Goal: Task Accomplishment & Management: Manage account settings

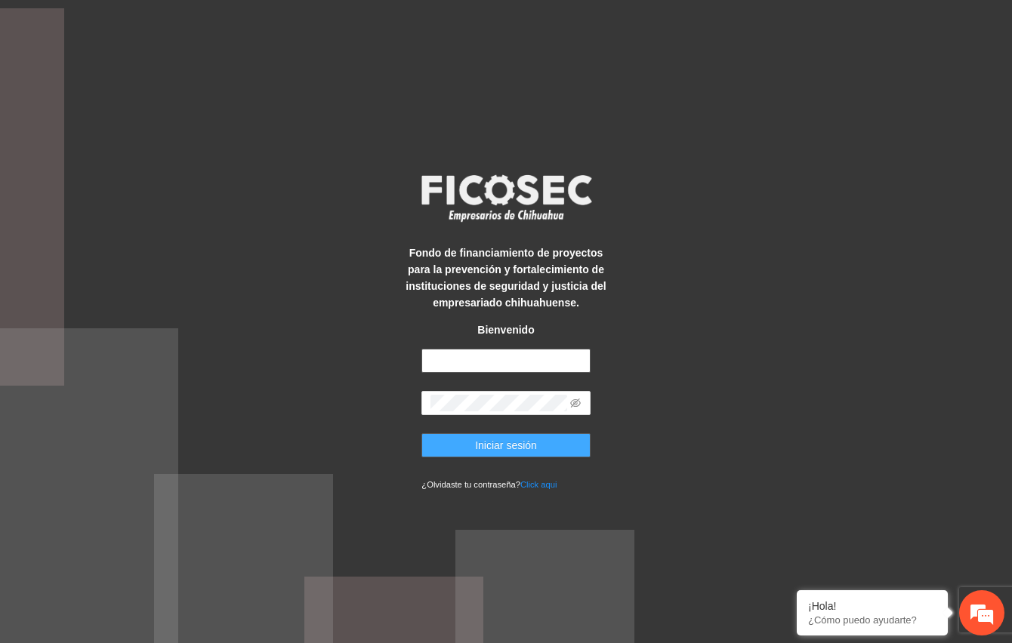
type input "**********"
click at [530, 444] on span "Iniciar sesión" at bounding box center [506, 445] width 62 height 17
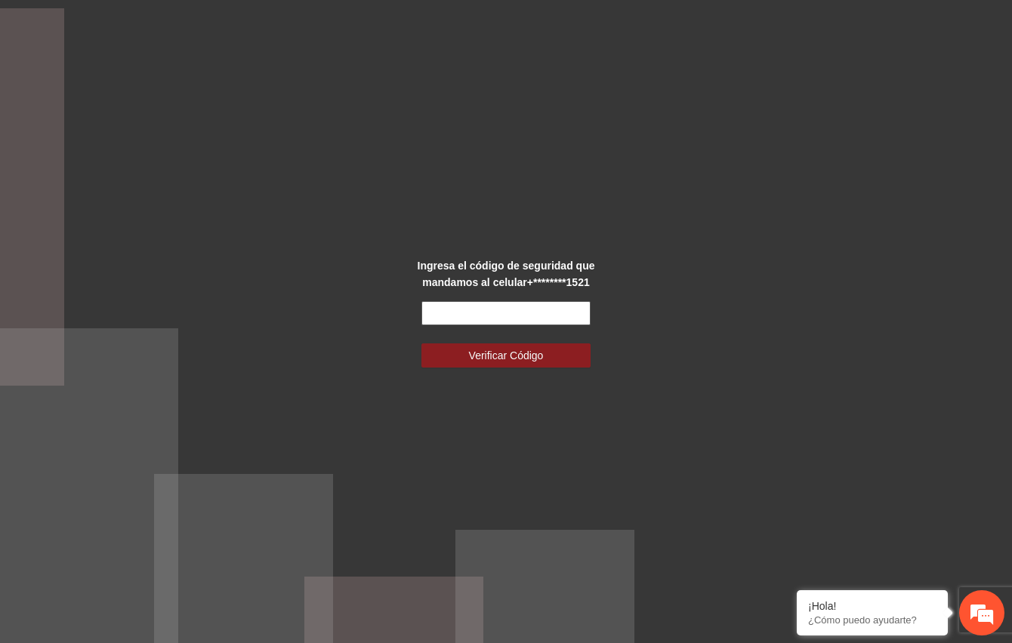
click at [480, 314] on input "text" at bounding box center [505, 313] width 168 height 24
type input "*"
type input "******"
click at [421, 344] on button "Verificar Código" at bounding box center [505, 356] width 168 height 24
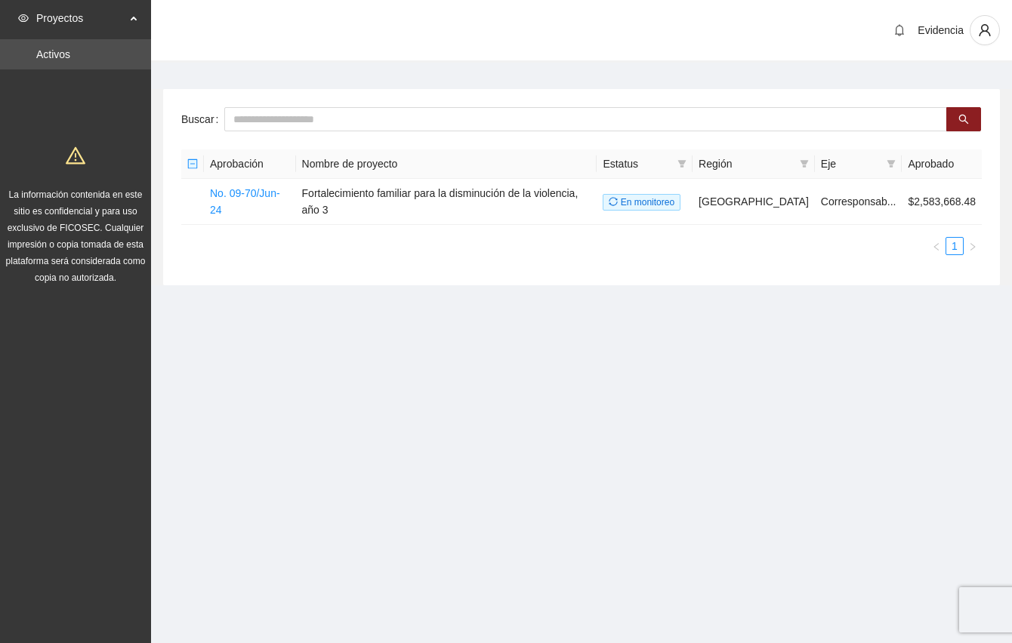
click at [189, 14] on div "Evidencia" at bounding box center [581, 31] width 861 height 63
drag, startPoint x: 281, startPoint y: 330, endPoint x: 346, endPoint y: 12, distance: 324.5
click at [279, 327] on section "Proyectos Activos La información contenida en este sitio es confidencial y para…" at bounding box center [506, 321] width 1012 height 643
click at [285, 39] on div "Evidencia" at bounding box center [581, 31] width 861 height 63
click at [720, 353] on section "Proyectos Activos La información contenida en este sitio es confidencial y para…" at bounding box center [506, 321] width 1012 height 643
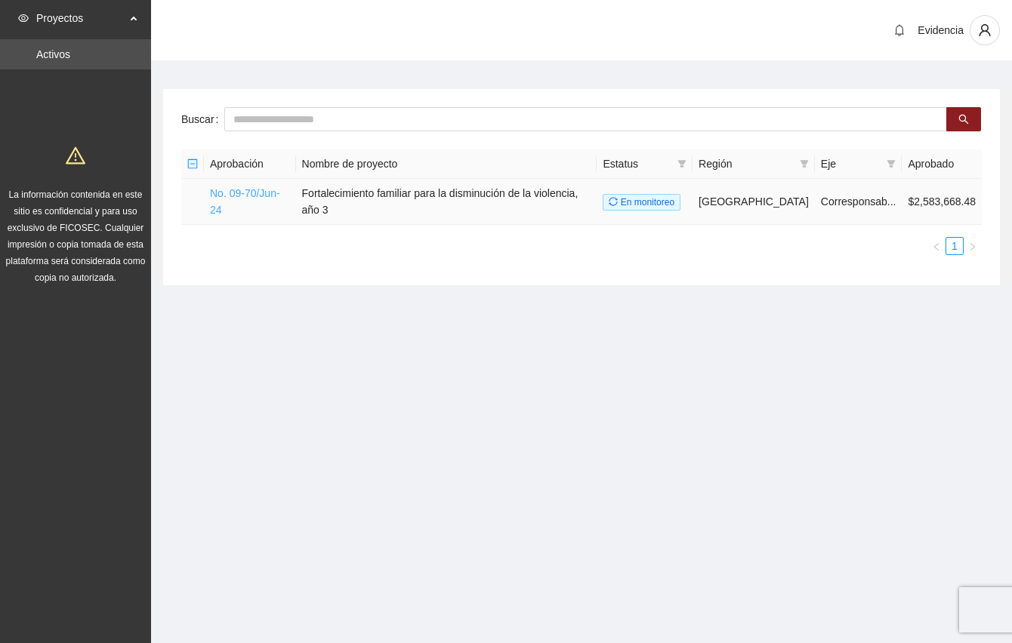
click at [245, 197] on link "No. 09-70/Jun-24" at bounding box center [245, 201] width 70 height 29
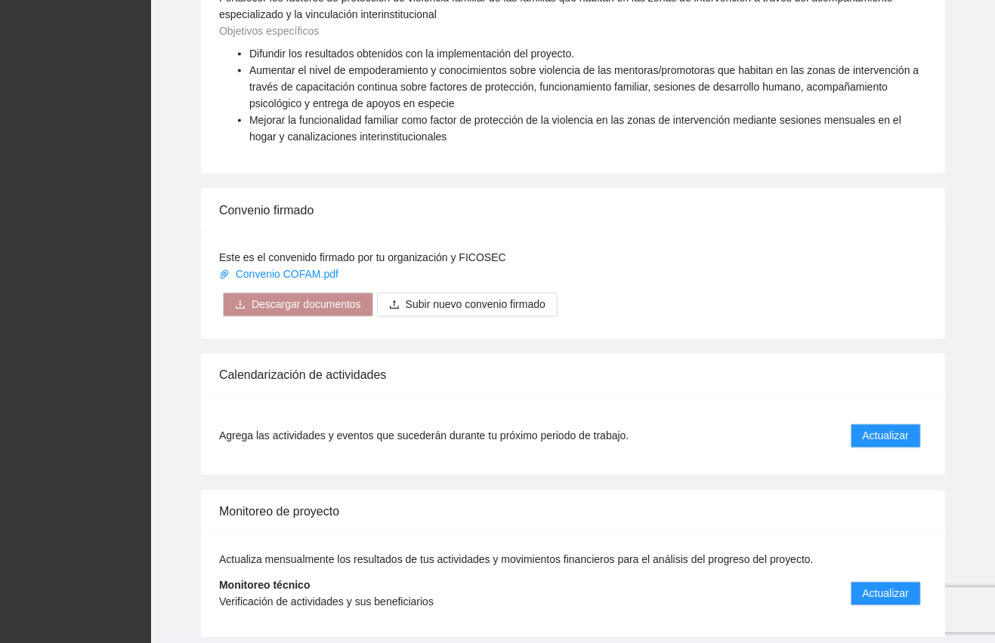
scroll to position [1304, 0]
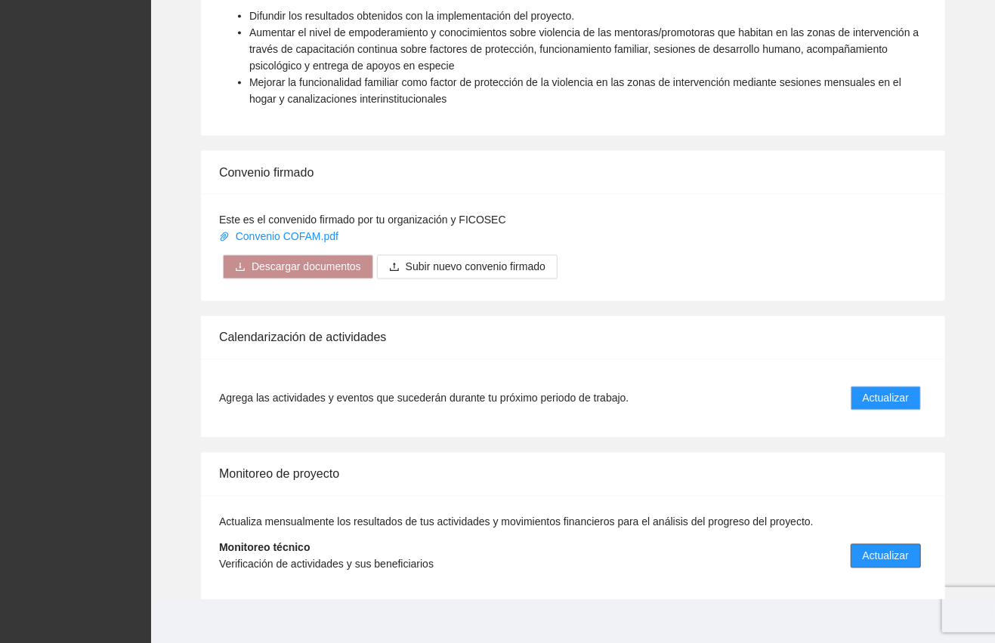
click at [898, 548] on span "Actualizar" at bounding box center [885, 556] width 46 height 17
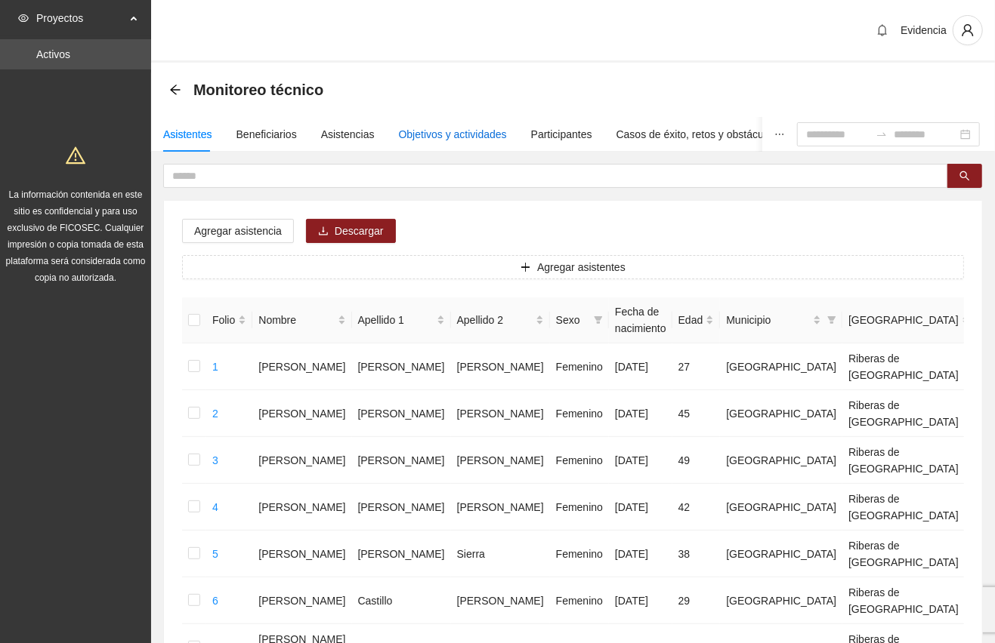
click at [465, 131] on div "Objetivos y actividades" at bounding box center [453, 134] width 108 height 17
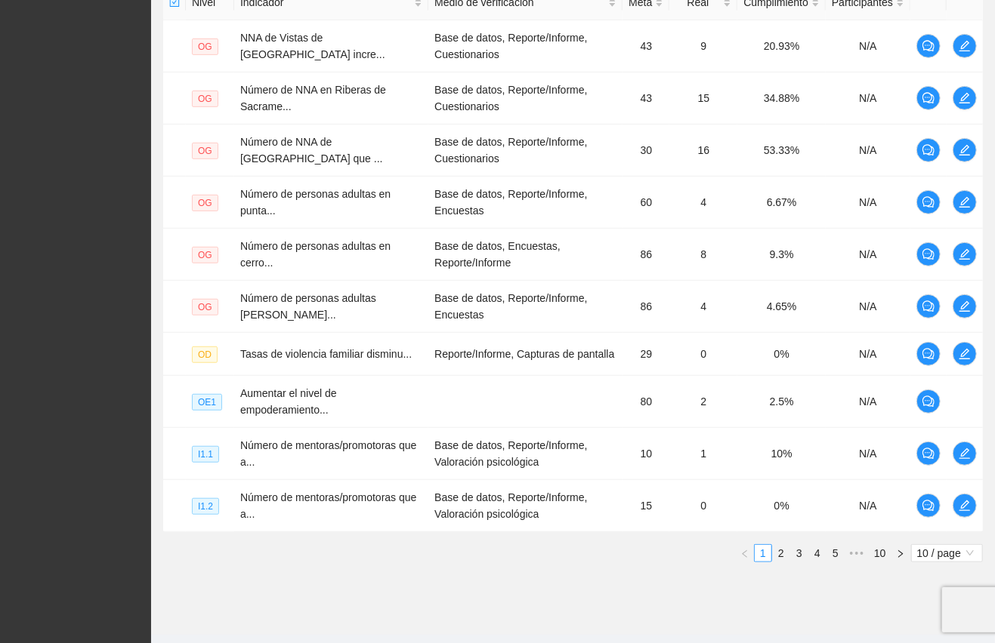
scroll to position [439, 0]
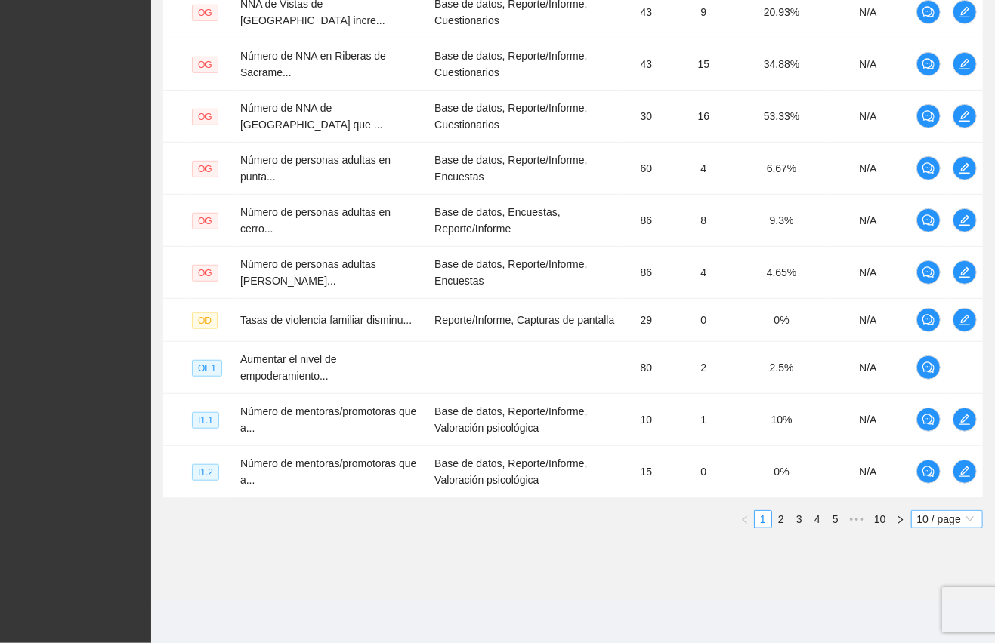
click at [946, 514] on span "10 / page" at bounding box center [947, 519] width 60 height 17
click at [940, 622] on div "100 / page" at bounding box center [947, 619] width 55 height 17
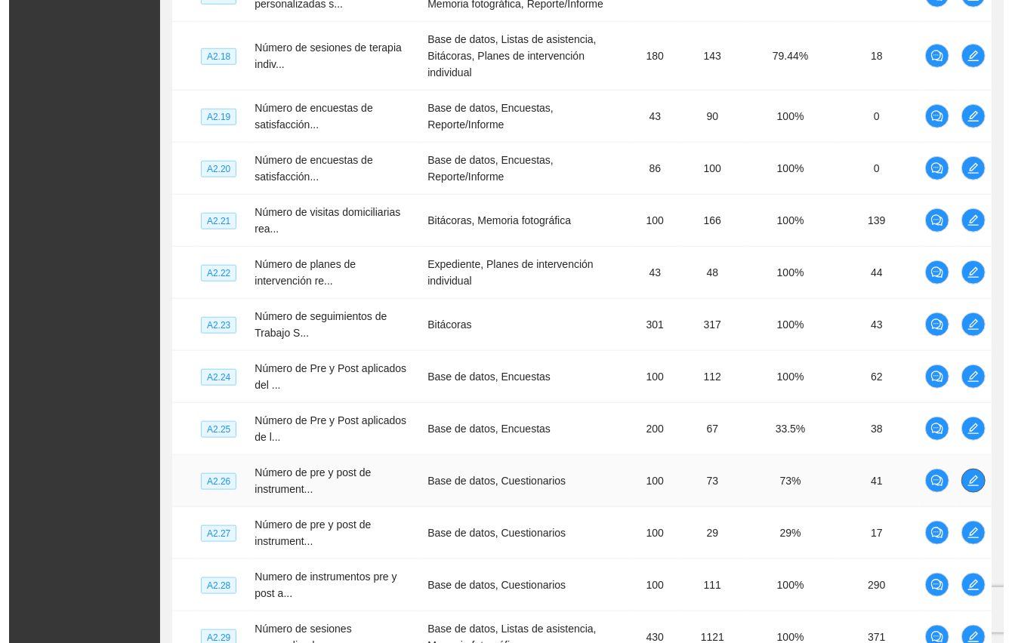
scroll to position [3648, 0]
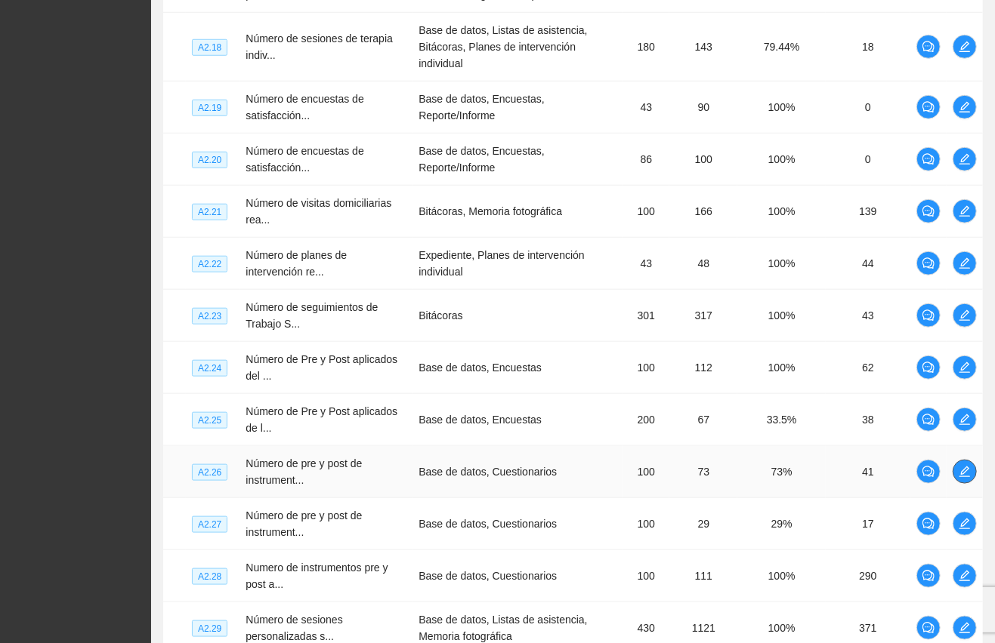
click at [959, 466] on icon "edit" at bounding box center [964, 472] width 12 height 12
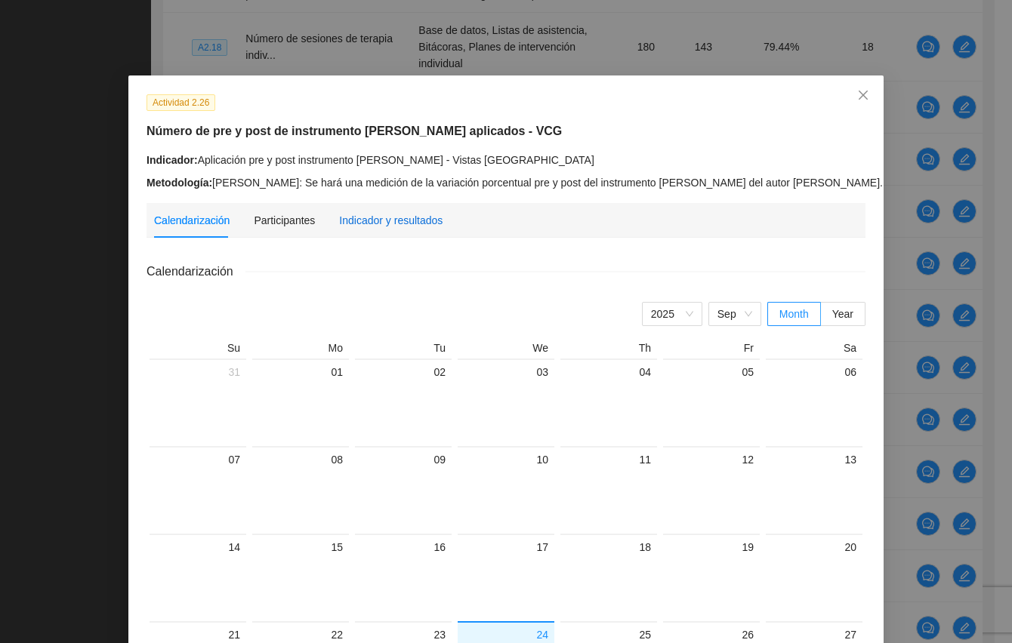
click at [397, 221] on div "Indicador y resultados" at bounding box center [390, 220] width 103 height 17
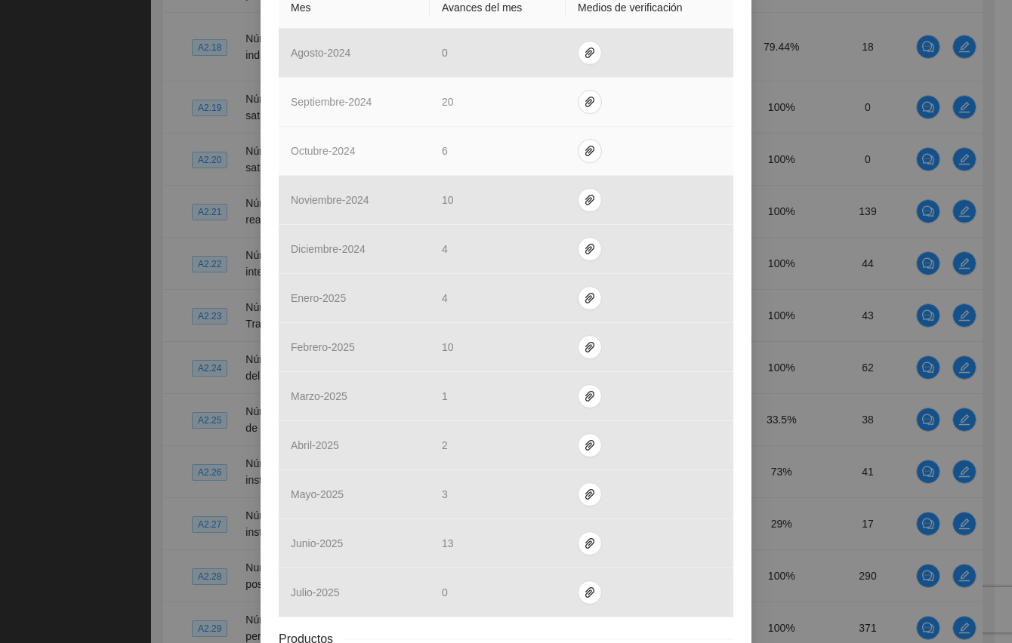
scroll to position [490, 0]
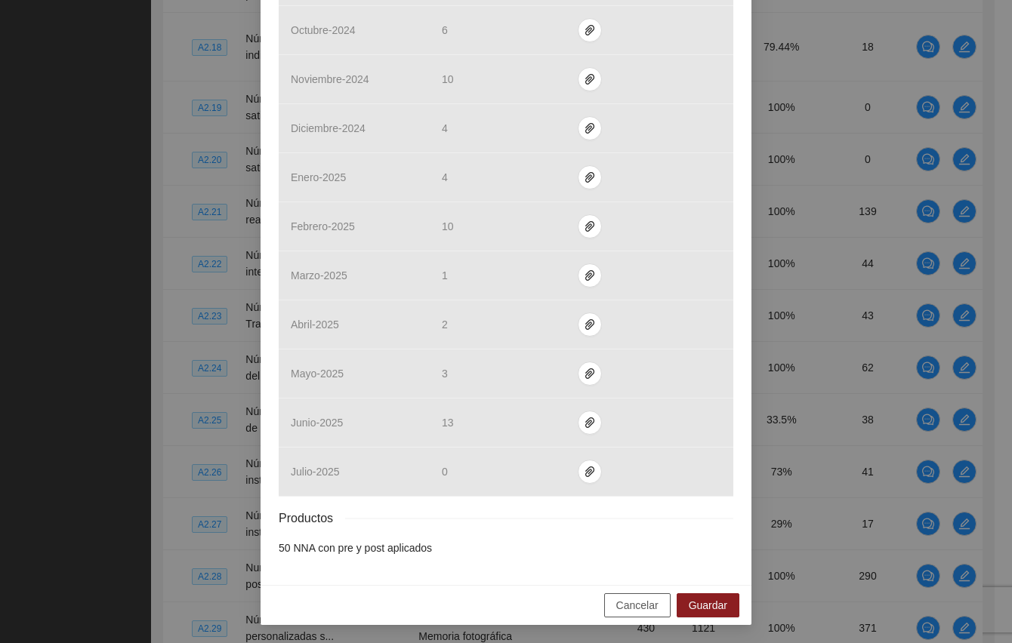
click at [628, 607] on span "Cancelar" at bounding box center [637, 605] width 42 height 17
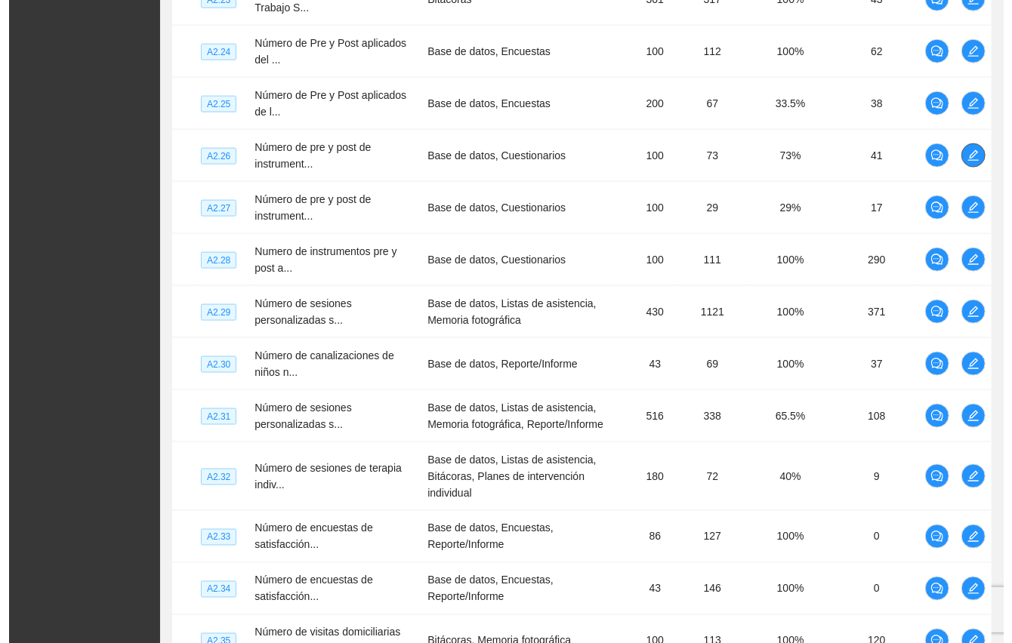
scroll to position [4281, 0]
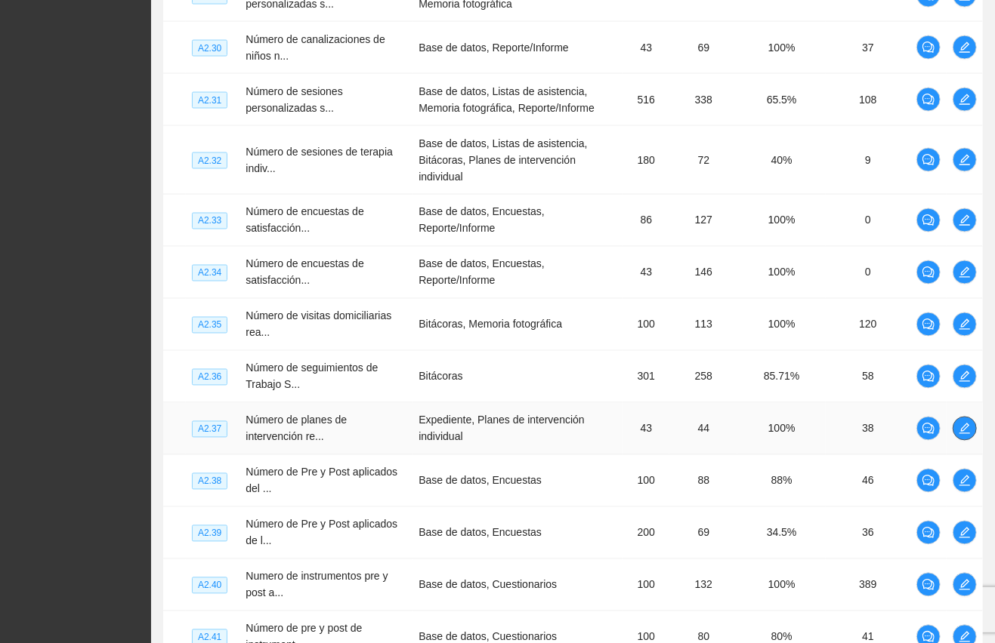
click at [964, 424] on icon "edit" at bounding box center [964, 429] width 11 height 11
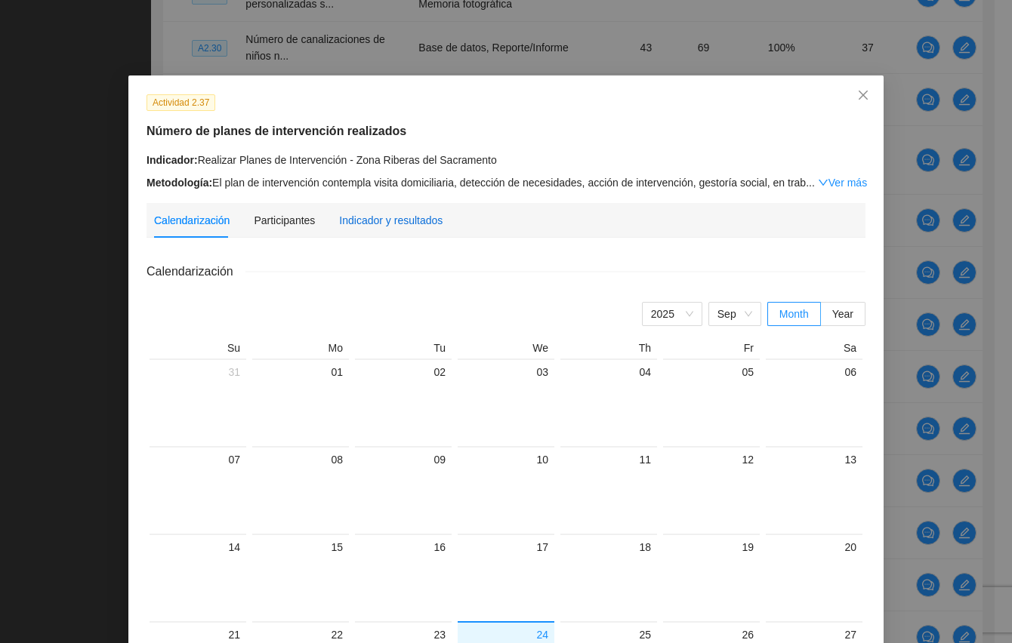
click at [385, 213] on div "Indicador y resultados" at bounding box center [390, 220] width 103 height 17
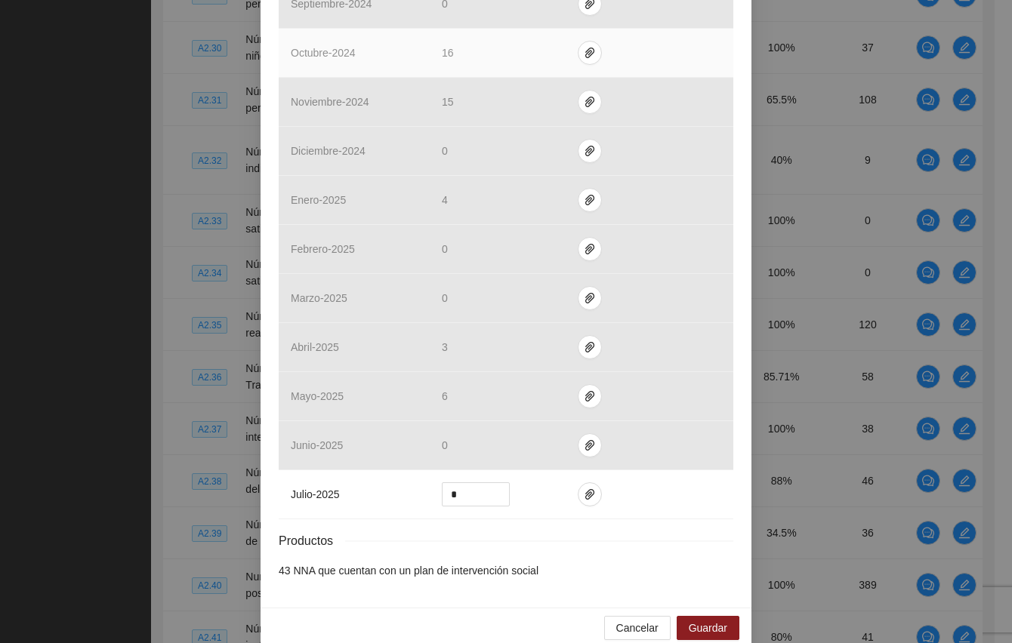
scroll to position [490, 0]
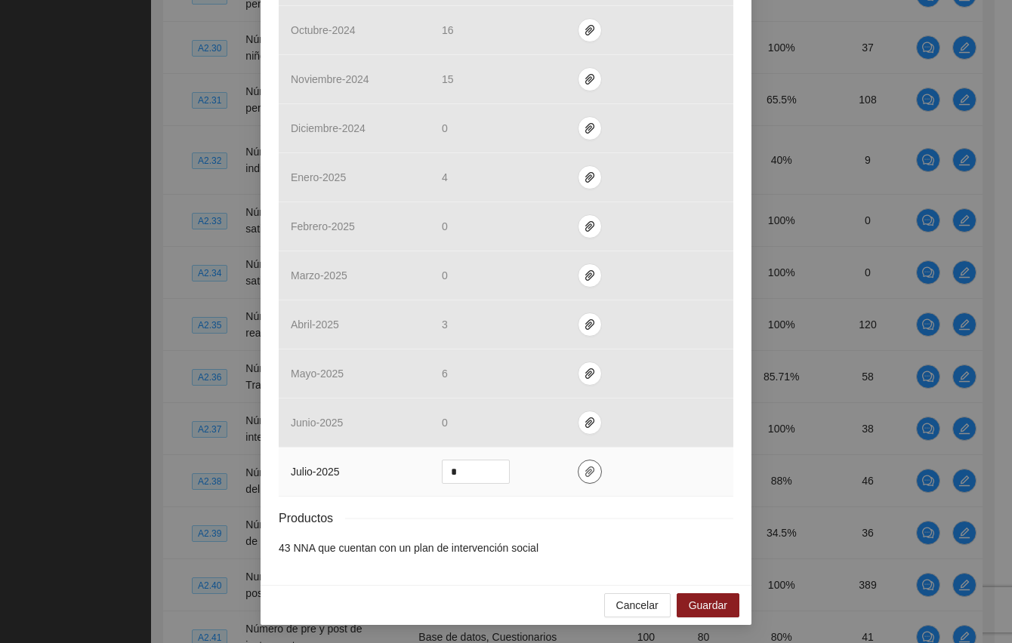
click at [584, 468] on icon "paper-clip" at bounding box center [590, 472] width 12 height 12
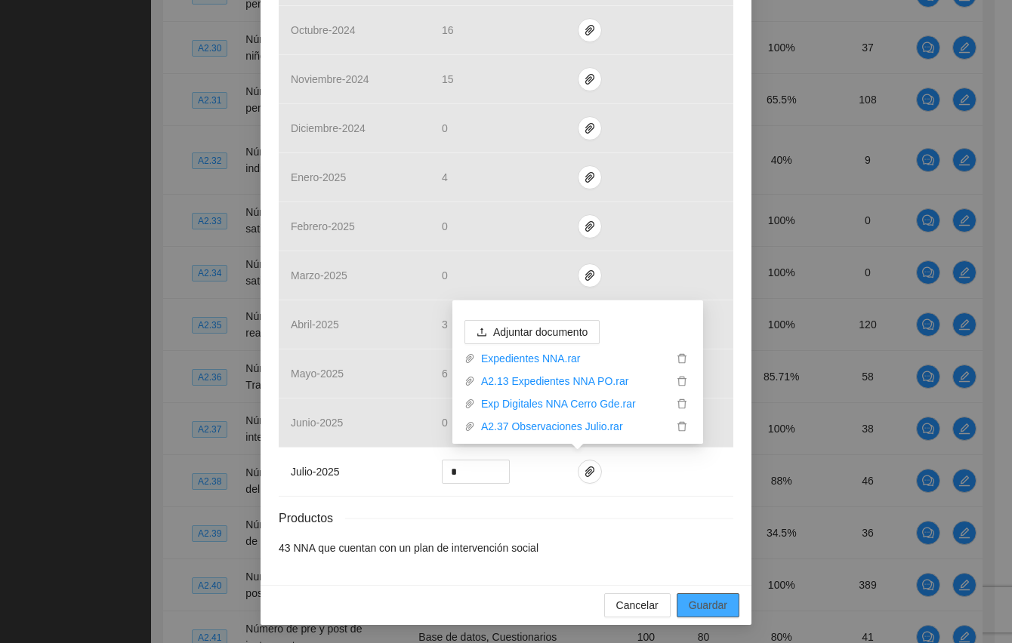
click at [711, 606] on span "Guardar" at bounding box center [708, 605] width 39 height 17
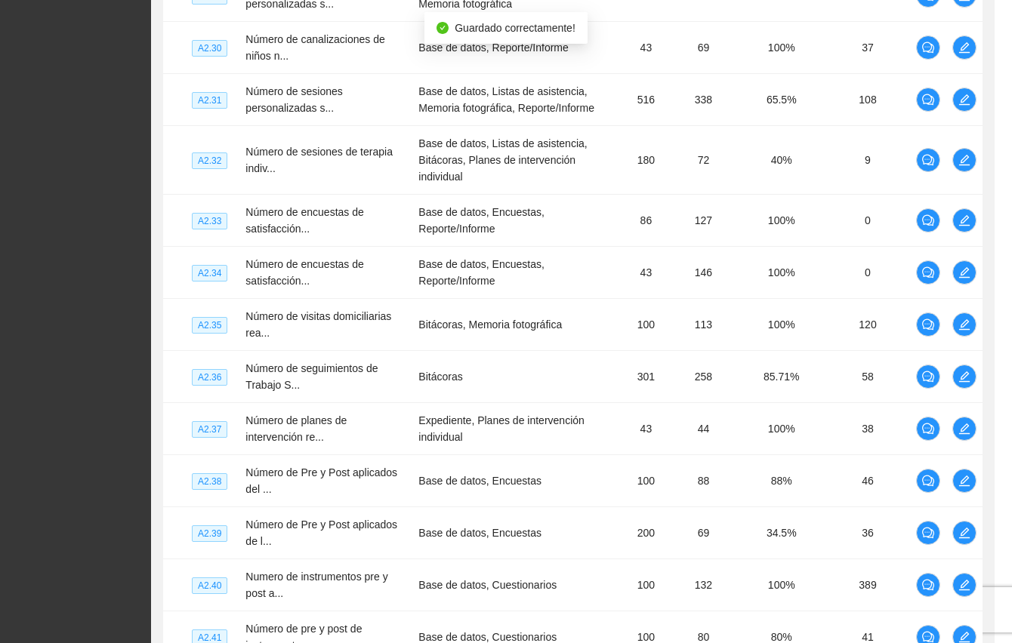
scroll to position [415, 0]
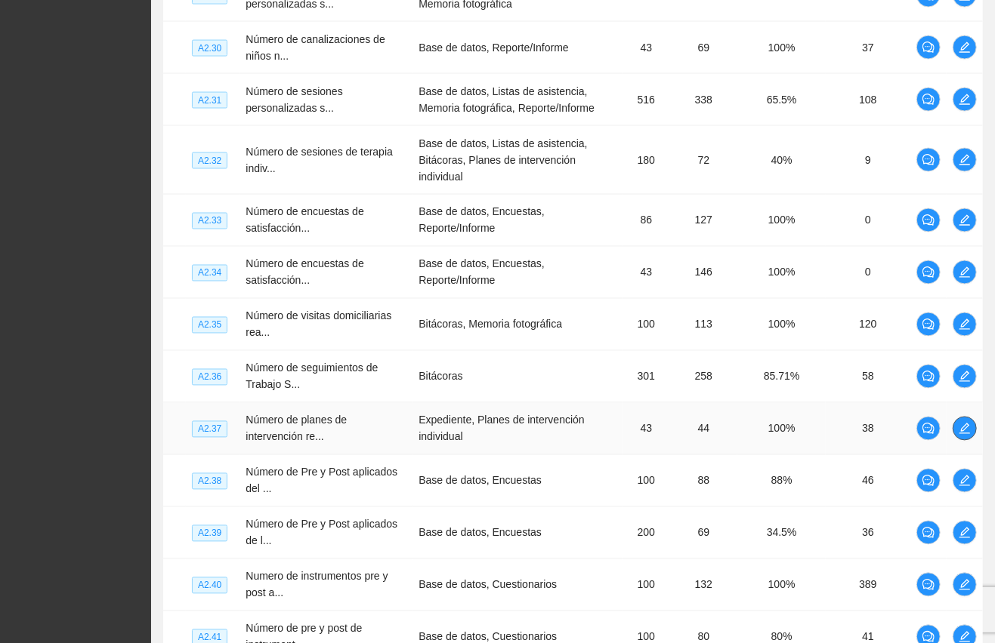
click at [967, 423] on icon "edit" at bounding box center [964, 429] width 12 height 12
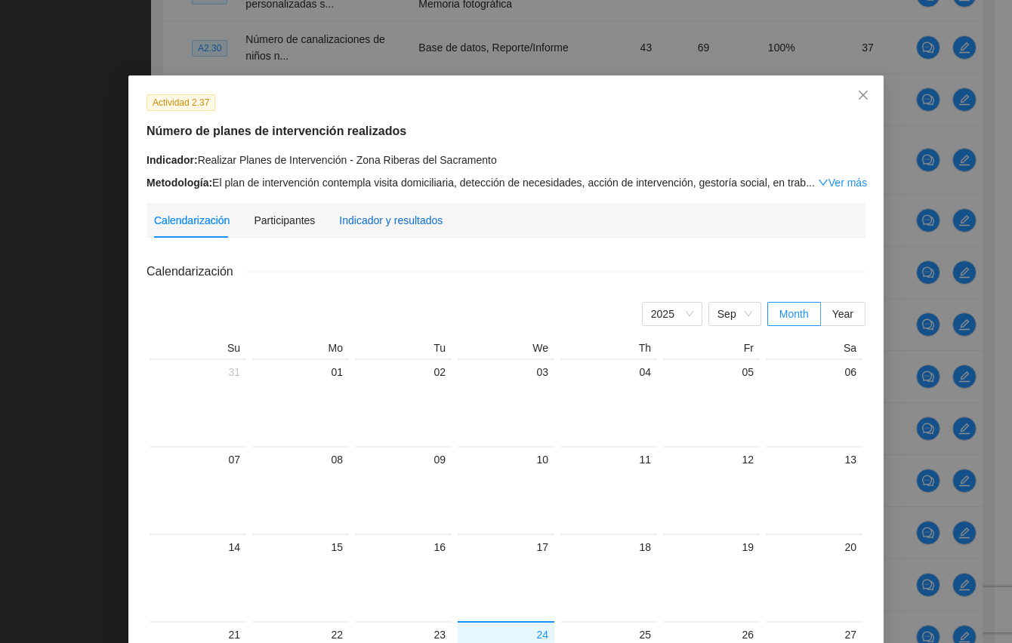
click at [396, 216] on div "Indicador y resultados" at bounding box center [390, 220] width 103 height 17
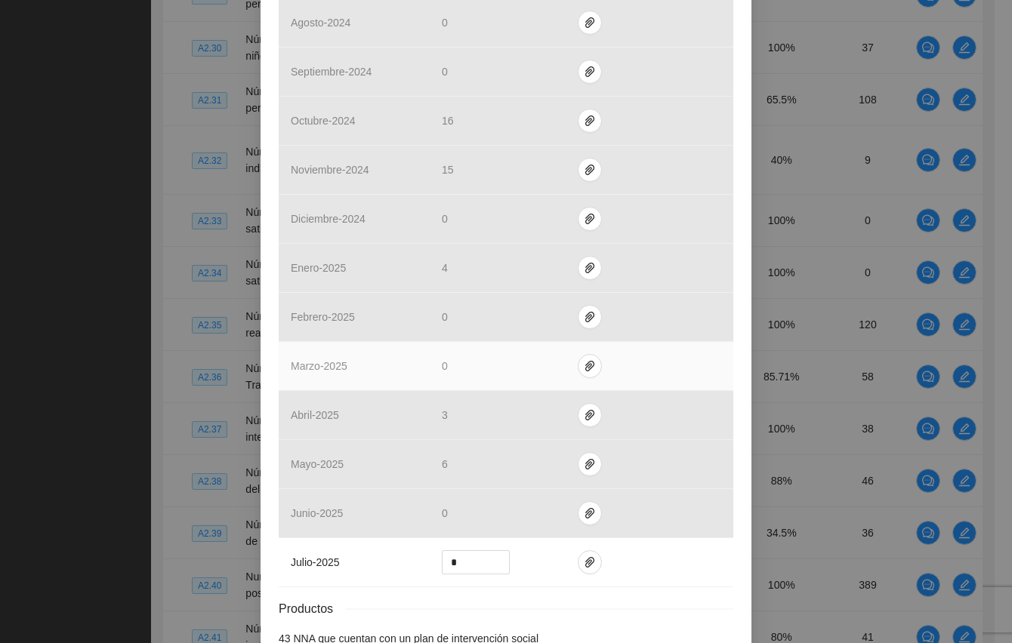
scroll to position [403, 0]
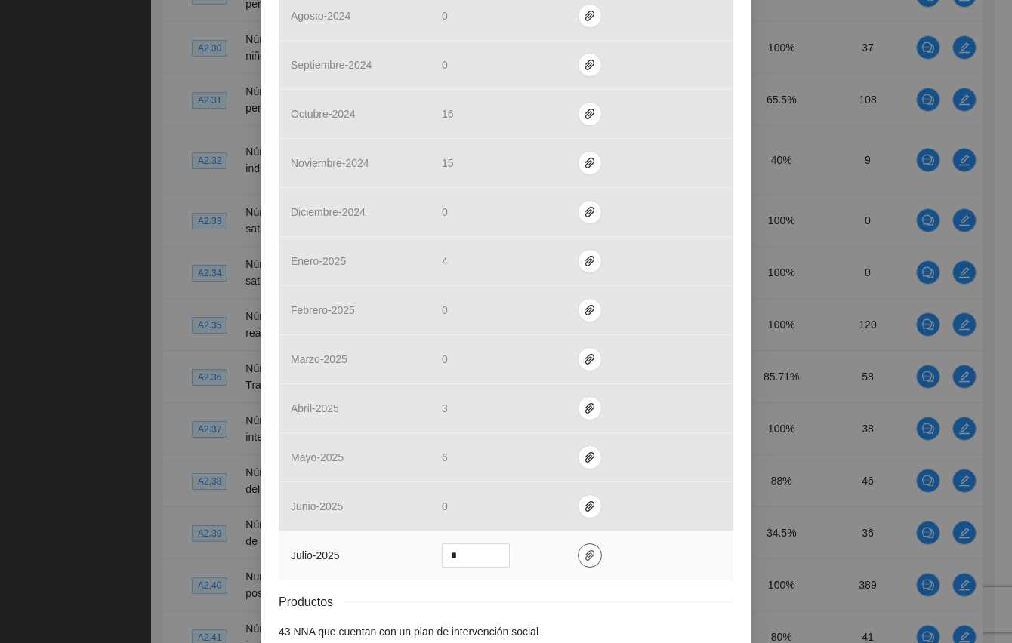
click at [584, 562] on icon "paper-clip" at bounding box center [590, 556] width 12 height 12
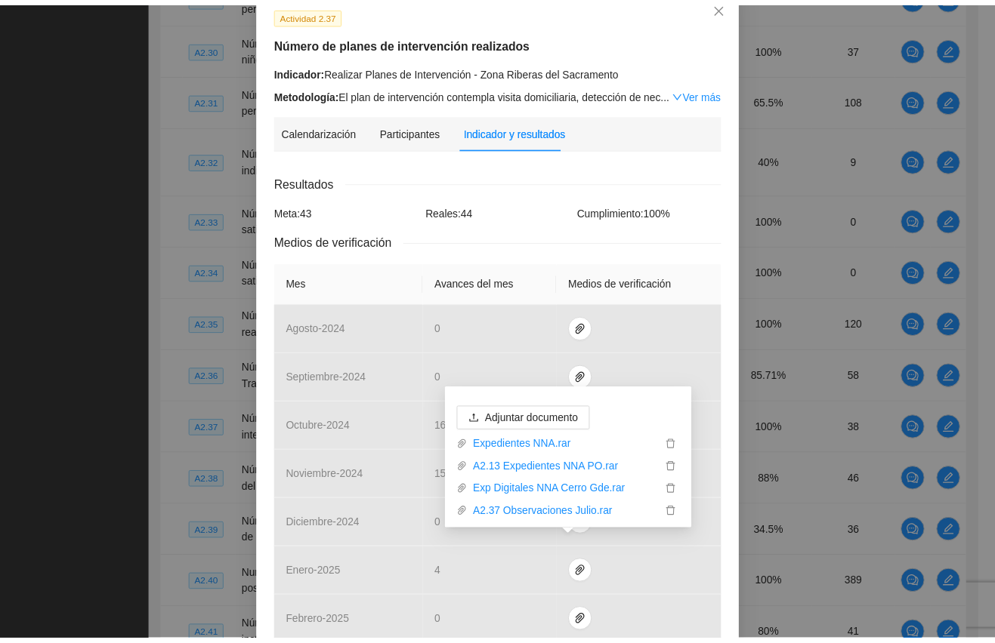
scroll to position [0, 0]
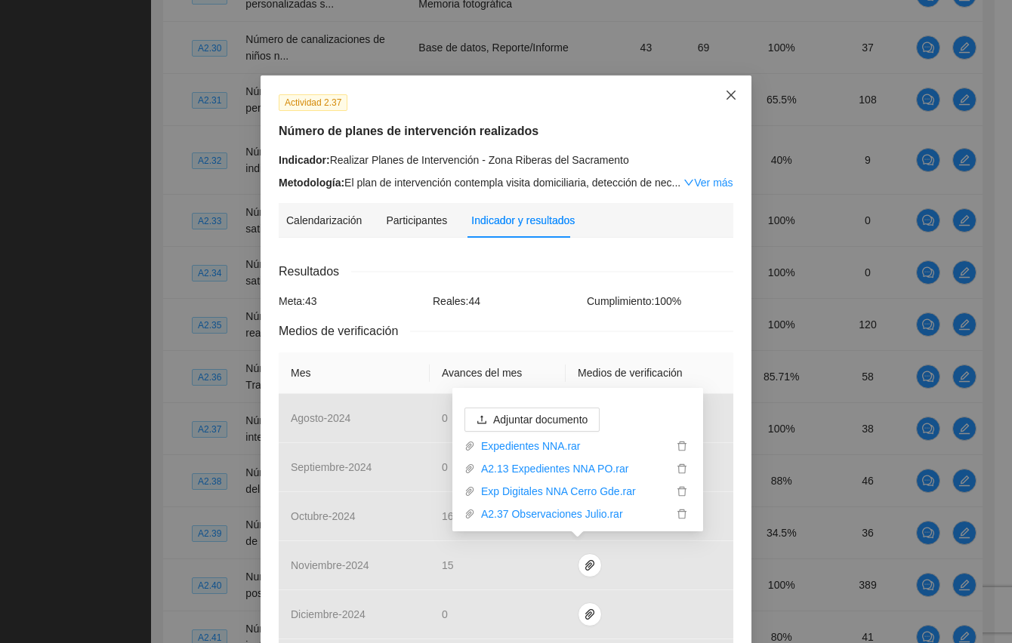
click at [727, 92] on icon "close" at bounding box center [731, 95] width 12 height 12
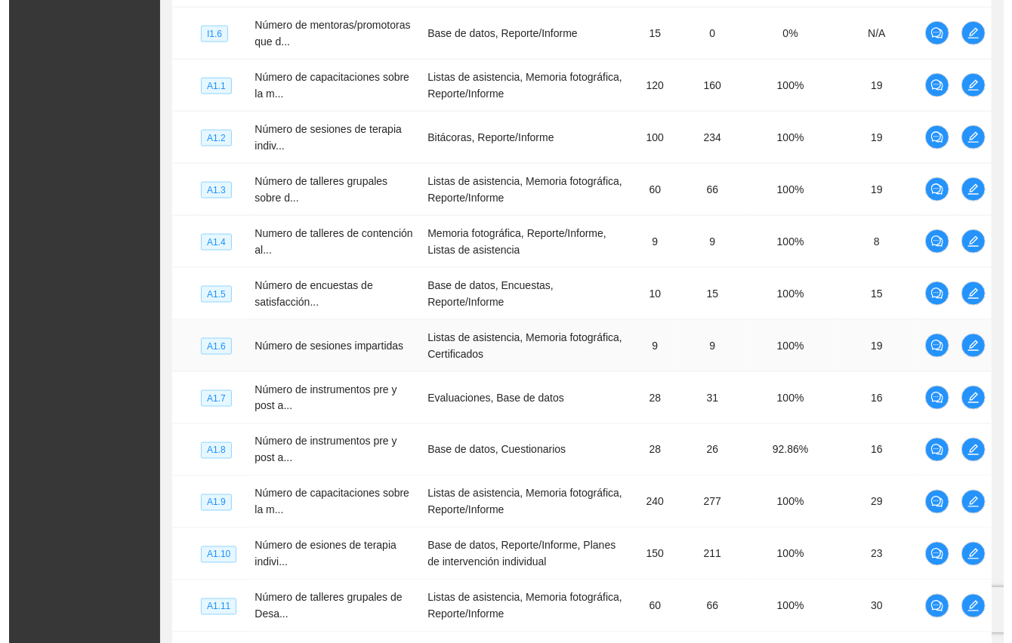
scroll to position [1285, 0]
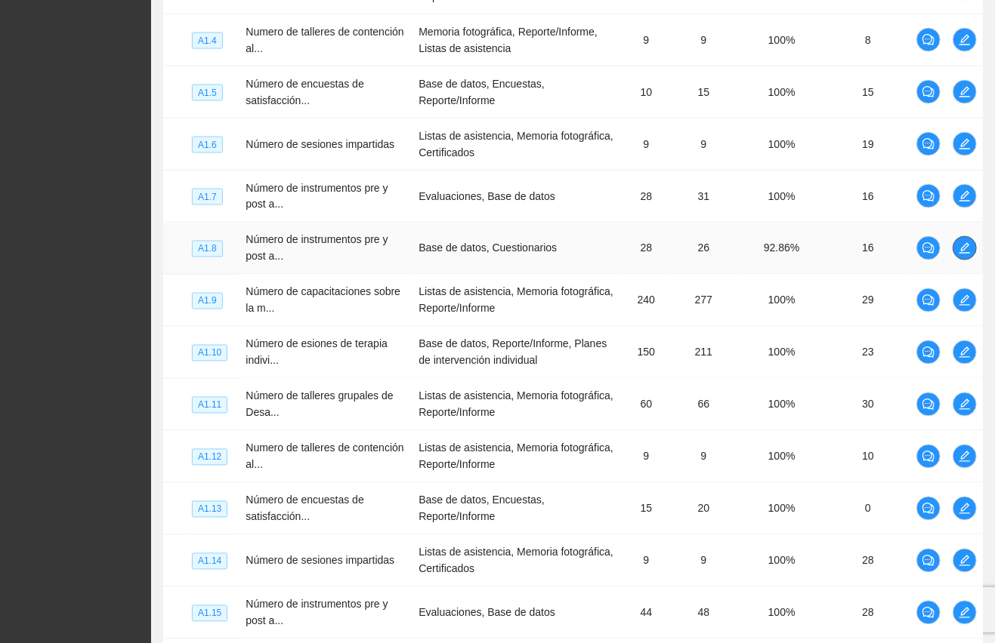
click at [961, 248] on icon "edit" at bounding box center [964, 248] width 12 height 12
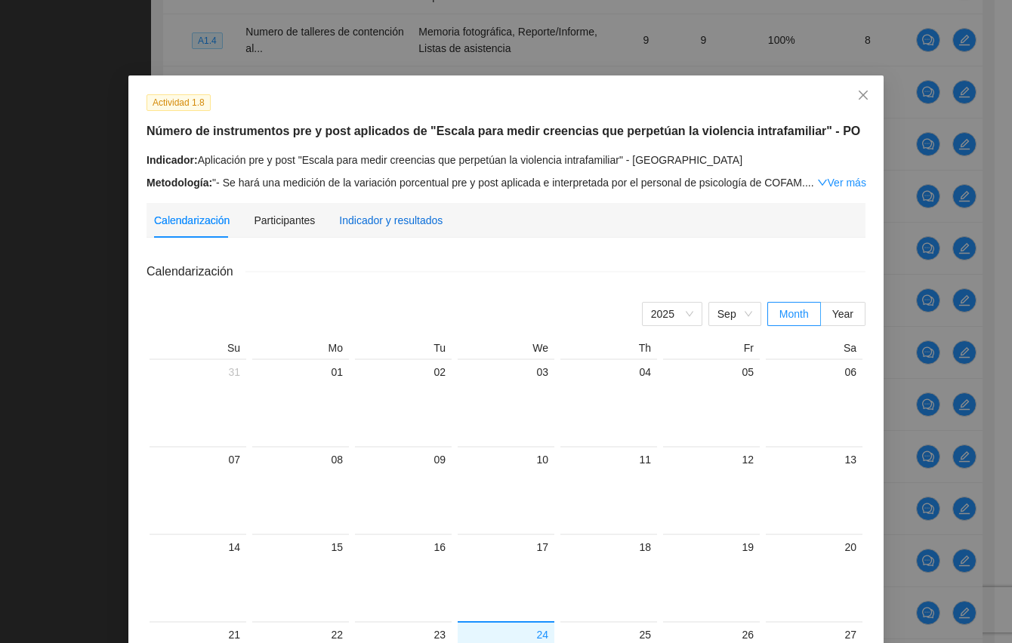
click at [388, 218] on div "Indicador y resultados" at bounding box center [390, 220] width 103 height 17
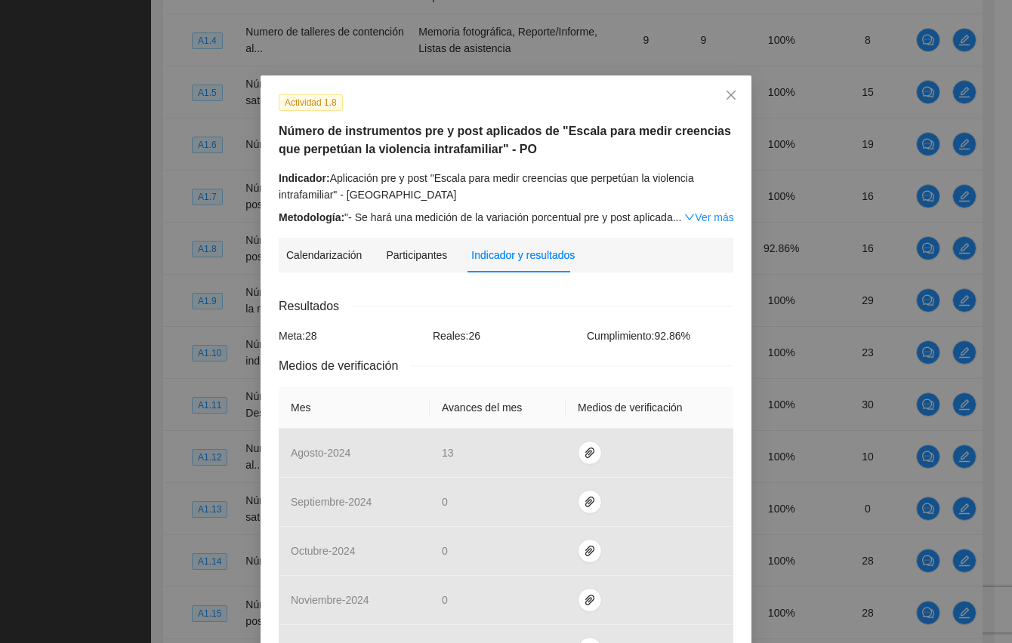
scroll to position [403, 0]
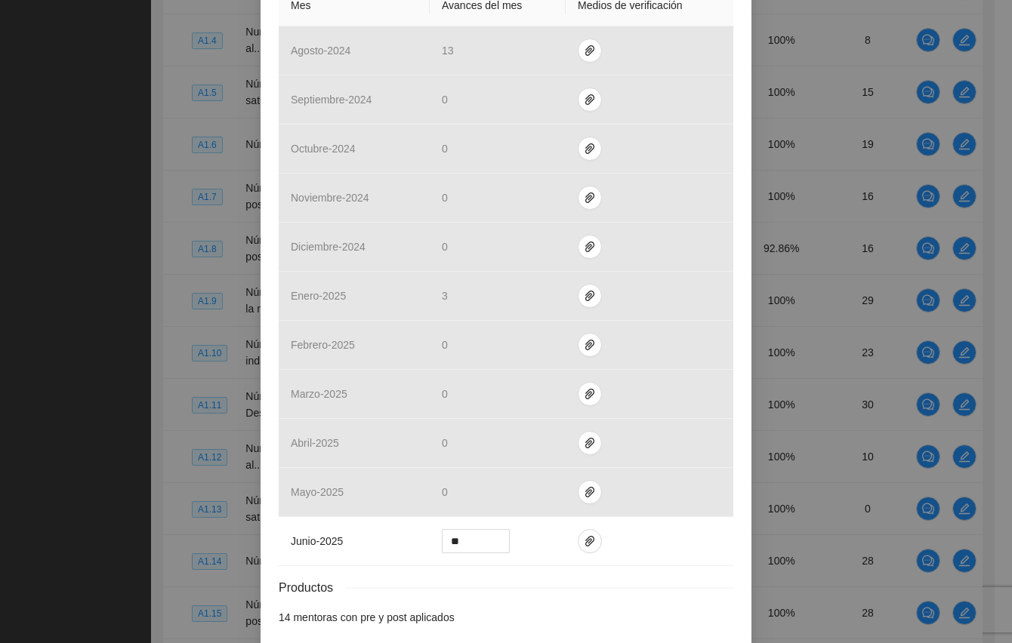
click at [71, 168] on div "Actividad 1.8 Número de instrumentos pre y post aplicados de "Escala para medir…" at bounding box center [506, 321] width 1012 height 643
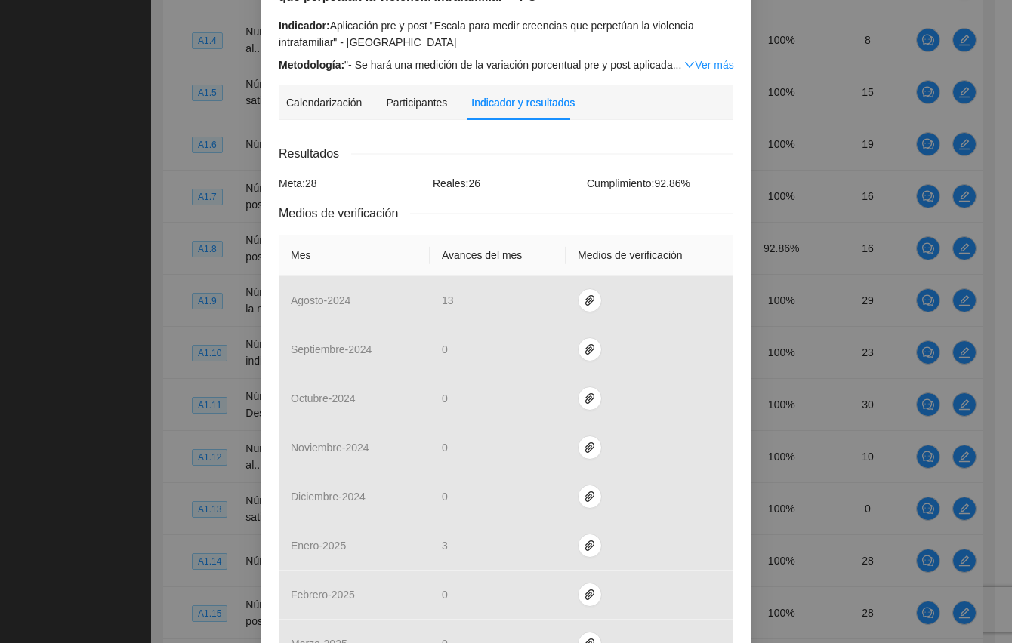
scroll to position [0, 0]
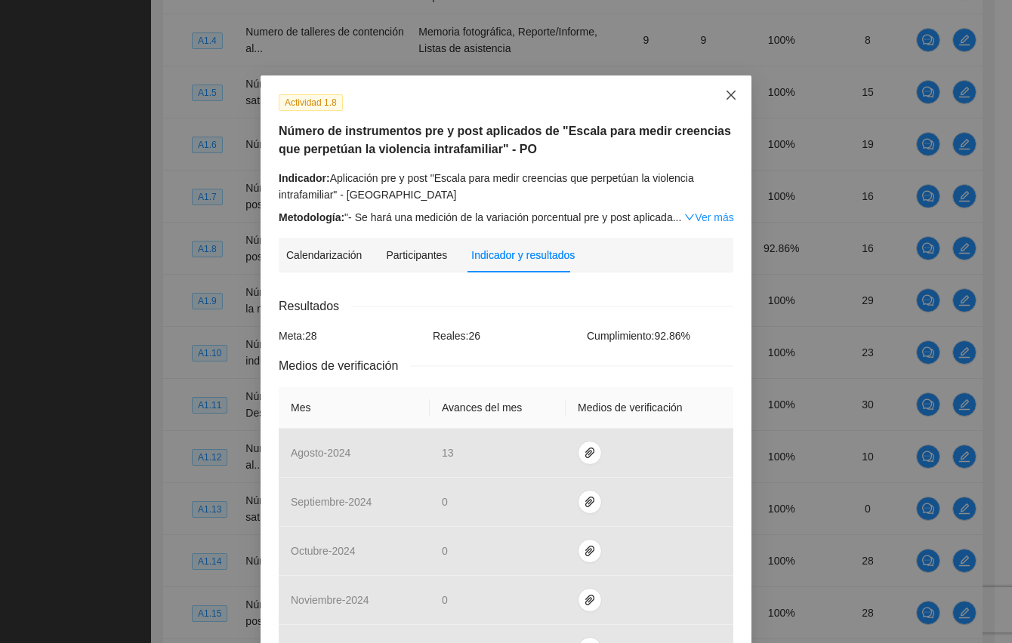
click at [725, 95] on icon "close" at bounding box center [731, 95] width 12 height 12
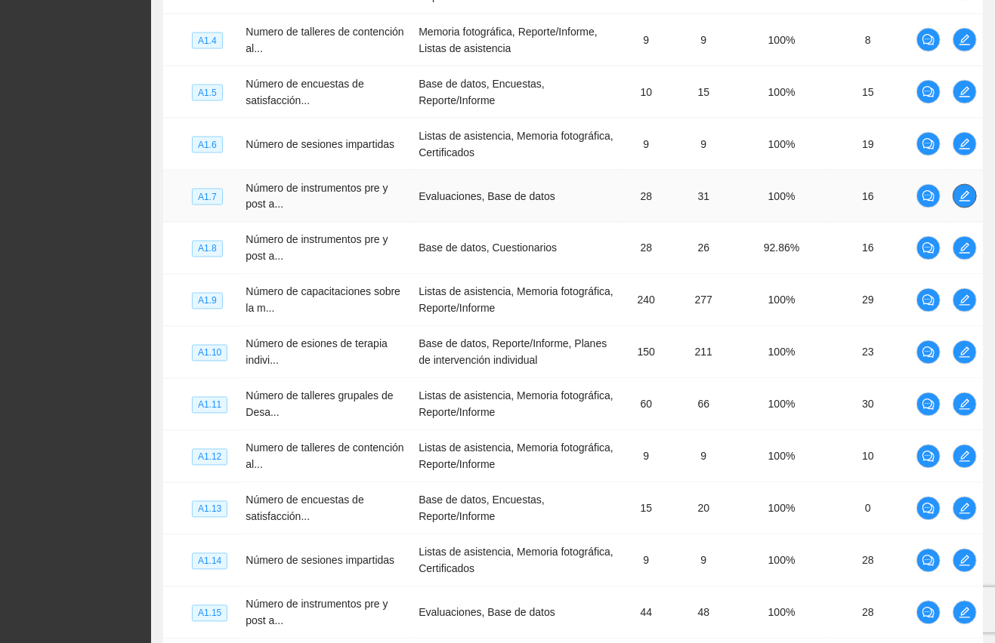
click at [965, 202] on icon "edit" at bounding box center [964, 196] width 12 height 12
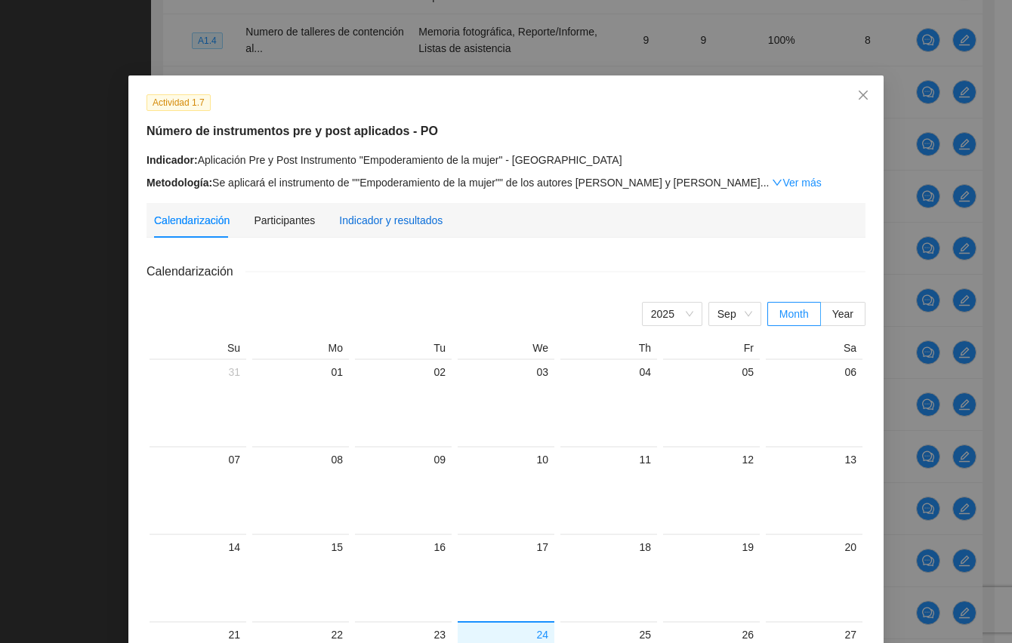
click at [378, 218] on div "Indicador y resultados" at bounding box center [390, 220] width 103 height 17
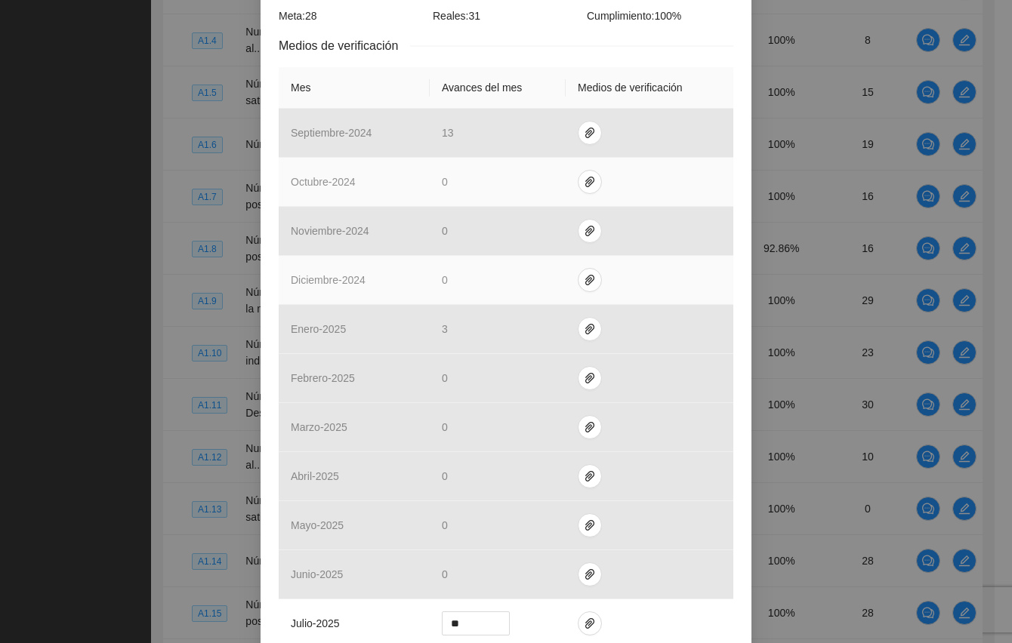
scroll to position [458, 0]
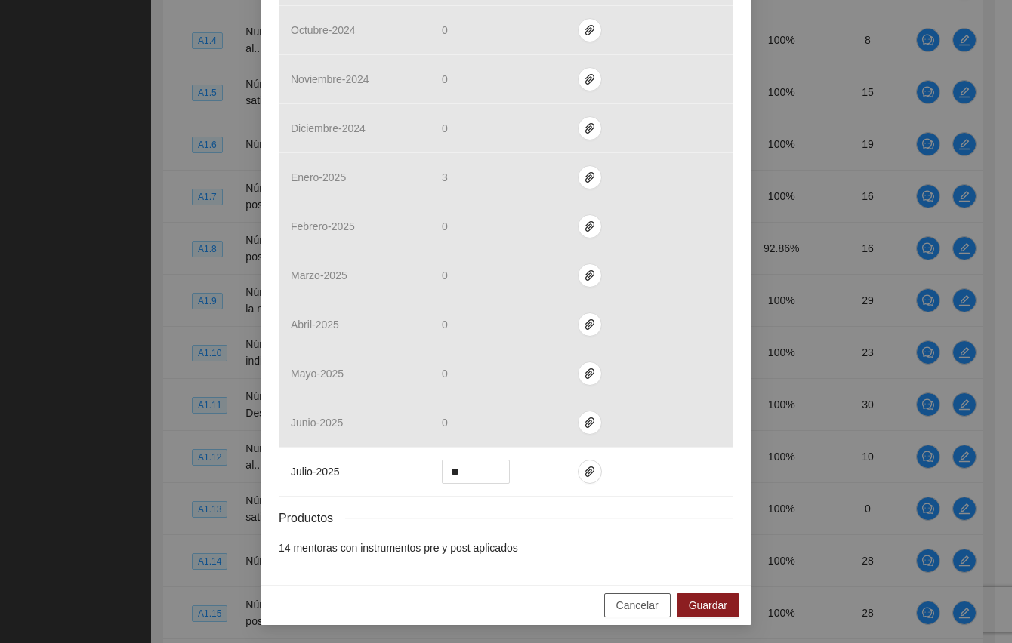
click at [650, 603] on span "Cancelar" at bounding box center [637, 605] width 42 height 17
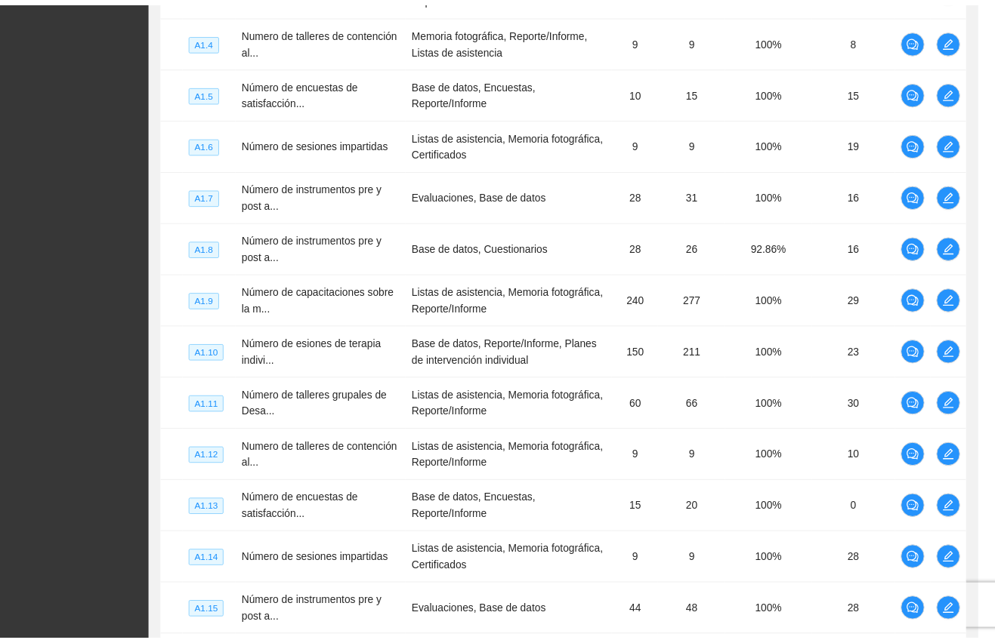
scroll to position [382, 0]
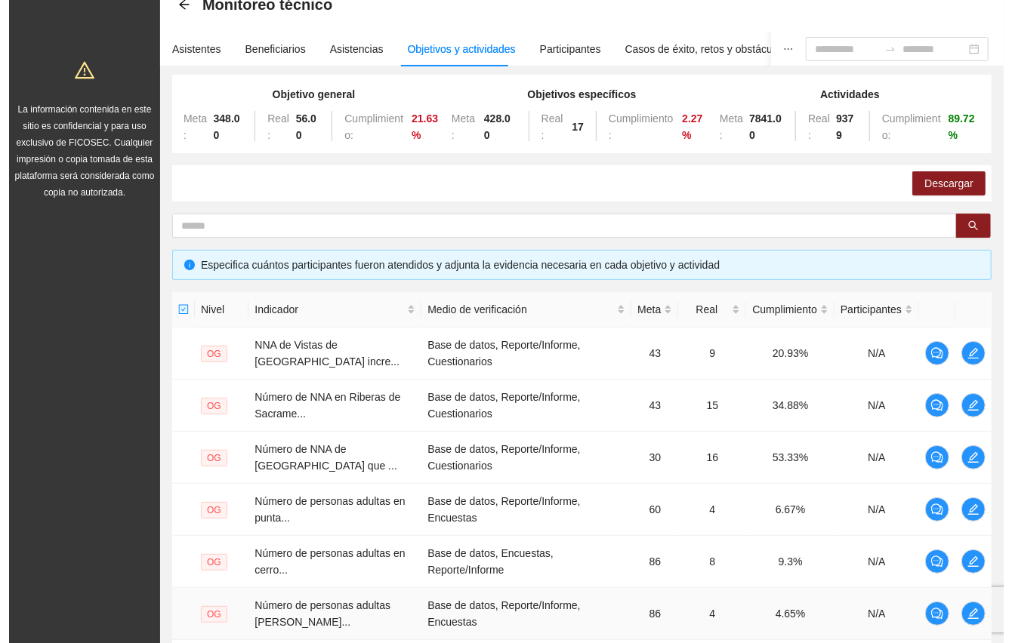
scroll to position [0, 0]
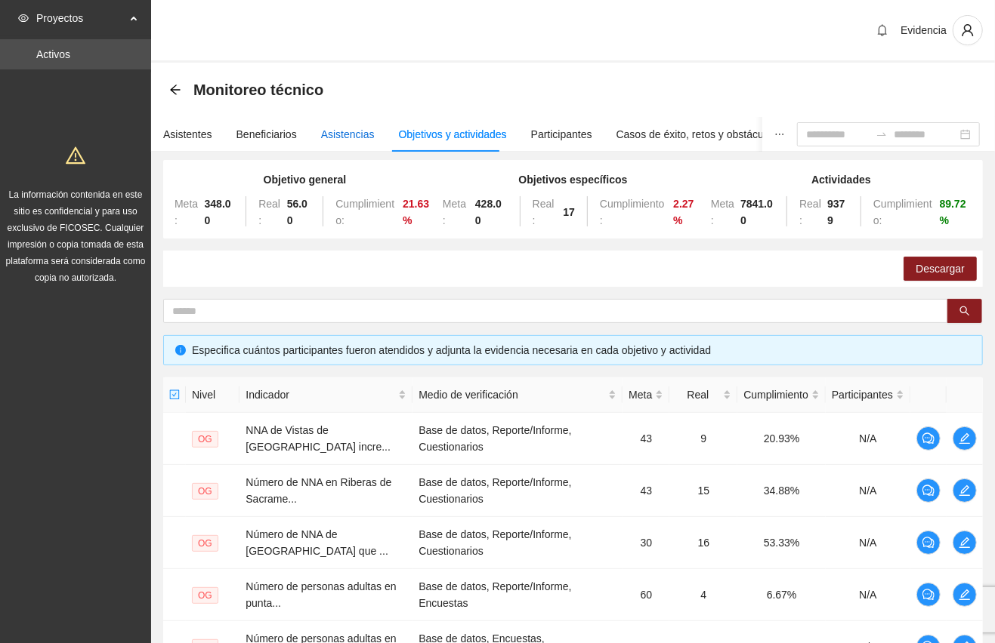
click at [345, 133] on div "Asistencias" at bounding box center [348, 134] width 54 height 17
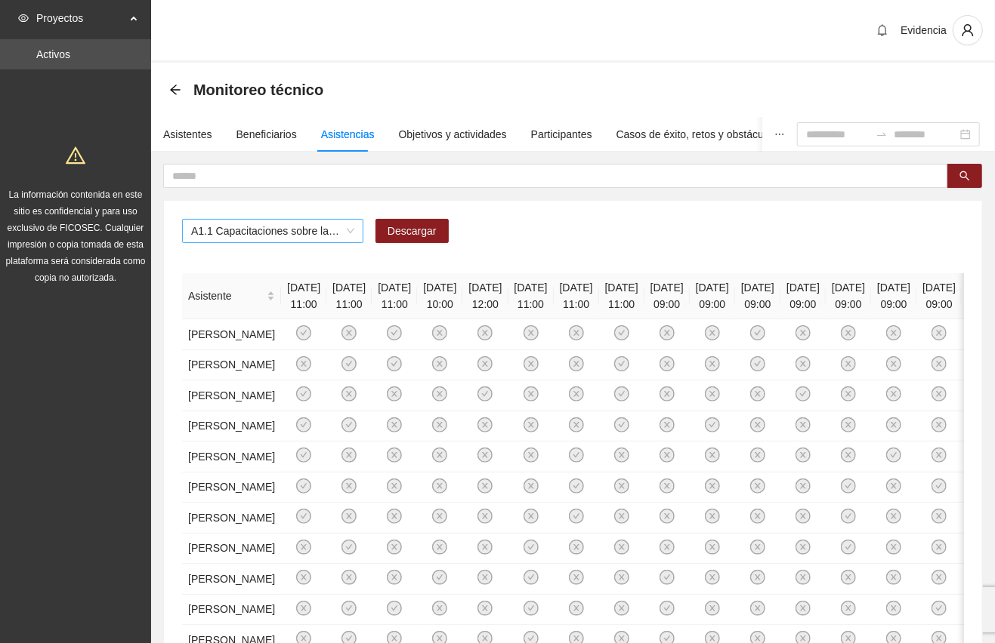
click at [230, 236] on span "A1.1 Capacitaciones sobre la metodología de funcionamiento familiar a promotora…" at bounding box center [272, 231] width 163 height 23
click at [239, 224] on span "A1.1 Capacitaciones sobre la metodología de funcionamiento familiar a promotora…" at bounding box center [272, 231] width 163 height 23
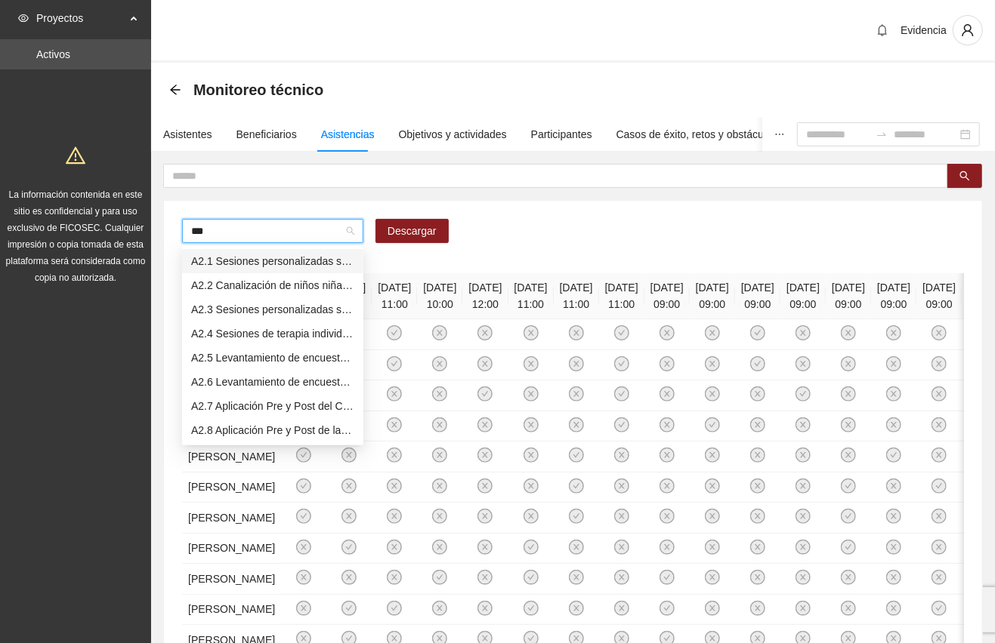
type input "****"
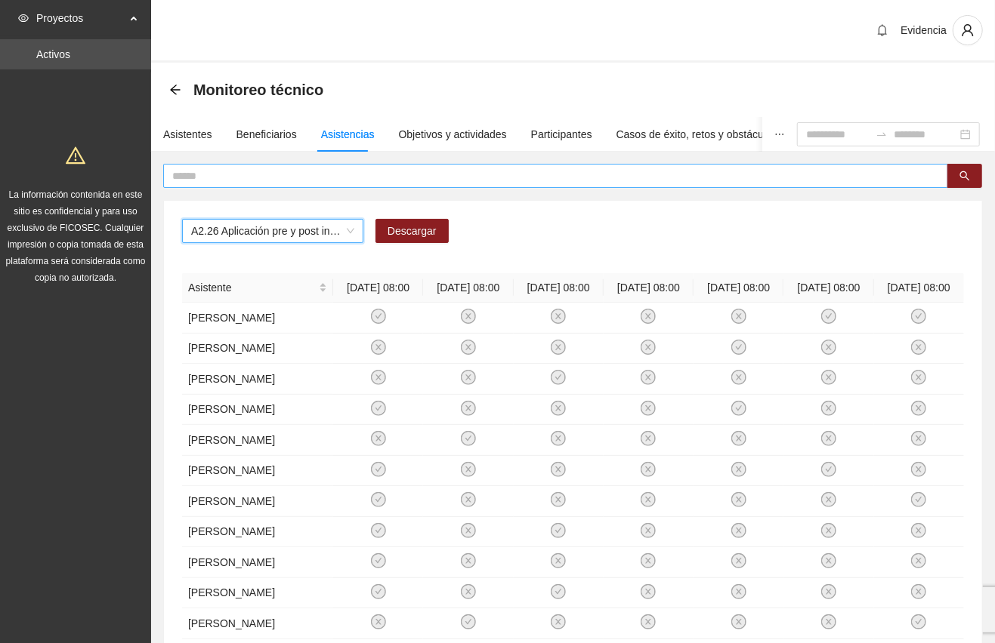
click at [228, 181] on input "text" at bounding box center [549, 176] width 754 height 17
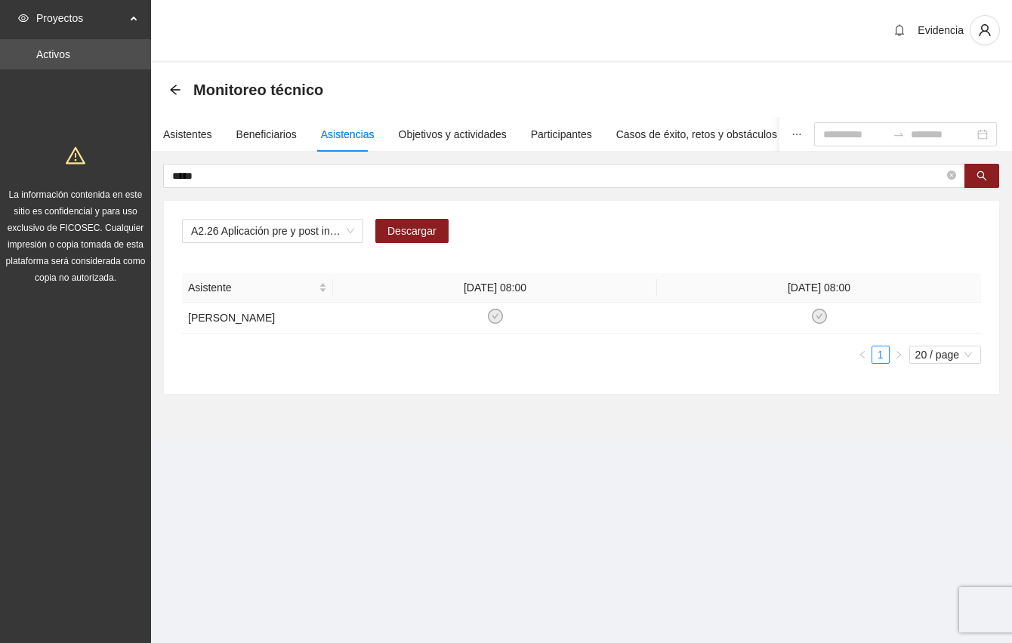
click at [70, 390] on div "Proyectos Activos La información contenida en este sitio es confidencial y para…" at bounding box center [75, 321] width 151 height 643
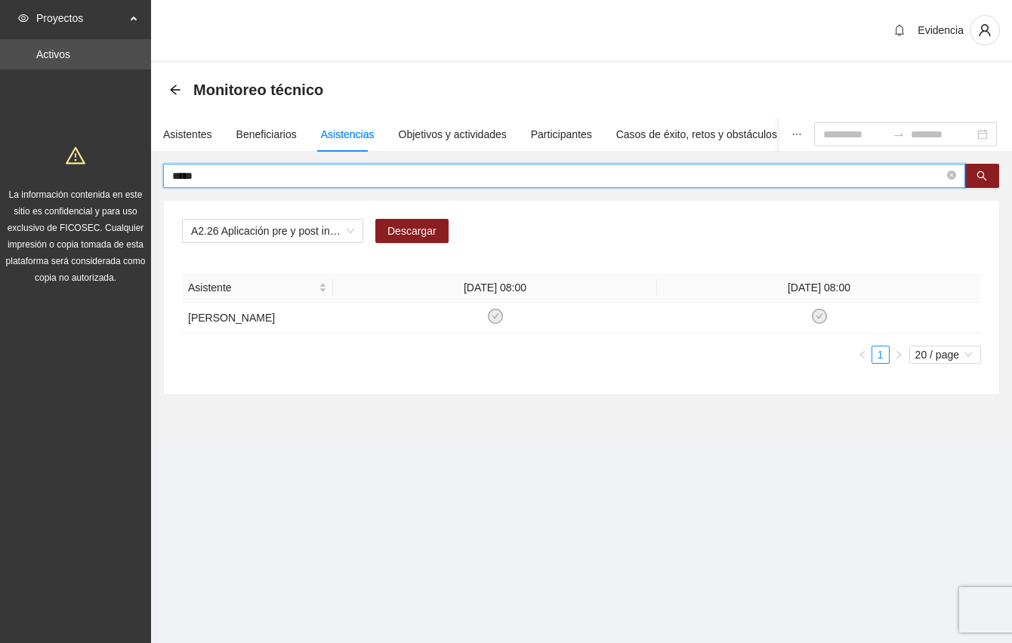
drag, startPoint x: 212, startPoint y: 173, endPoint x: 116, endPoint y: 180, distance: 96.2
click at [116, 180] on section "Proyectos Activos La información contenida en este sitio es confidencial y para…" at bounding box center [506, 321] width 1012 height 643
type input "*****"
drag, startPoint x: 211, startPoint y: 178, endPoint x: 128, endPoint y: 174, distance: 83.2
click at [128, 174] on section "Proyectos Activos La información contenida en este sitio es confidencial y para…" at bounding box center [506, 321] width 1012 height 643
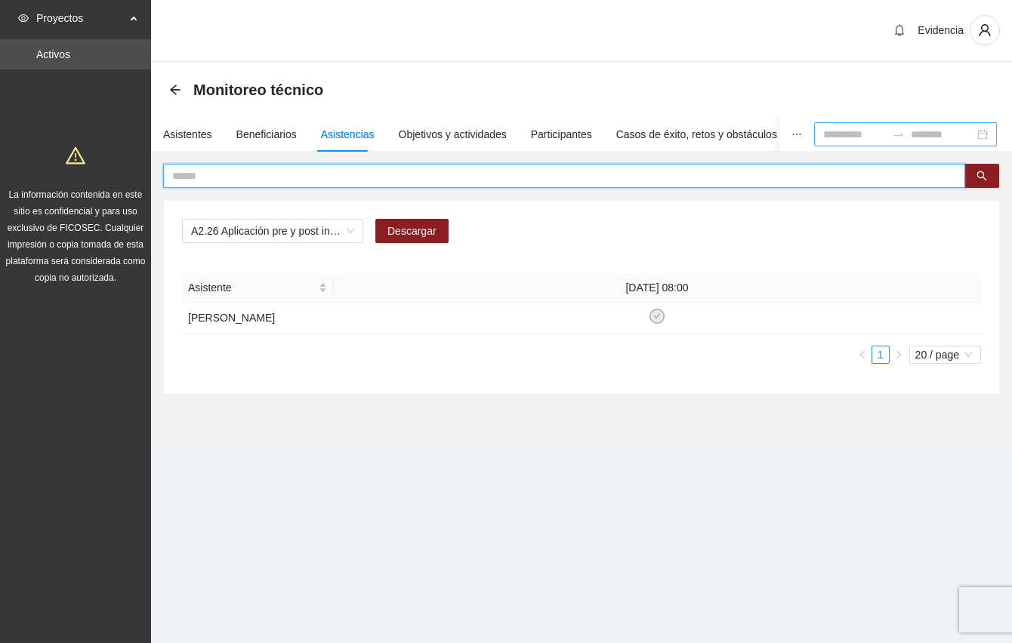
click at [823, 126] on input at bounding box center [854, 134] width 63 height 17
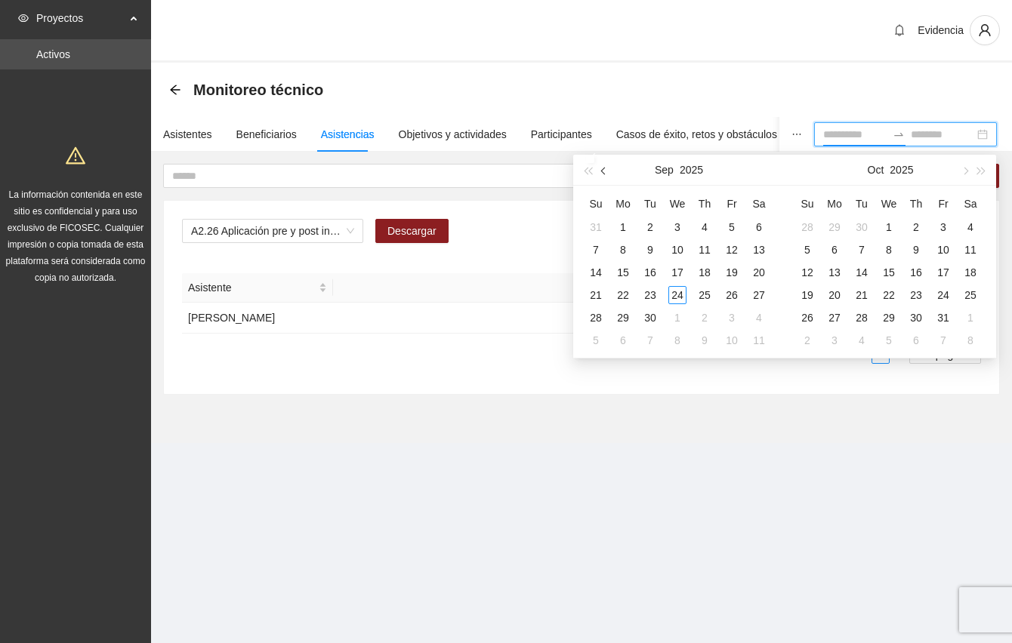
click at [599, 169] on button "button" at bounding box center [604, 170] width 17 height 30
type input "**********"
click at [603, 165] on button "button" at bounding box center [604, 170] width 17 height 30
type input "**********"
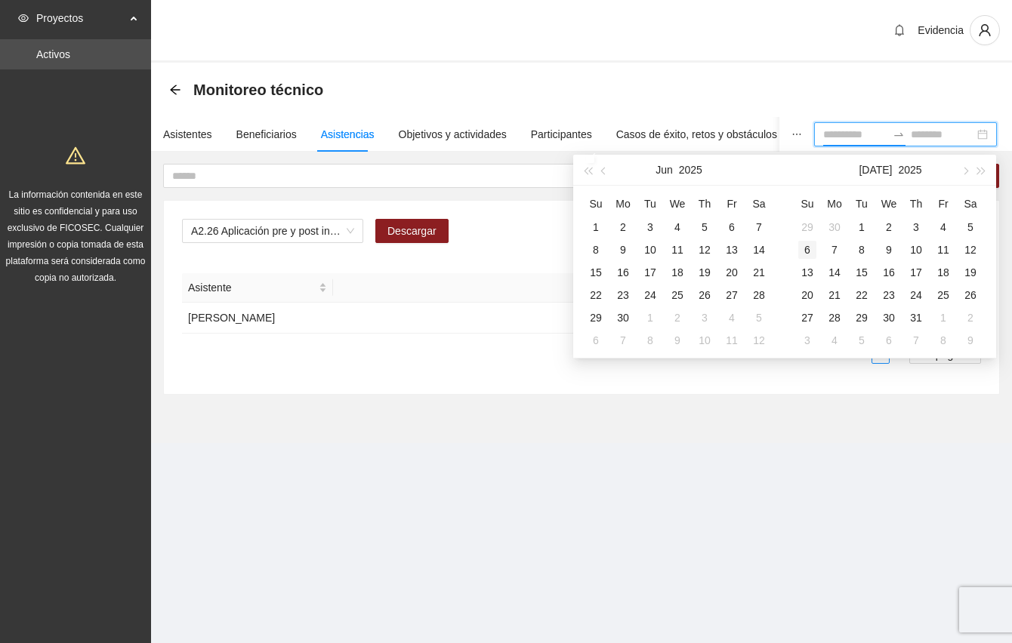
type input "**********"
click at [595, 228] on div "1" at bounding box center [596, 227] width 18 height 18
type input "**********"
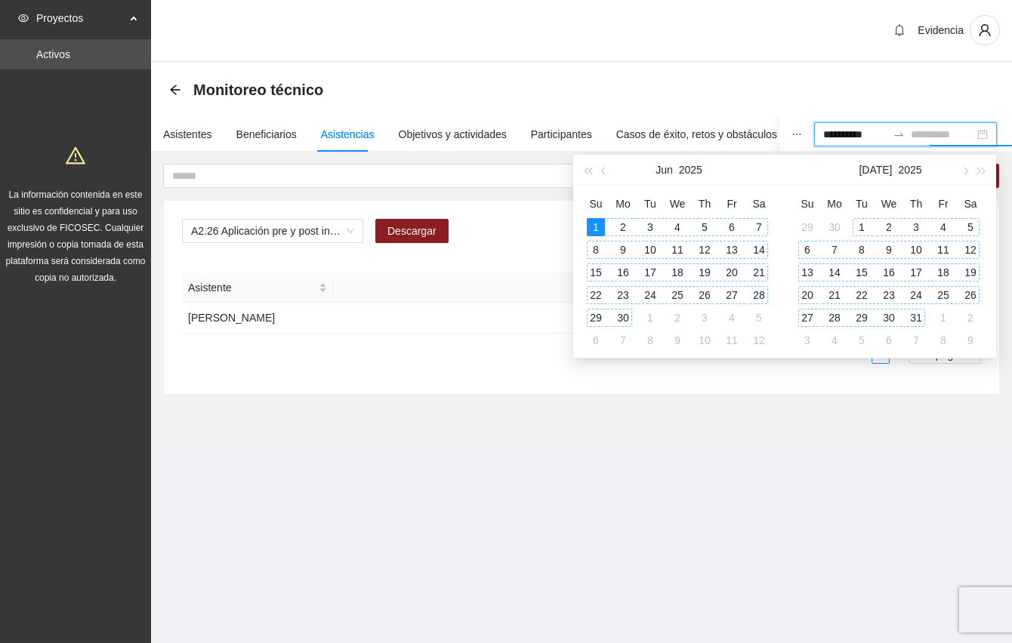
click at [915, 312] on div "31" at bounding box center [916, 318] width 18 height 18
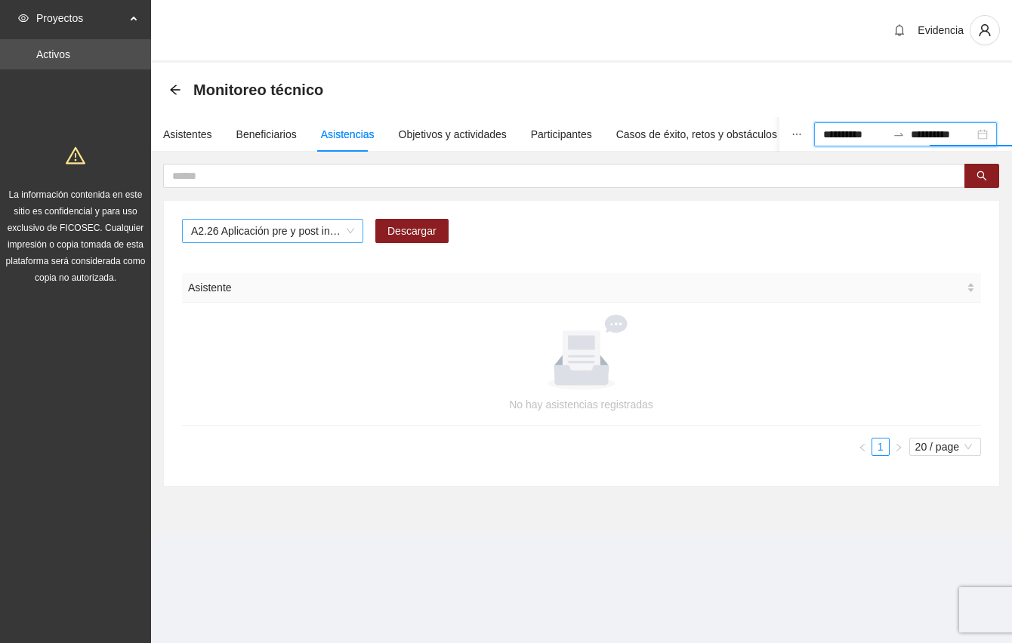
click at [348, 233] on span "A2.26 Aplicación pre y post instrumento APGAR - Vistas Cerro Grande" at bounding box center [272, 231] width 163 height 23
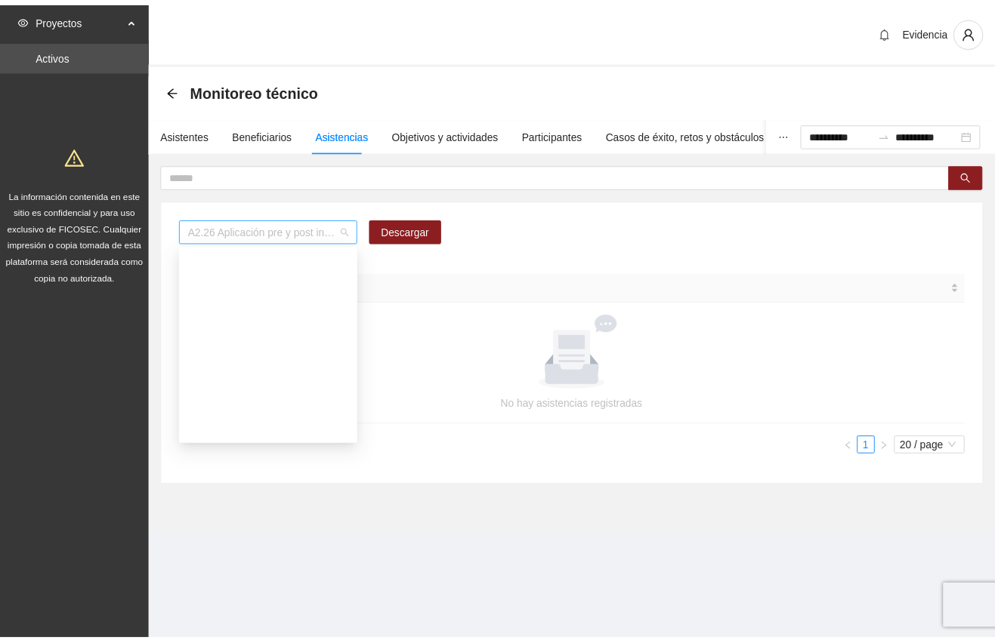
scroll to position [949, 0]
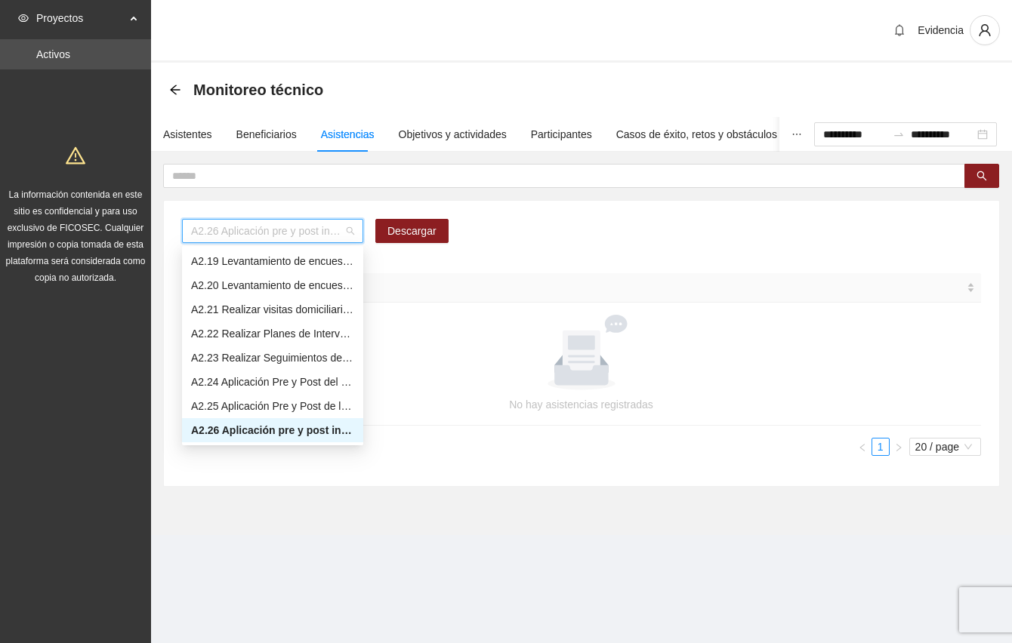
click at [242, 429] on div "A2.26 Aplicación pre y post instrumento APGAR - Vistas Cerro Grande" at bounding box center [272, 430] width 163 height 17
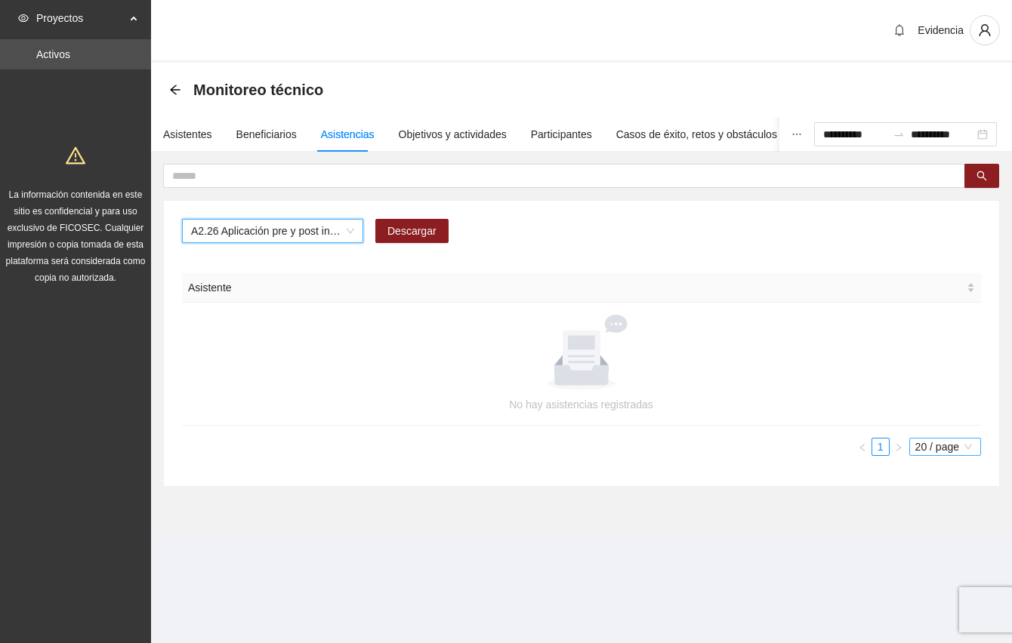
click at [940, 451] on span "20 / page" at bounding box center [945, 447] width 60 height 17
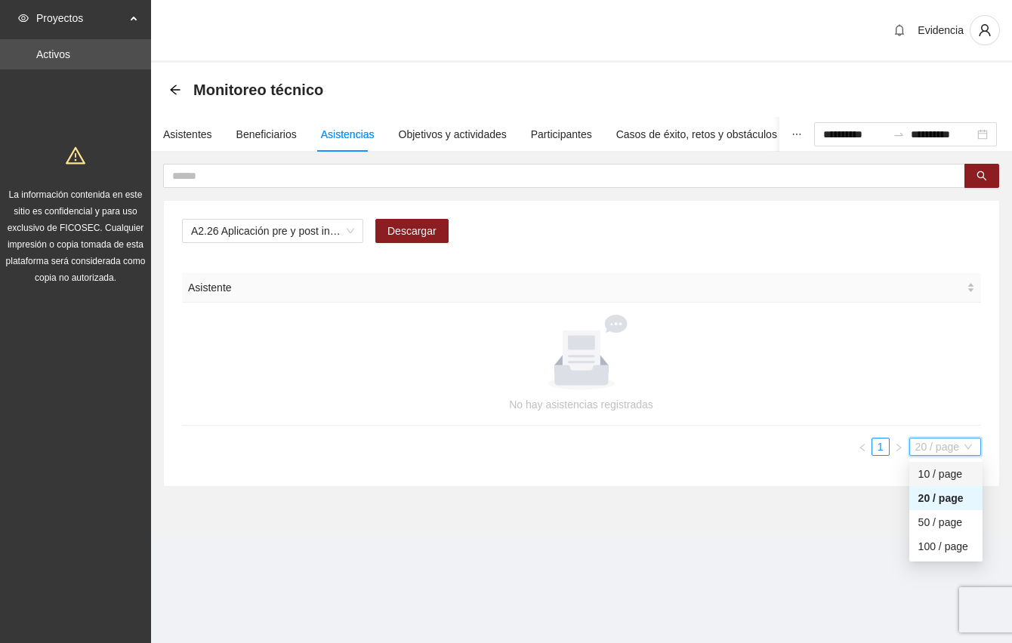
click at [726, 529] on section "**********" at bounding box center [581, 299] width 861 height 473
click at [704, 224] on div "A2.26 Aplicación pre y post instrumento APGAR - Vistas Cerro Grande Descargar" at bounding box center [581, 237] width 799 height 36
click at [650, 233] on div "A2.26 Aplicación pre y post instrumento APGAR - Vistas Cerro Grande Descargar" at bounding box center [581, 237] width 799 height 36
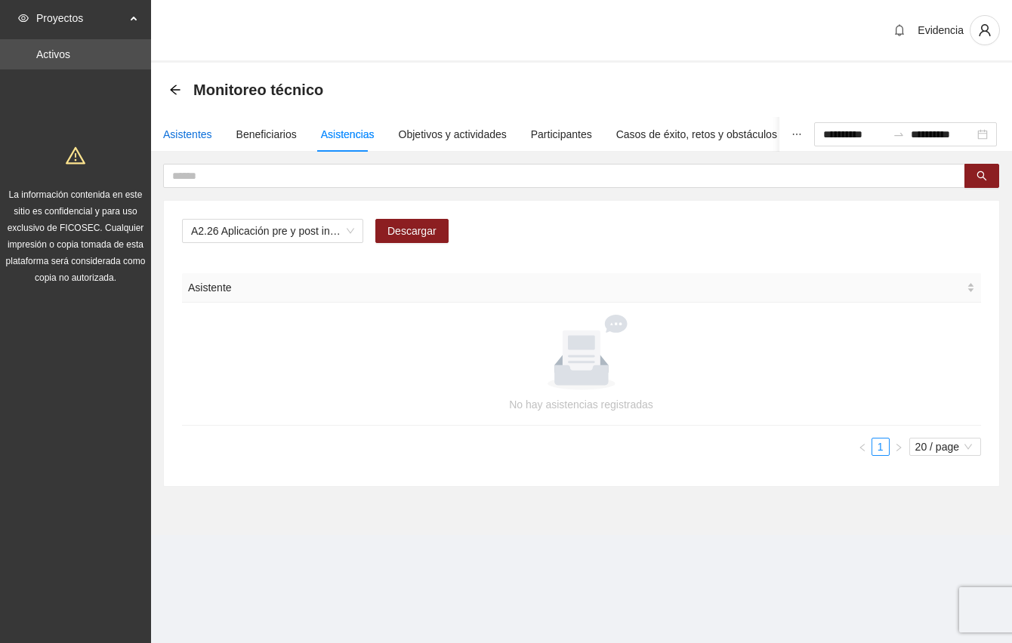
click at [181, 127] on div "Asistentes" at bounding box center [187, 134] width 49 height 17
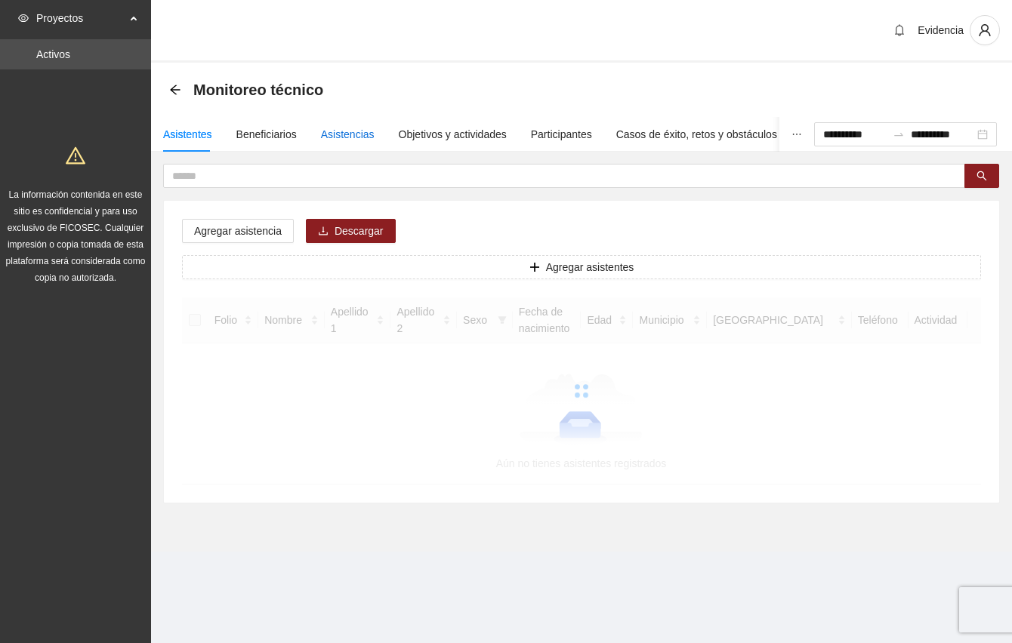
click at [347, 136] on div "Asistencias" at bounding box center [348, 134] width 54 height 17
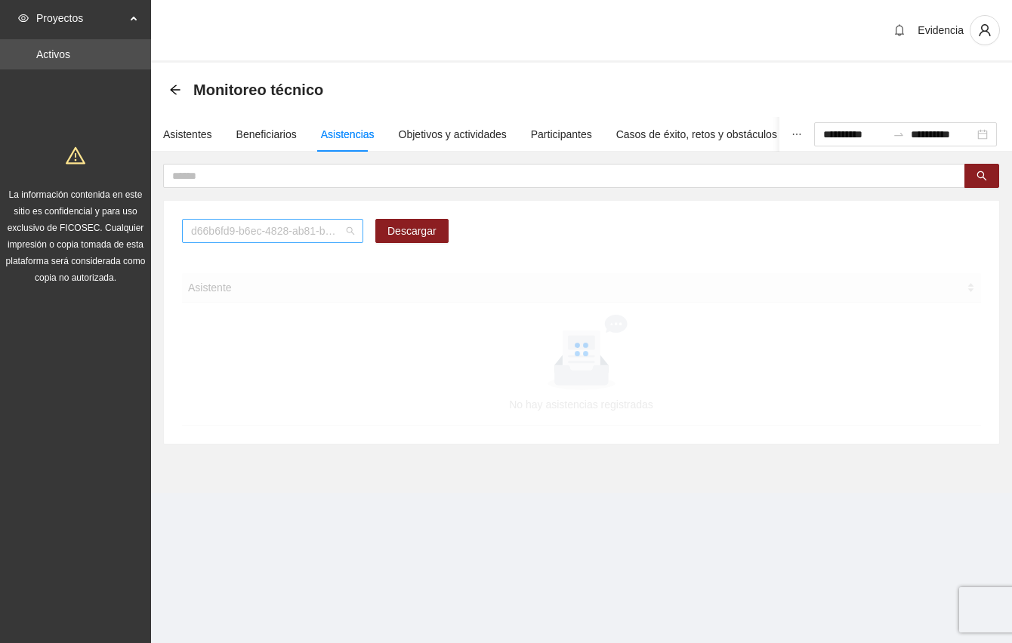
click at [348, 236] on span "d66b6fd9-b6ec-4828-ab81-b45f232f7914" at bounding box center [272, 231] width 163 height 23
click at [674, 48] on div "Evidencia" at bounding box center [581, 31] width 861 height 63
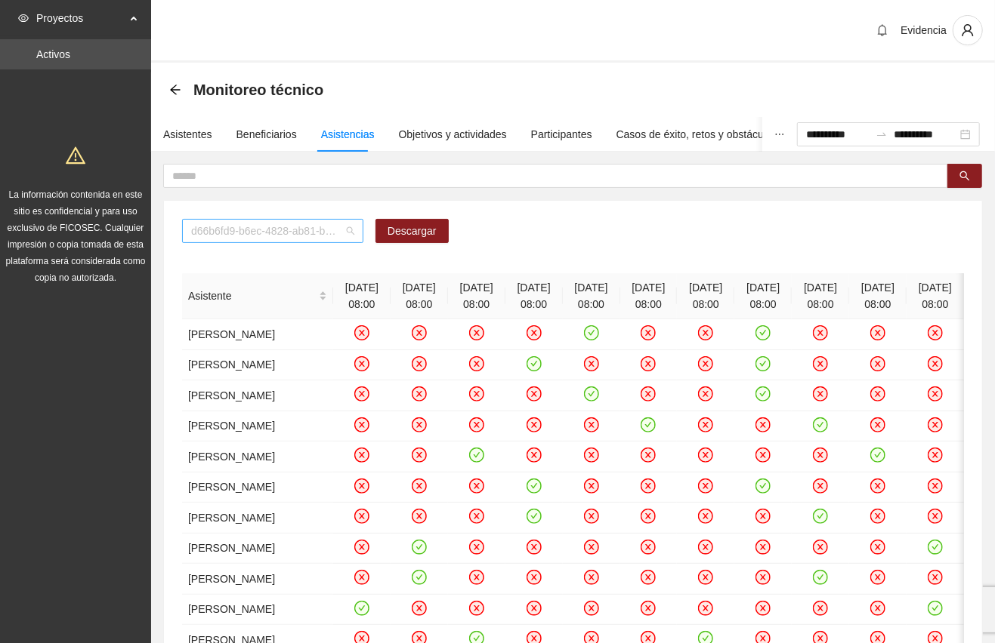
click at [269, 236] on span "d66b6fd9-b6ec-4828-ab81-b45f232f7914" at bounding box center [272, 231] width 163 height 23
click at [352, 227] on span "d66b6fd9-b6ec-4828-ab81-b45f232f7914" at bounding box center [272, 231] width 163 height 23
type input "****"
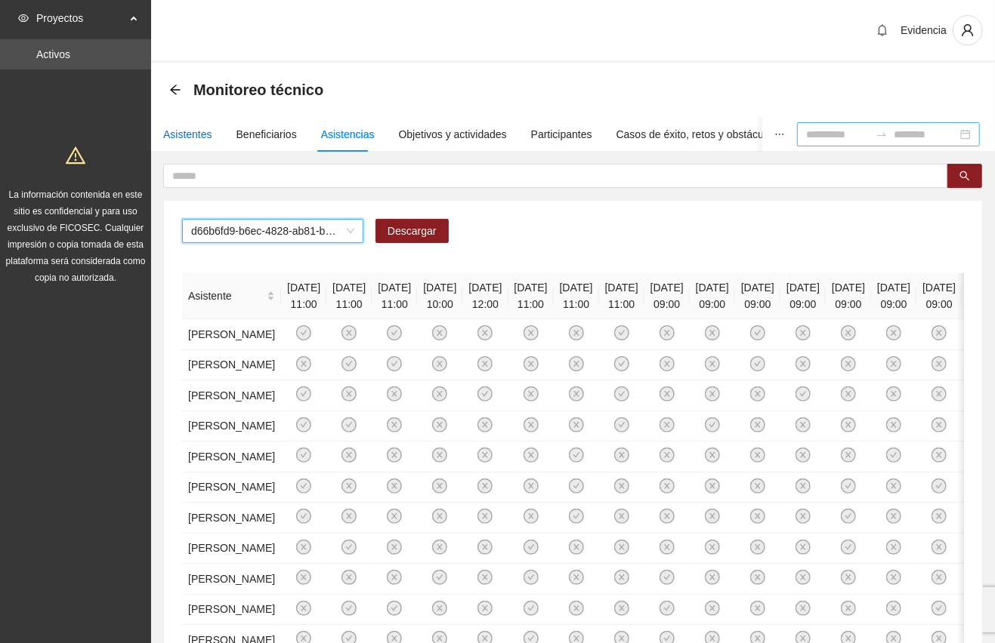
click at [180, 131] on div "Asistentes" at bounding box center [187, 134] width 49 height 17
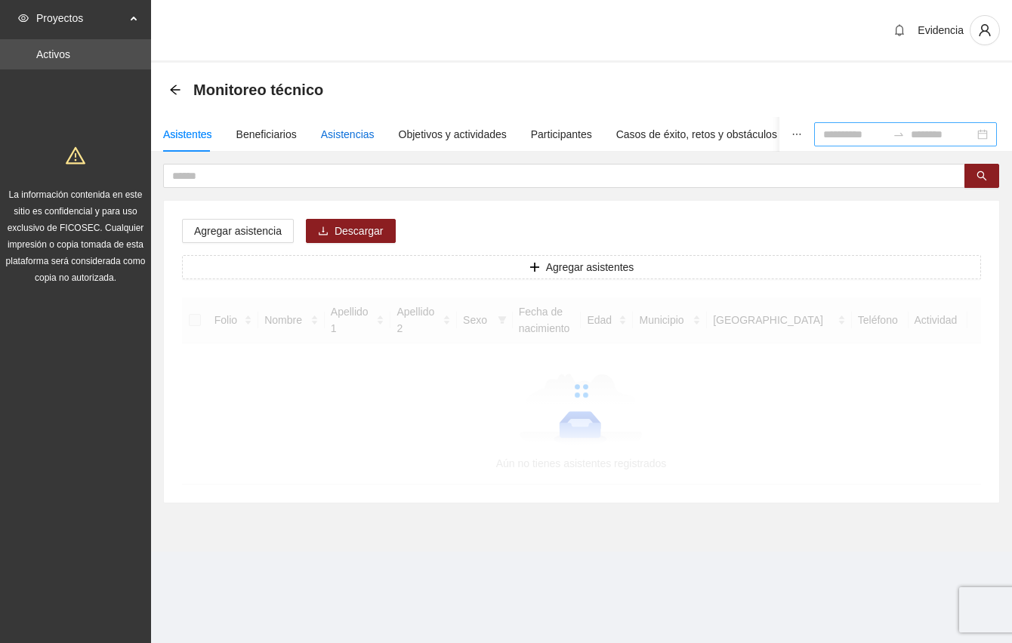
click at [356, 133] on div "Asistencias" at bounding box center [348, 134] width 54 height 17
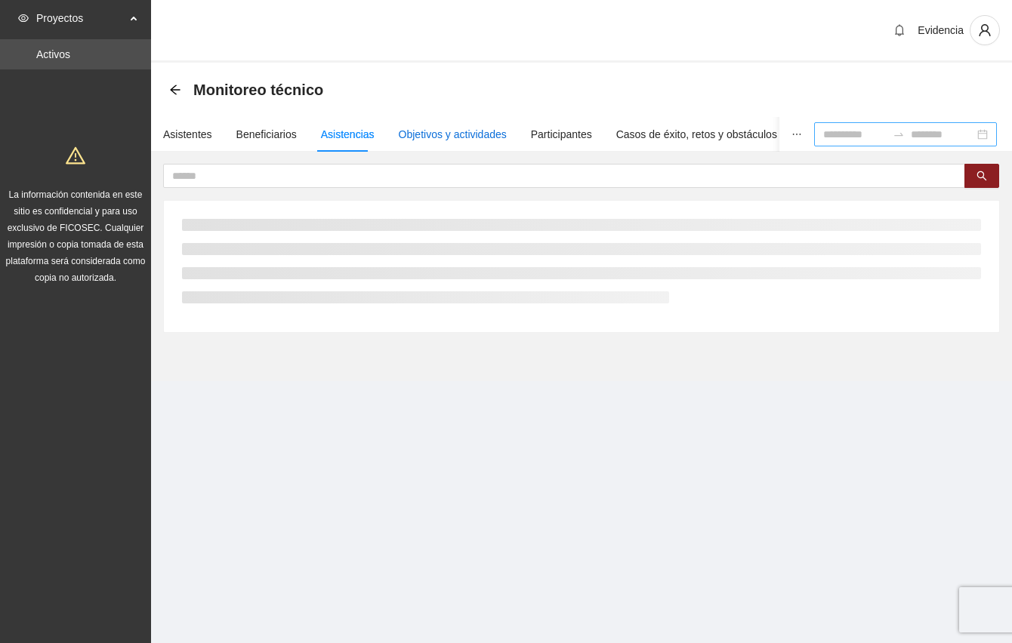
click at [461, 126] on div "Objetivos y actividades" at bounding box center [453, 134] width 108 height 17
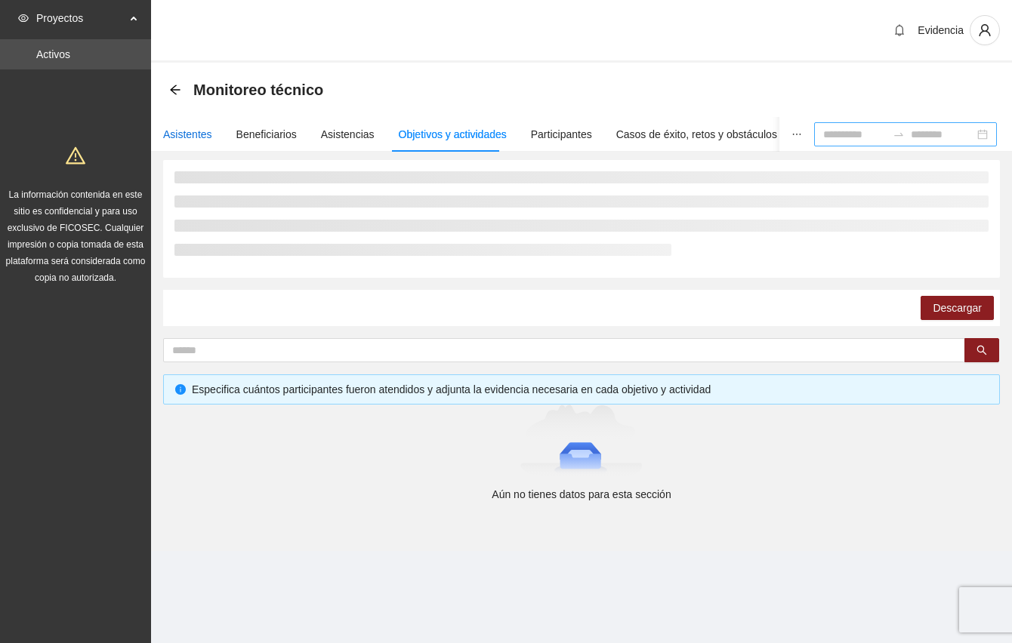
click at [170, 137] on div "Asistentes" at bounding box center [187, 134] width 49 height 17
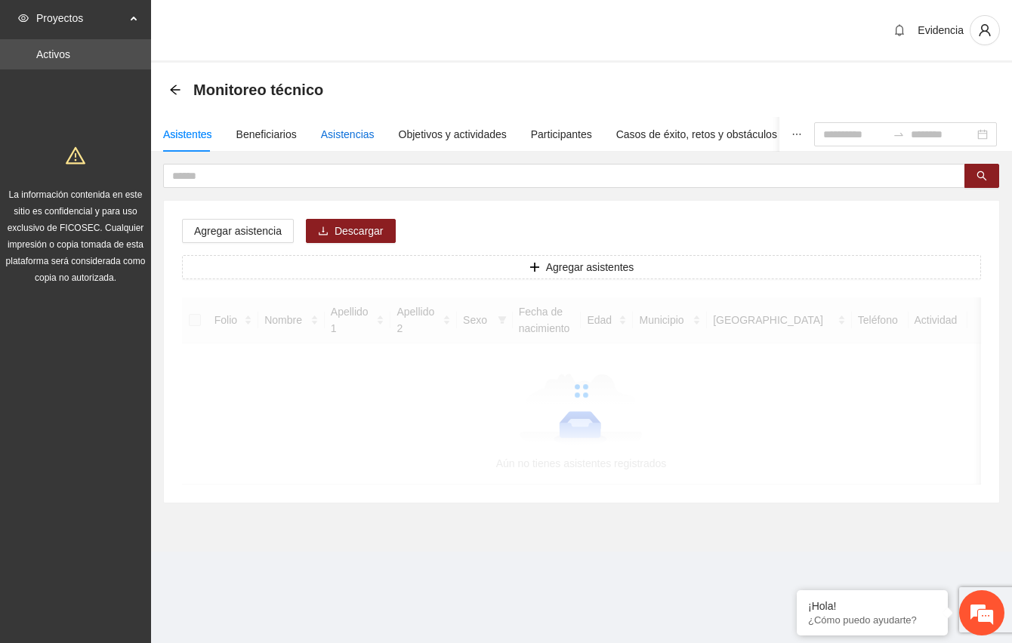
click at [349, 134] on div "Asistencias" at bounding box center [348, 134] width 54 height 17
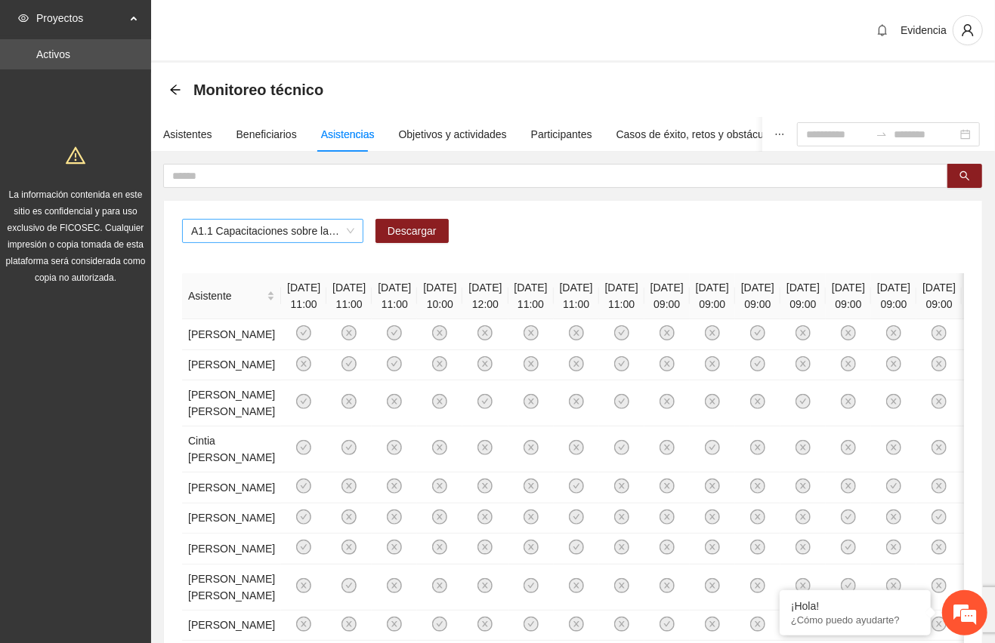
click at [316, 236] on span "A1.1 Capacitaciones sobre la metodología de funcionamiento familiar a promotora…" at bounding box center [272, 231] width 163 height 23
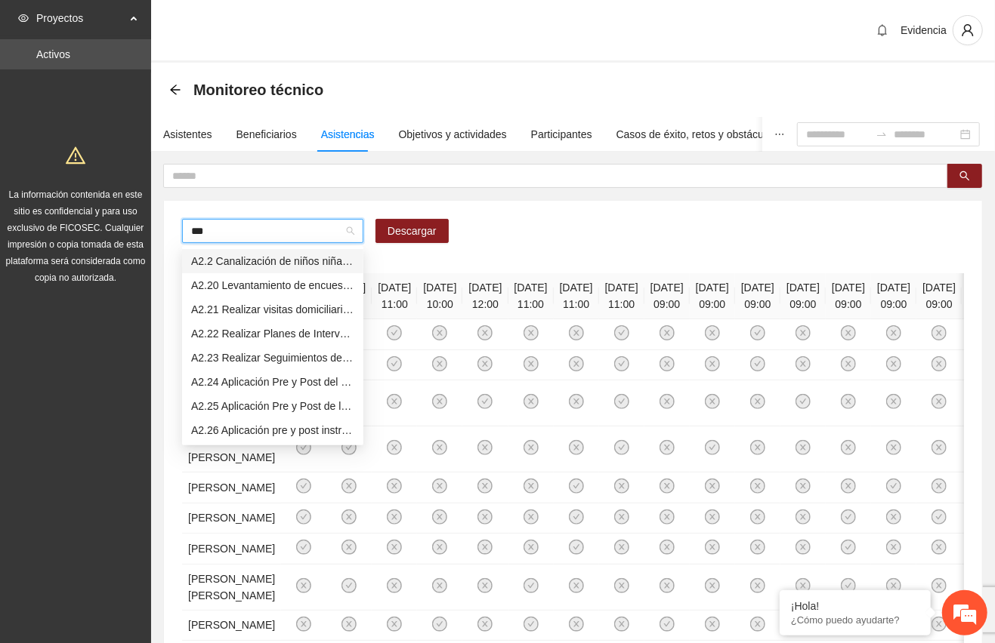
type input "****"
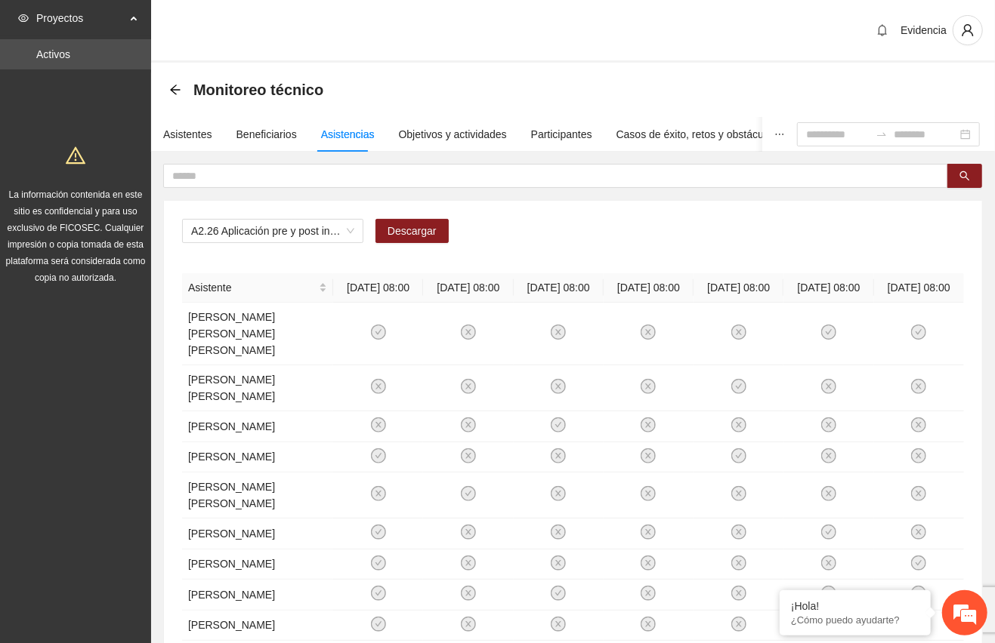
click at [853, 230] on div "A2.26 Aplicación pre y post instrumento APGAR - Vistas Cerro Grande Descargar" at bounding box center [573, 237] width 782 height 36
click at [797, 125] on div at bounding box center [888, 134] width 183 height 24
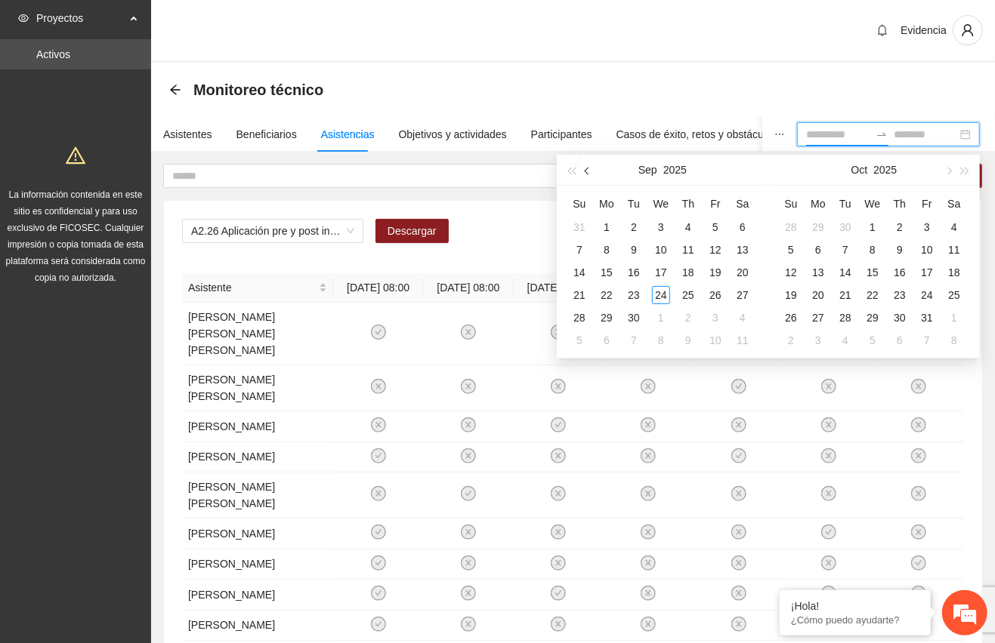
click at [591, 170] on span "button" at bounding box center [589, 171] width 8 height 8
click at [589, 170] on span "button" at bounding box center [589, 171] width 8 height 8
type input "**********"
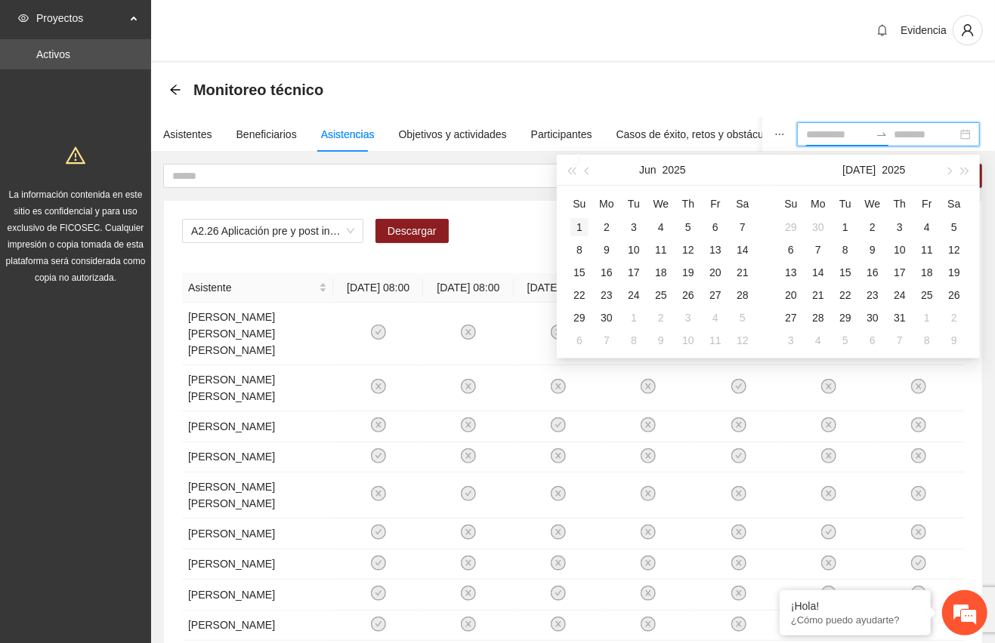
type input "**********"
click at [586, 225] on div "1" at bounding box center [579, 227] width 18 height 18
type input "**********"
click at [899, 317] on div "31" at bounding box center [899, 318] width 18 height 18
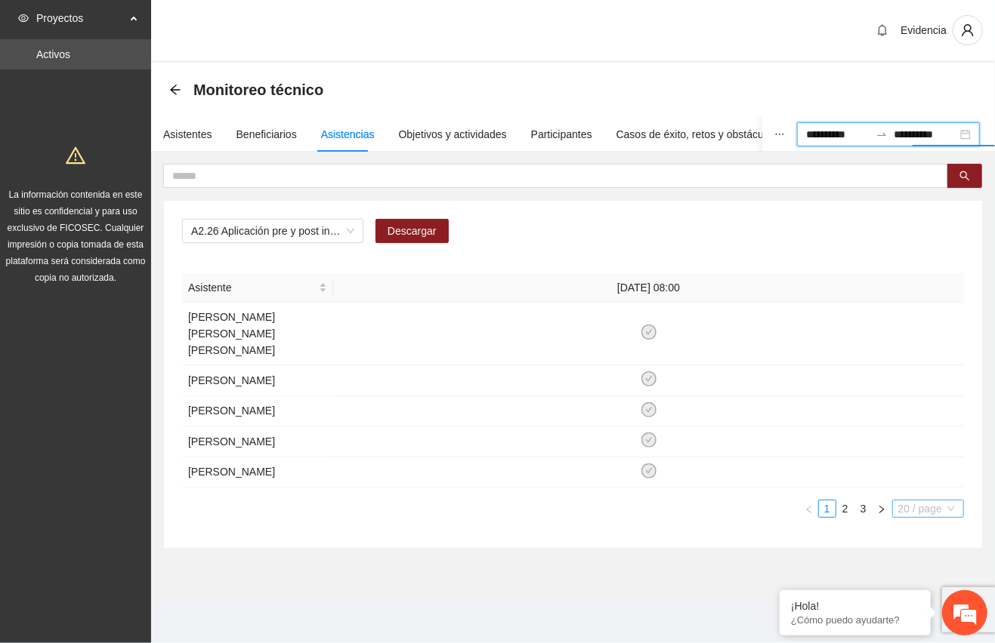
click at [918, 517] on span "20 / page" at bounding box center [928, 509] width 60 height 17
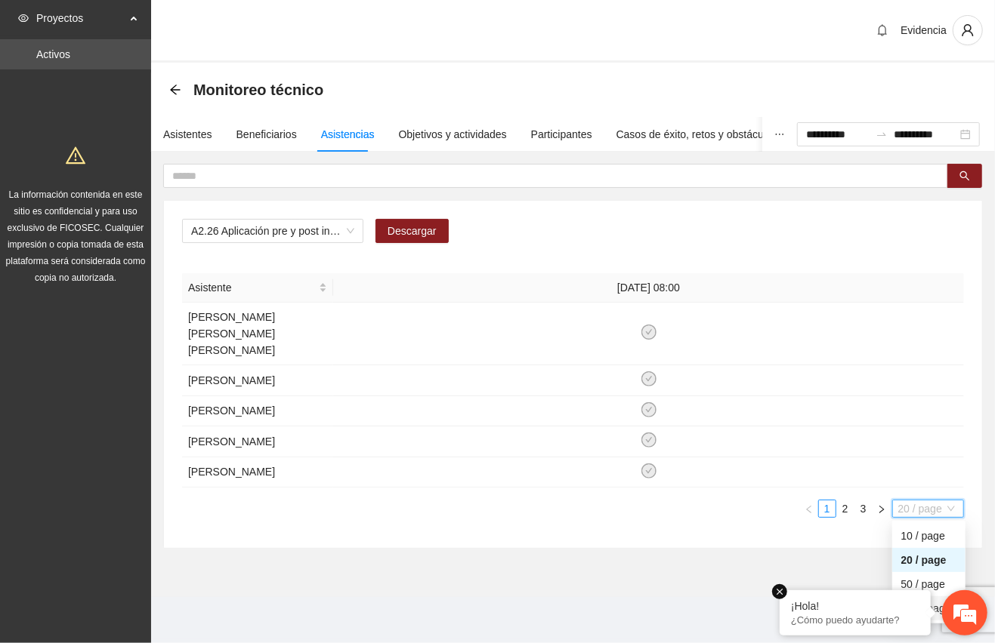
click at [782, 593] on em at bounding box center [779, 592] width 15 height 15
click at [946, 514] on span "20 / page" at bounding box center [928, 509] width 60 height 17
click at [910, 609] on div "100 / page" at bounding box center [928, 608] width 55 height 17
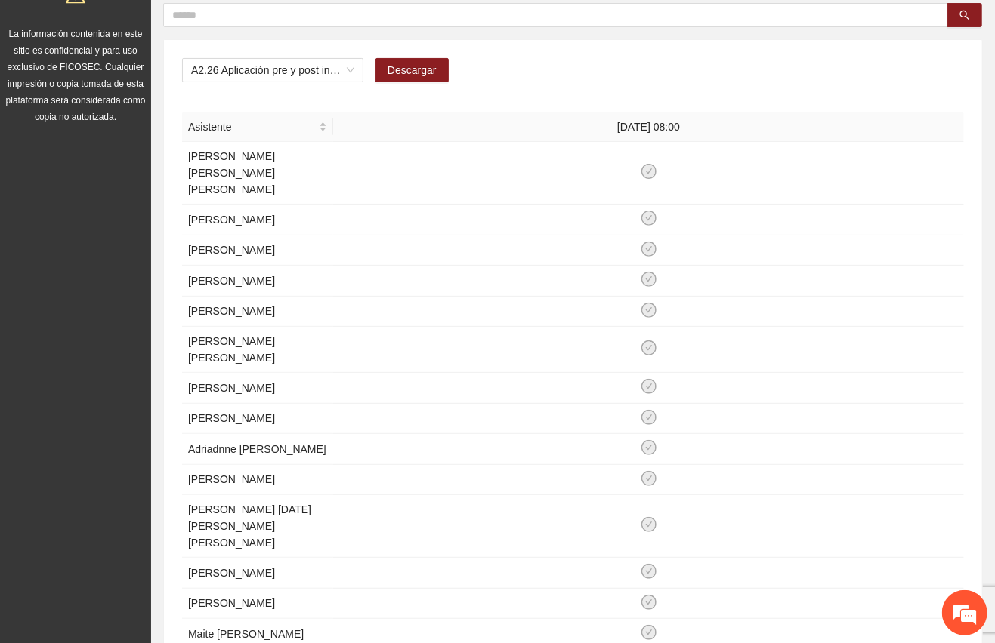
scroll to position [157, 0]
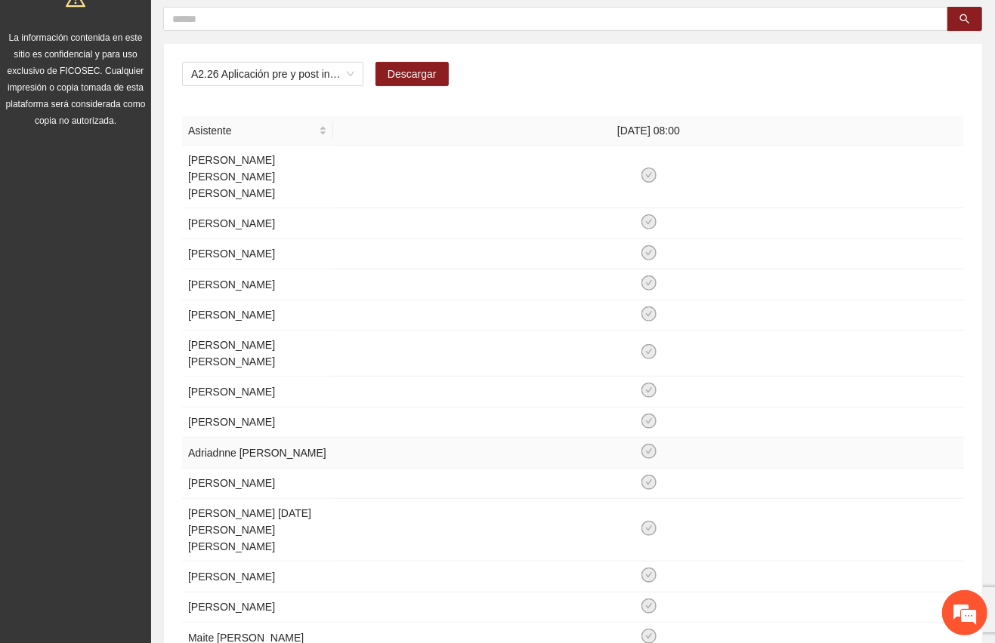
click at [837, 469] on td at bounding box center [648, 453] width 631 height 31
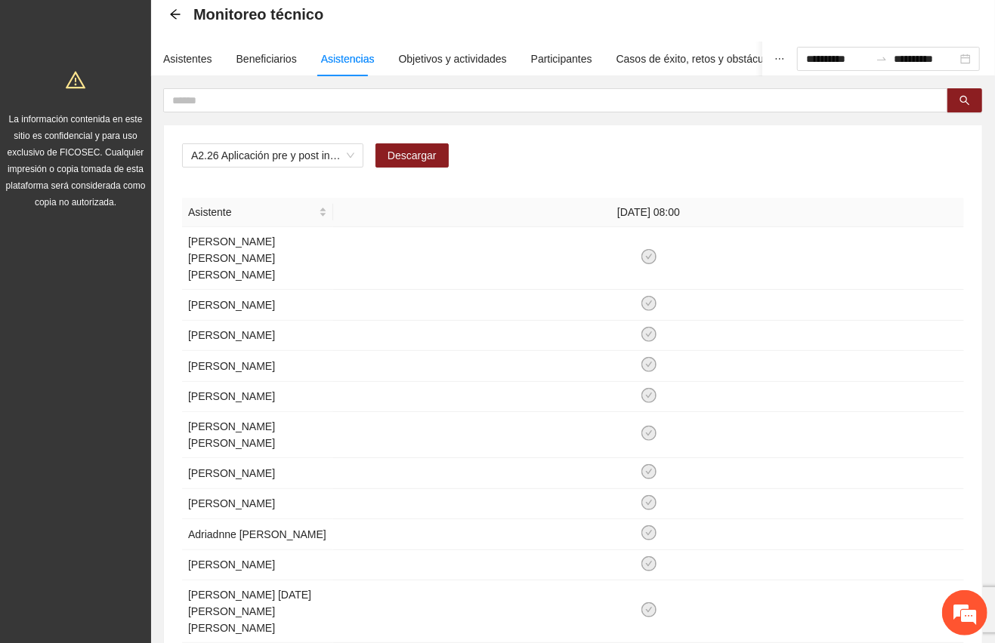
scroll to position [0, 0]
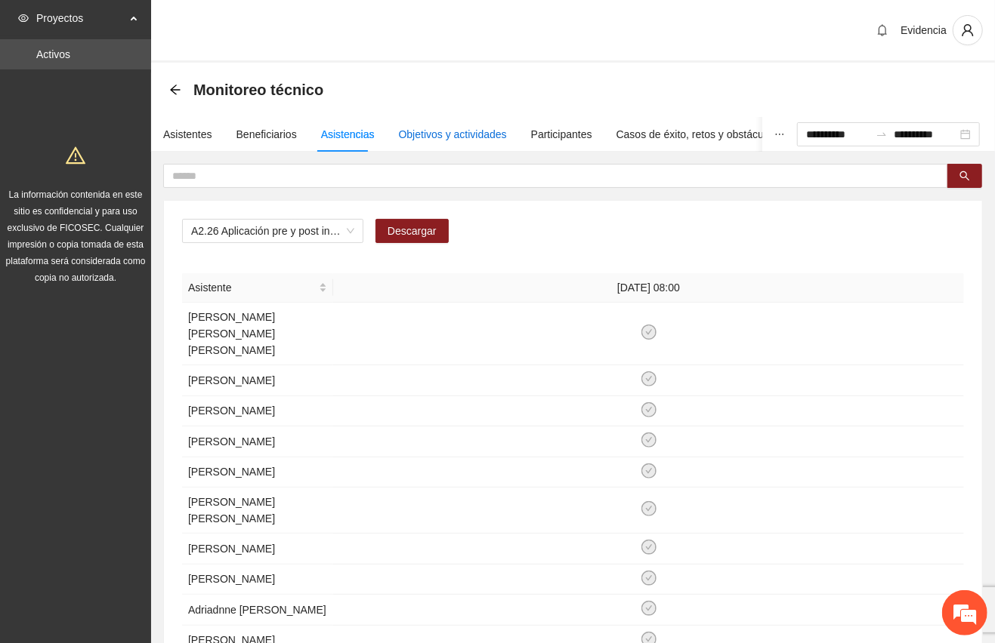
click at [472, 127] on div "Objetivos y actividades" at bounding box center [453, 134] width 108 height 17
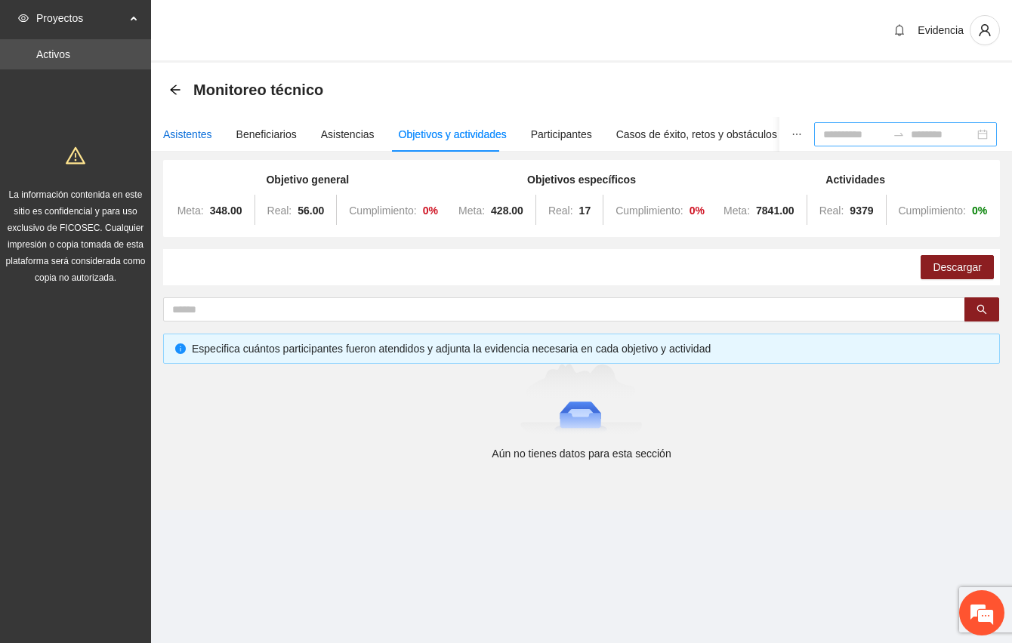
click at [182, 128] on div "Asistentes" at bounding box center [187, 134] width 49 height 17
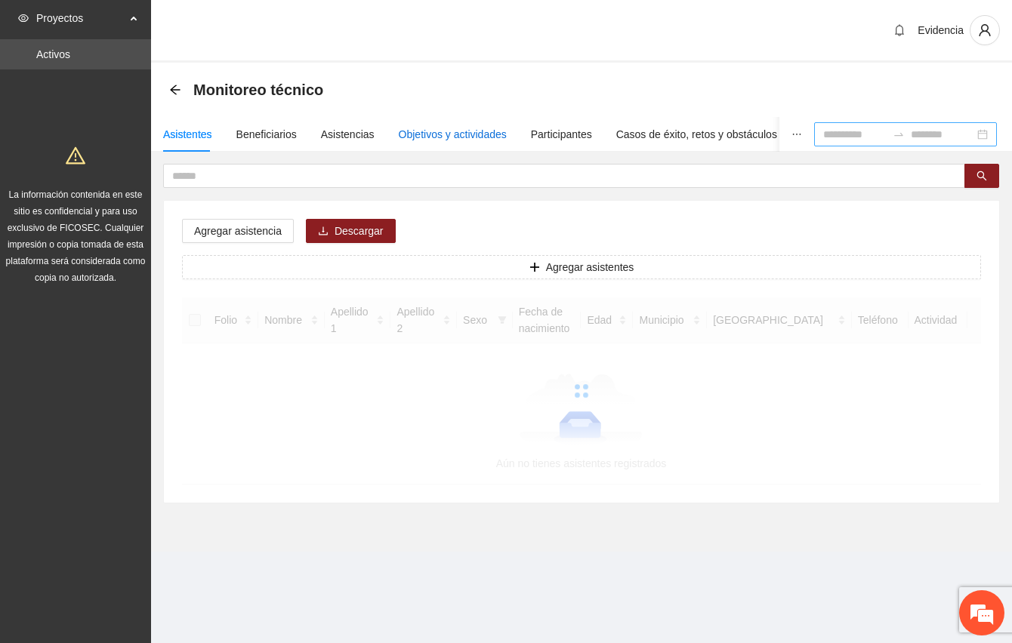
click at [479, 133] on div "Objetivos y actividades" at bounding box center [453, 134] width 108 height 17
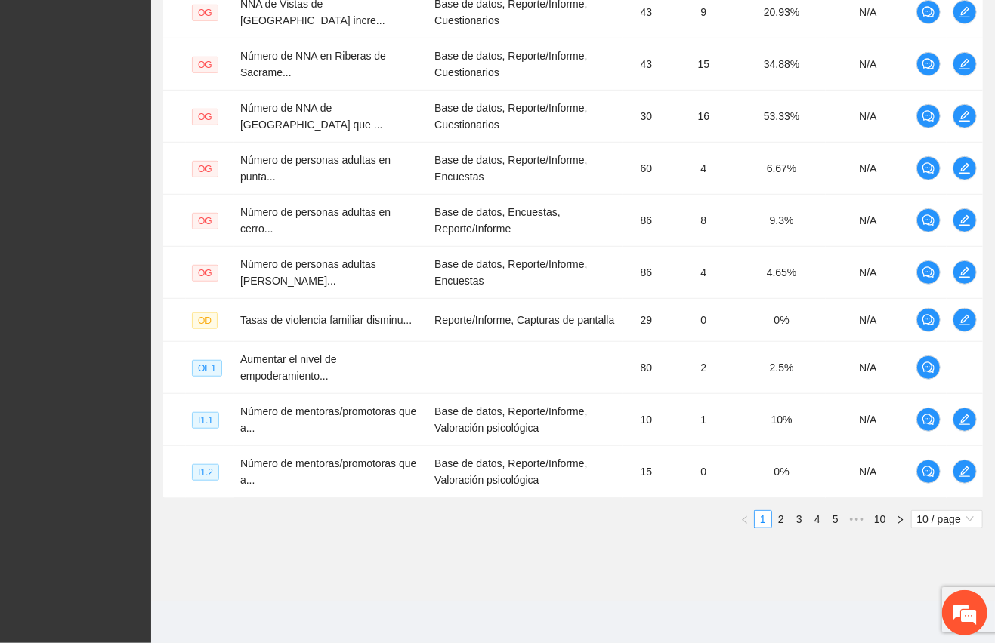
scroll to position [439, 0]
click at [940, 517] on span "10 / page" at bounding box center [947, 519] width 60 height 17
click at [920, 621] on div "100 / page" at bounding box center [947, 619] width 55 height 17
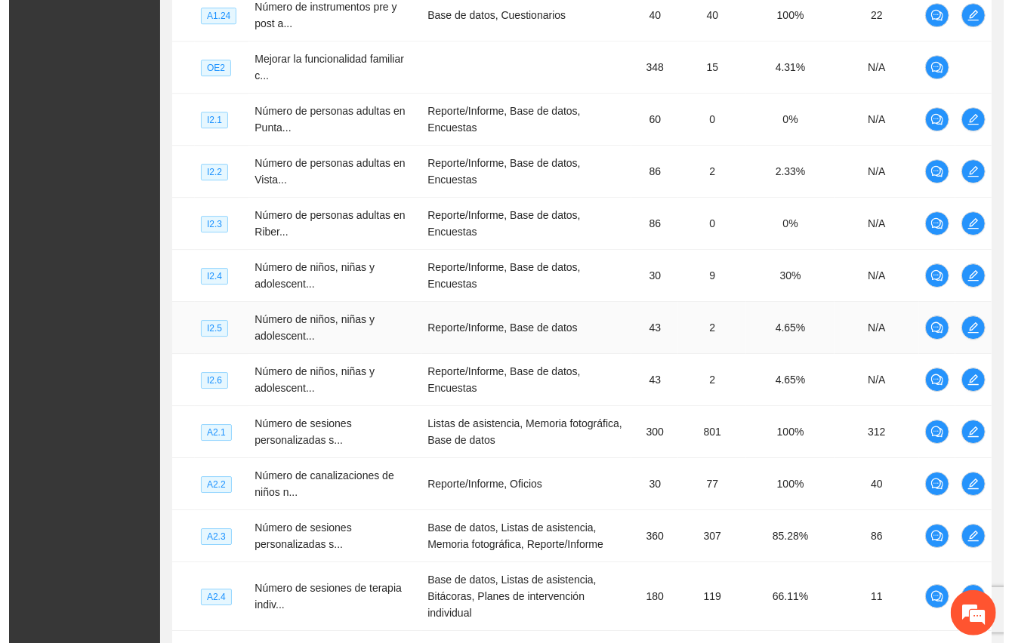
scroll to position [2654, 0]
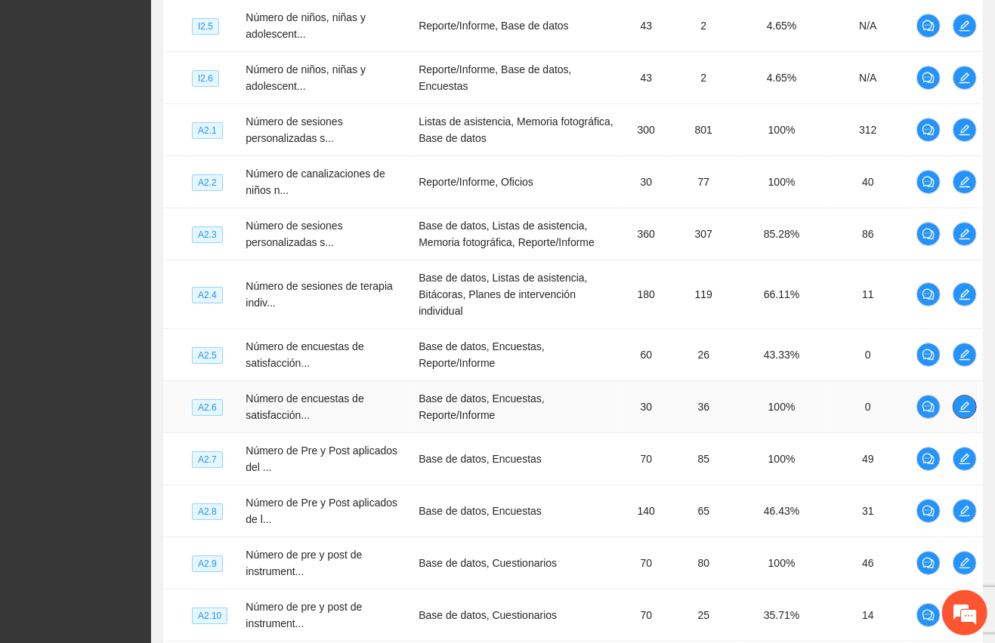
click at [959, 409] on button "button" at bounding box center [964, 407] width 24 height 24
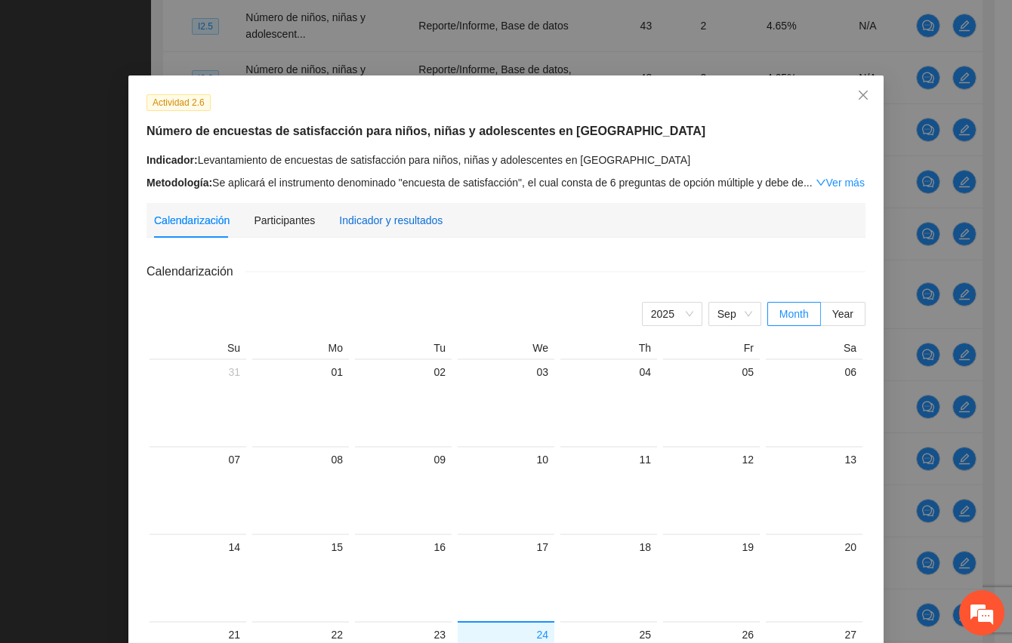
click at [415, 225] on div "Indicador y resultados" at bounding box center [390, 220] width 103 height 17
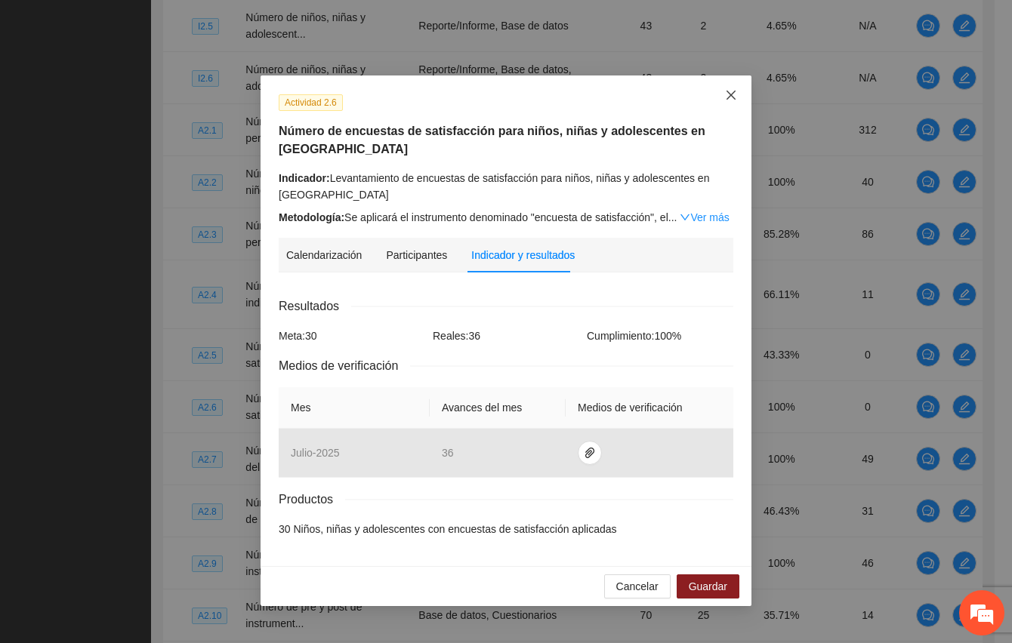
click at [730, 86] on span "Close" at bounding box center [731, 96] width 41 height 41
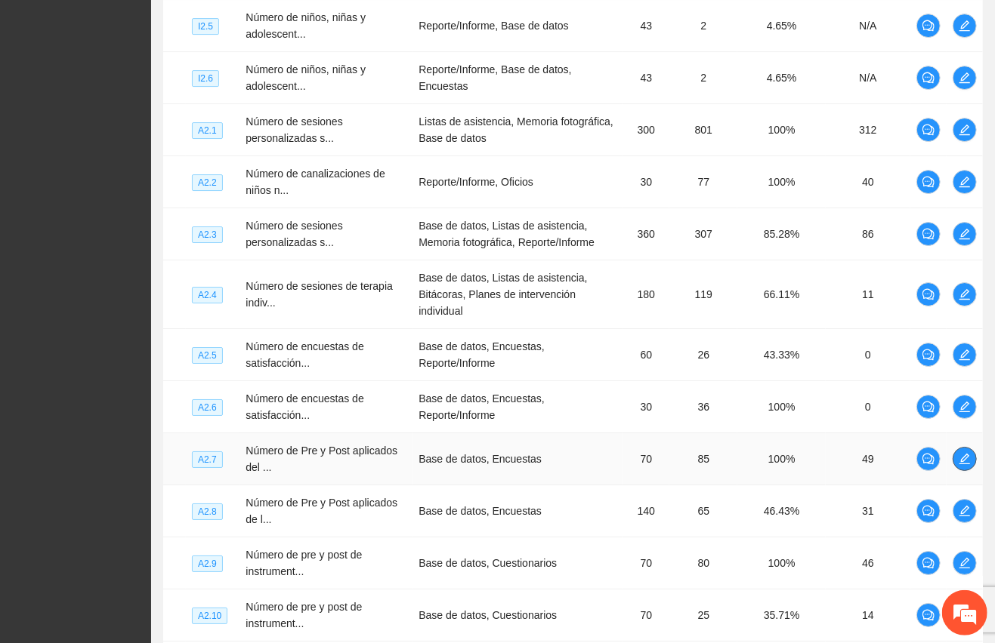
click at [961, 457] on icon "edit" at bounding box center [964, 459] width 12 height 12
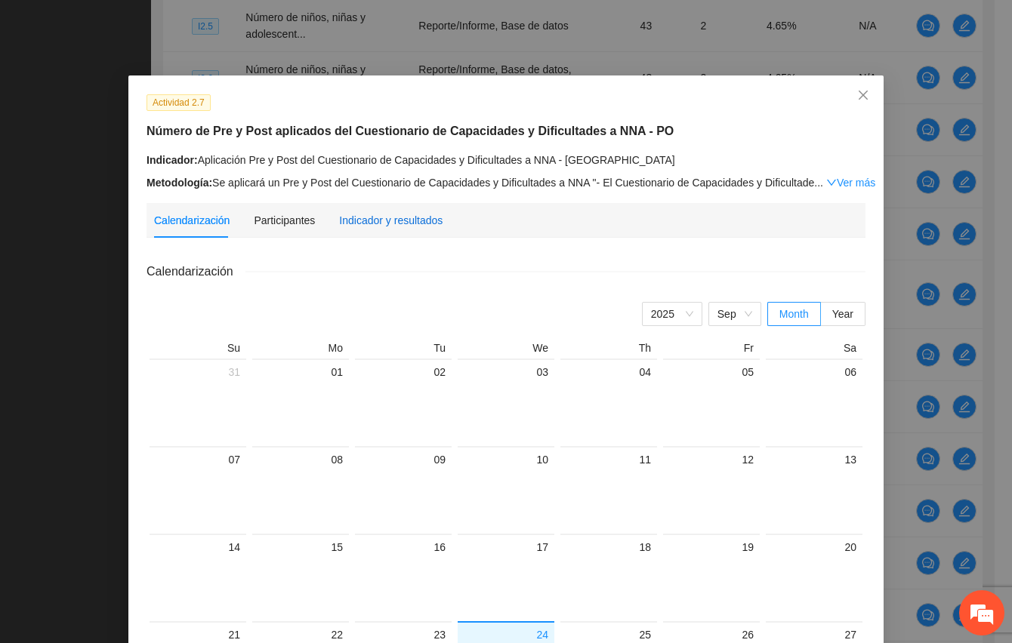
click at [400, 224] on div "Indicador y resultados" at bounding box center [390, 220] width 103 height 17
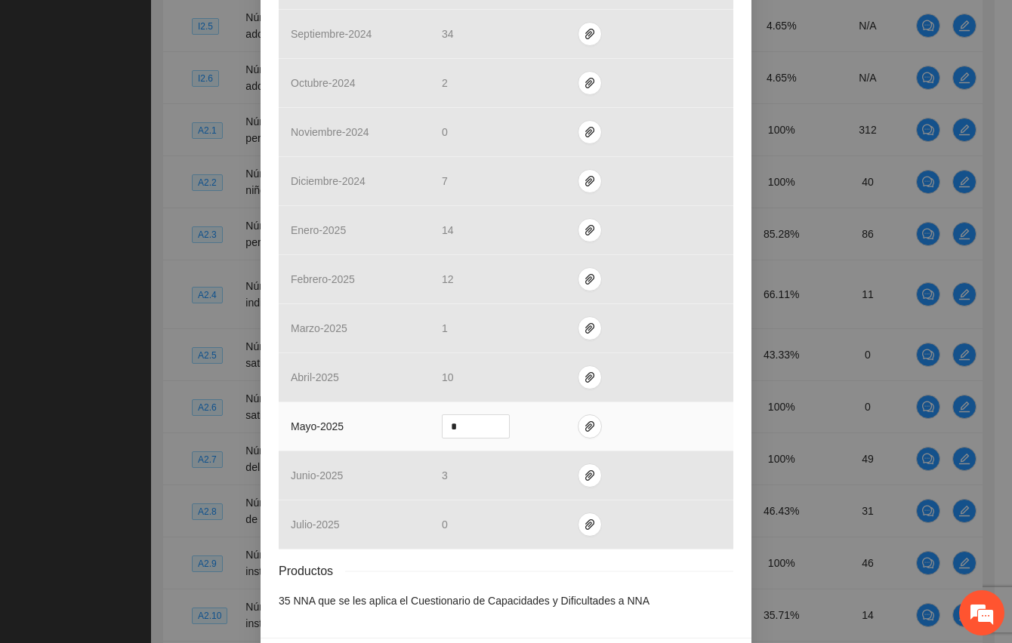
scroll to position [503, 0]
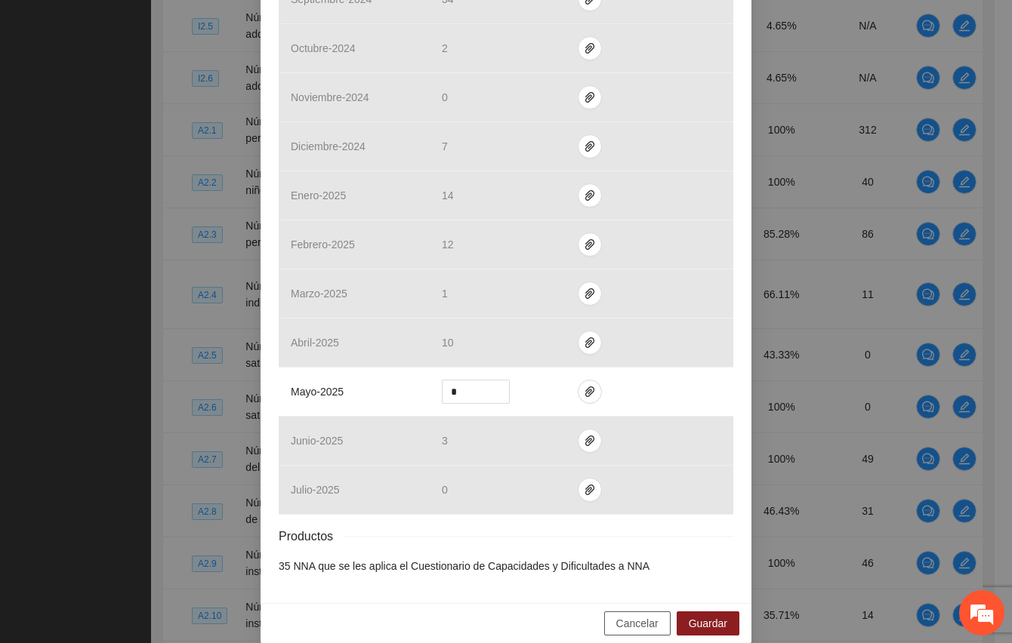
click at [633, 636] on button "Cancelar" at bounding box center [637, 624] width 66 height 24
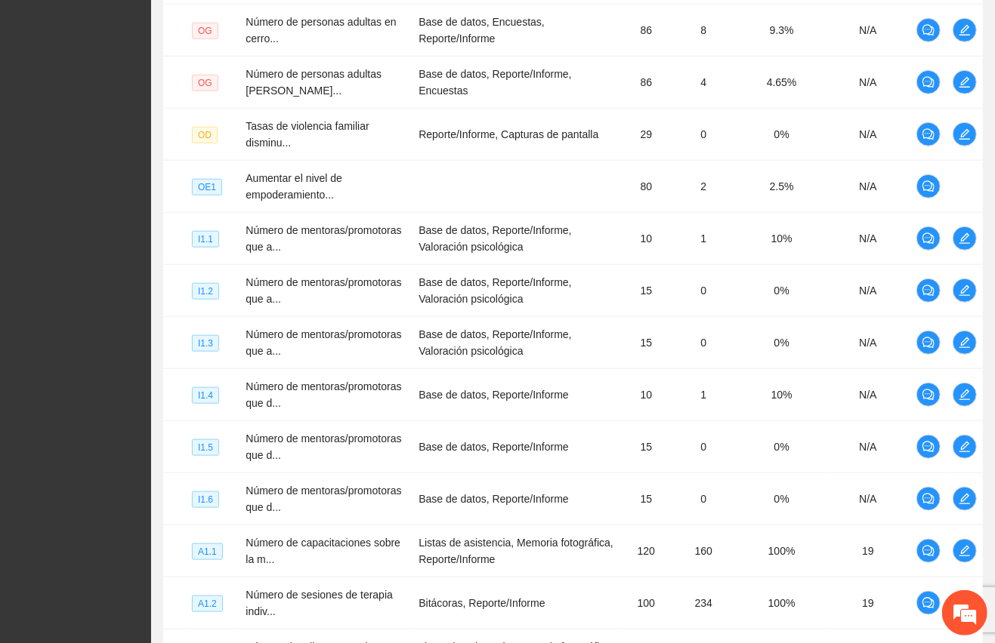
scroll to position [0, 0]
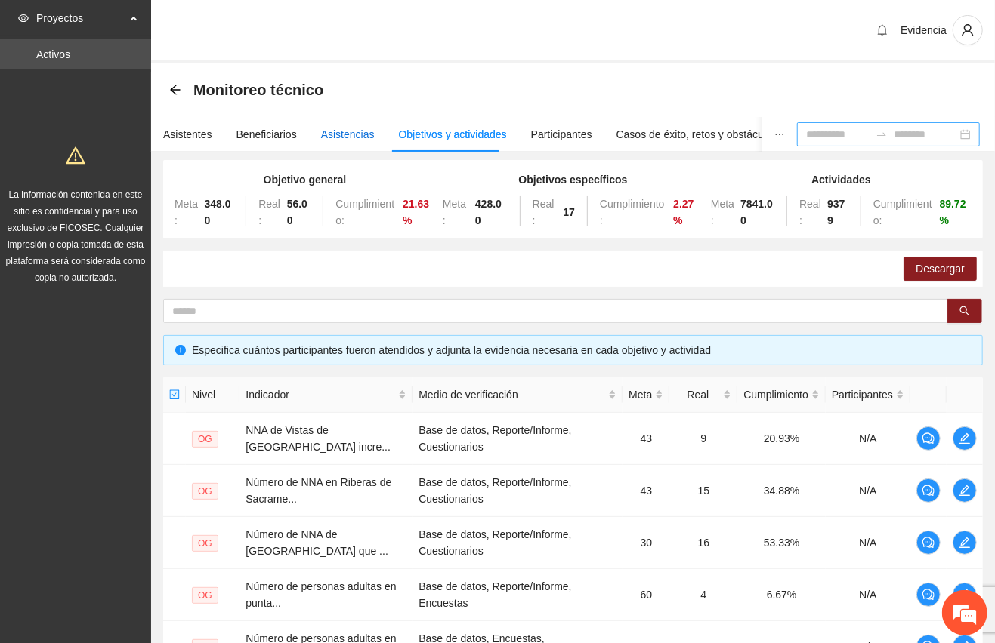
click at [343, 128] on div "Asistencias" at bounding box center [348, 134] width 54 height 17
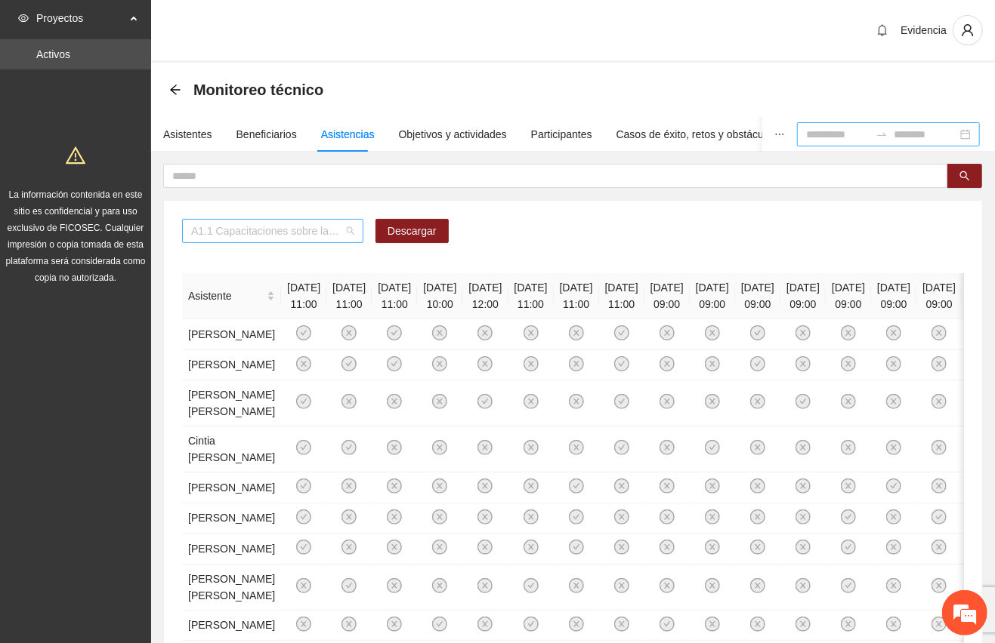
click at [338, 224] on span "A1.1 Capacitaciones sobre la metodología de funcionamiento familiar a promotora…" at bounding box center [272, 231] width 163 height 23
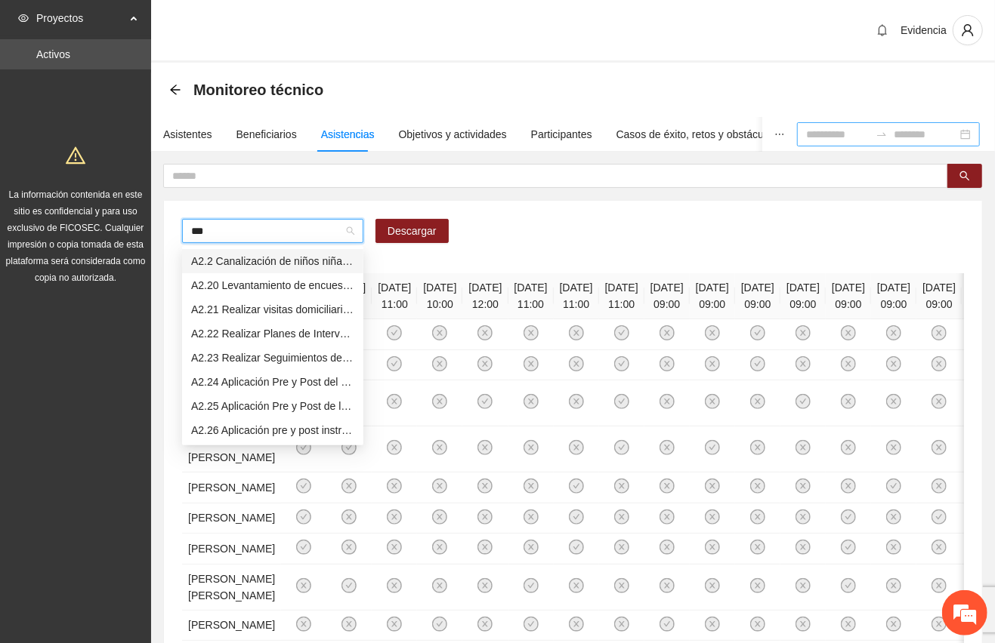
type input "****"
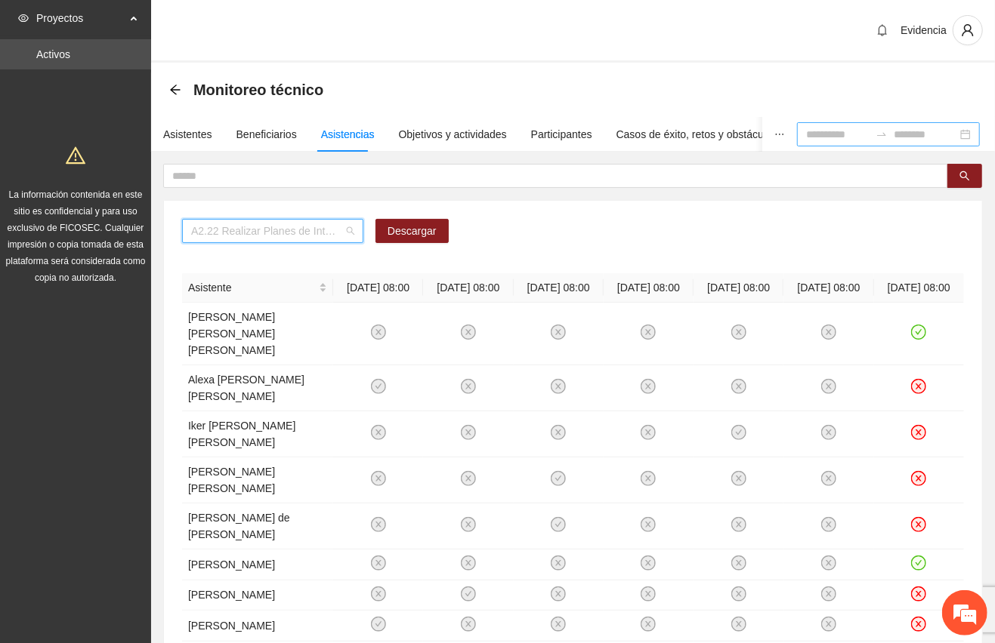
click at [351, 230] on span "A2.22 Realizar Planes de Intervención - Zona Vistas Cerro Grande" at bounding box center [272, 231] width 163 height 23
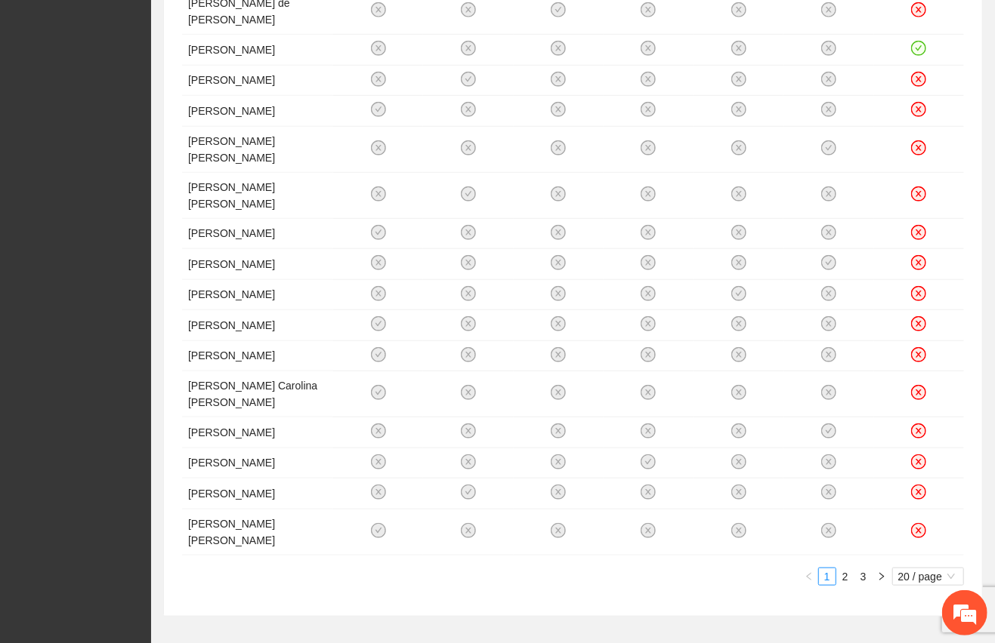
scroll to position [569, 0]
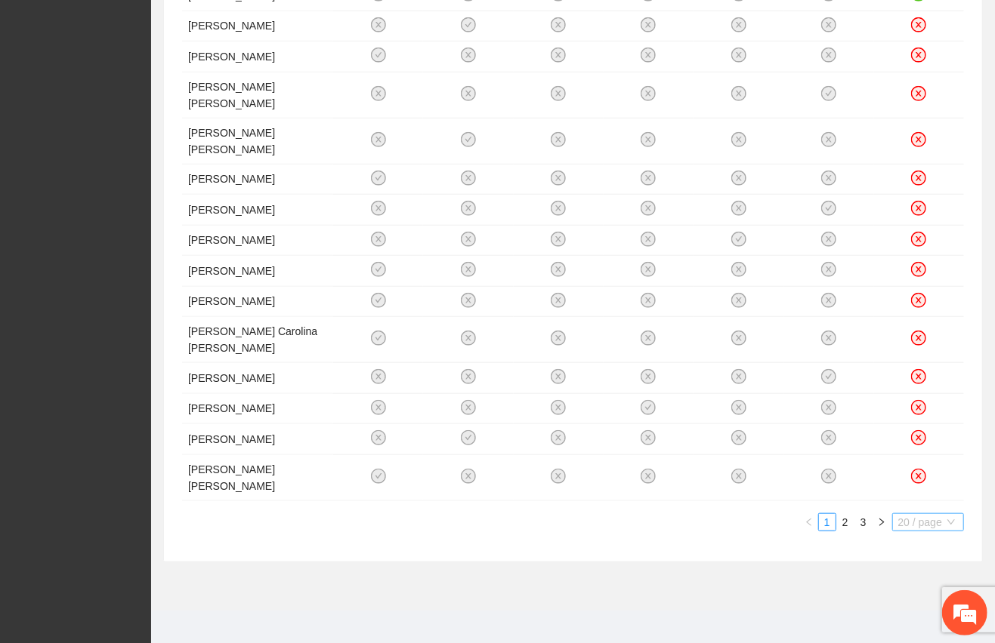
click at [935, 514] on span "20 / page" at bounding box center [928, 522] width 60 height 17
click at [915, 614] on div "100 / page" at bounding box center [928, 622] width 55 height 17
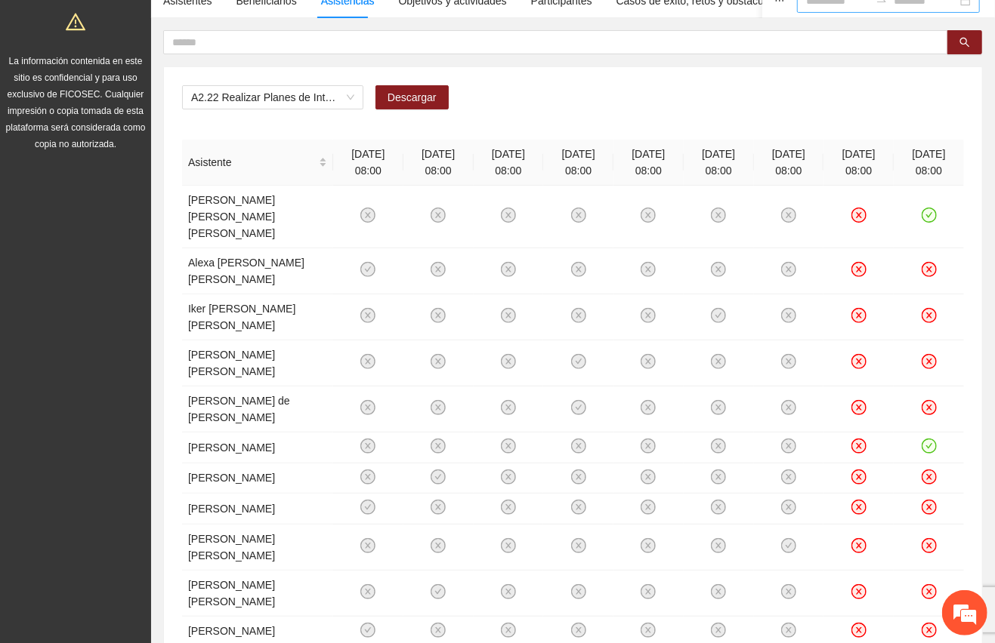
scroll to position [0, 0]
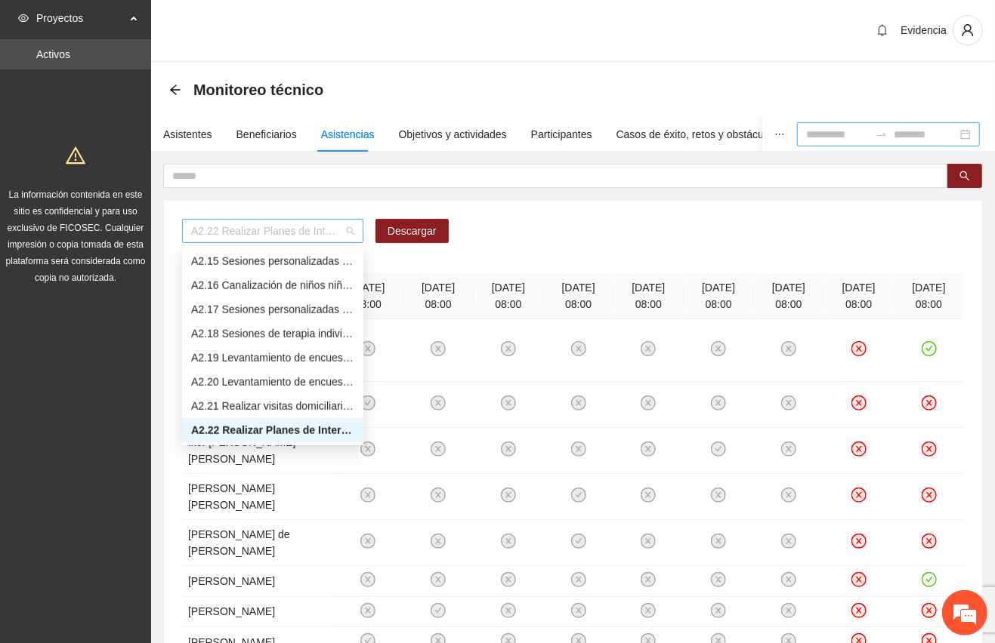
click at [356, 230] on div "A2.22 Realizar Planes de Intervención - Zona Vistas Cerro Grande" at bounding box center [272, 231] width 181 height 24
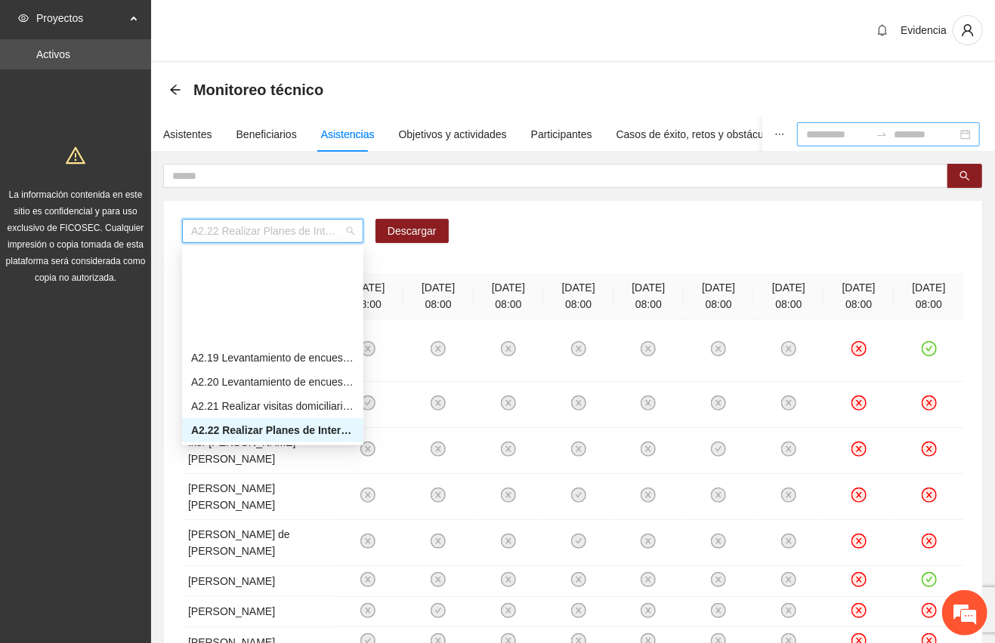
scroll to position [983, 0]
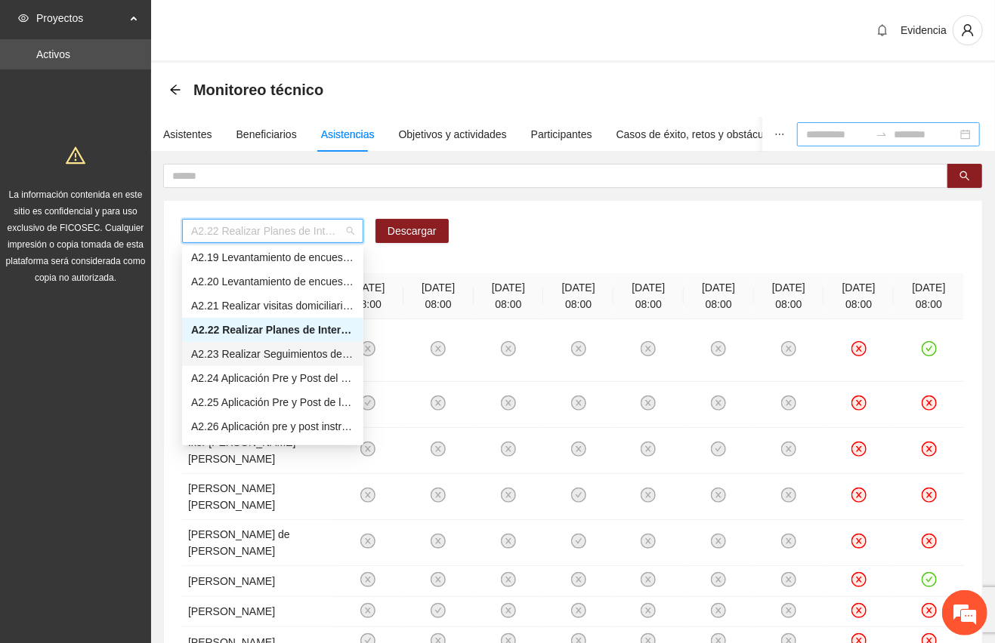
click at [254, 354] on div "A2.23 Realizar Seguimientos de Trabajo Social - Zona Vistas Cerro Grande" at bounding box center [272, 354] width 163 height 17
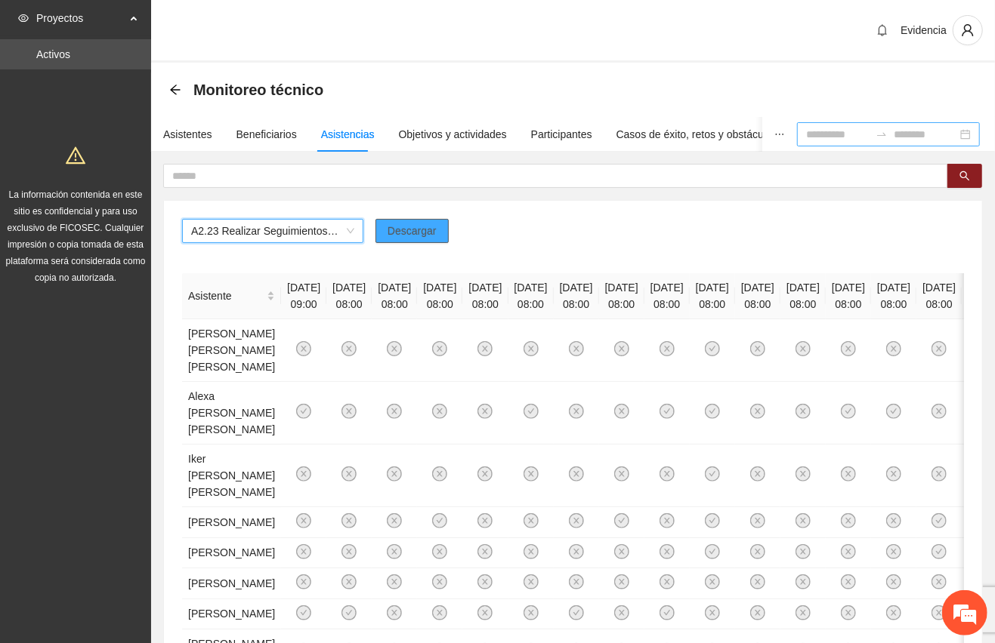
click at [434, 233] on span "Descargar" at bounding box center [411, 231] width 49 height 17
click at [844, 91] on div "Monitoreo técnico" at bounding box center [572, 90] width 807 height 30
click at [806, 136] on input at bounding box center [837, 134] width 63 height 17
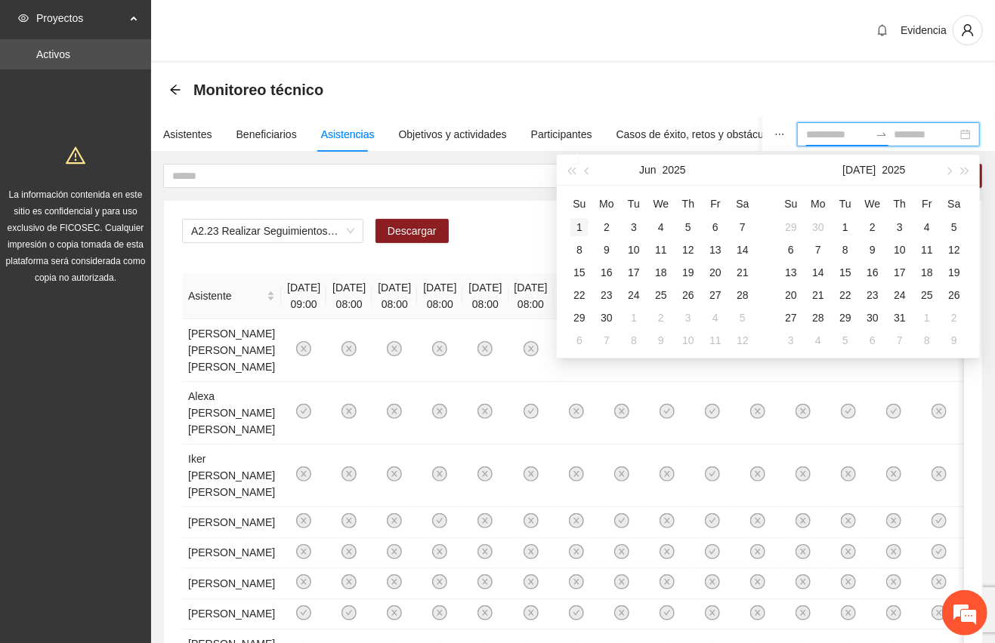
type input "**********"
click at [582, 227] on div "1" at bounding box center [579, 227] width 18 height 18
type input "**********"
click at [613, 313] on div "30" at bounding box center [606, 318] width 18 height 18
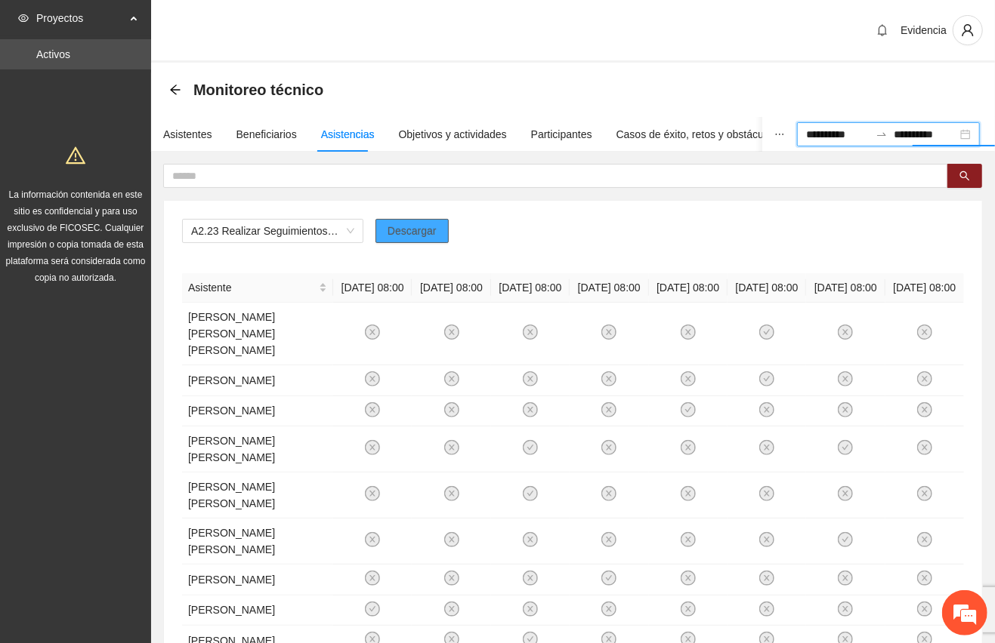
click at [408, 236] on span "Descargar" at bounding box center [411, 231] width 49 height 17
click at [568, 32] on div "Evidencia" at bounding box center [573, 31] width 844 height 63
click at [517, 31] on div "Evidencia" at bounding box center [573, 31] width 844 height 63
click at [473, 32] on div "Evidencia" at bounding box center [573, 31] width 844 height 63
click at [462, 50] on div "Evidencia" at bounding box center [573, 31] width 844 height 63
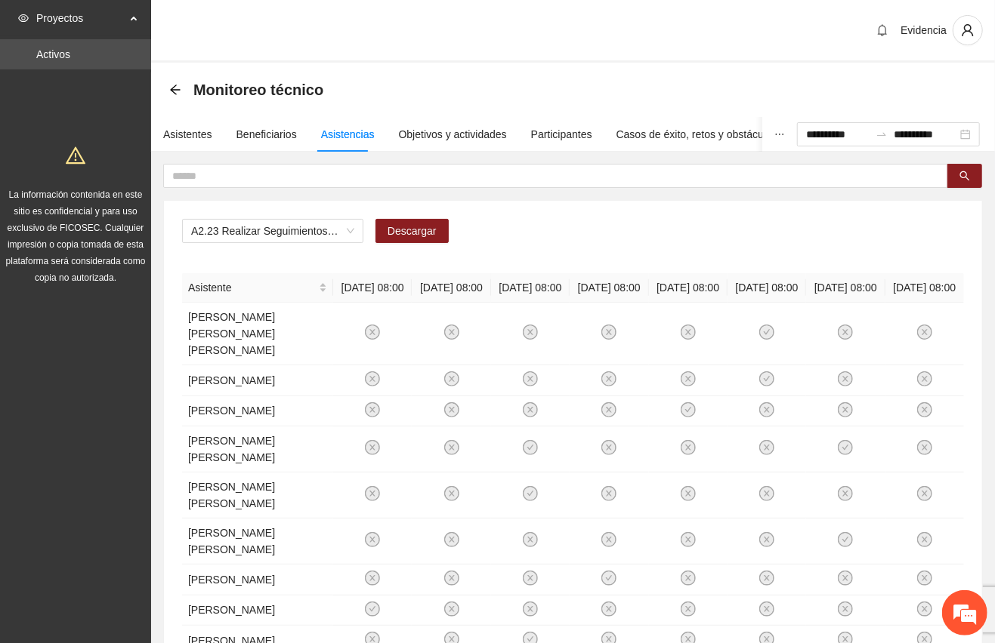
click at [449, 25] on div "Evidencia" at bounding box center [573, 31] width 844 height 63
click at [349, 240] on span "A2.23 Realizar Seguimientos de Trabajo Social - Zona Vistas Cerro Grande" at bounding box center [272, 231] width 163 height 23
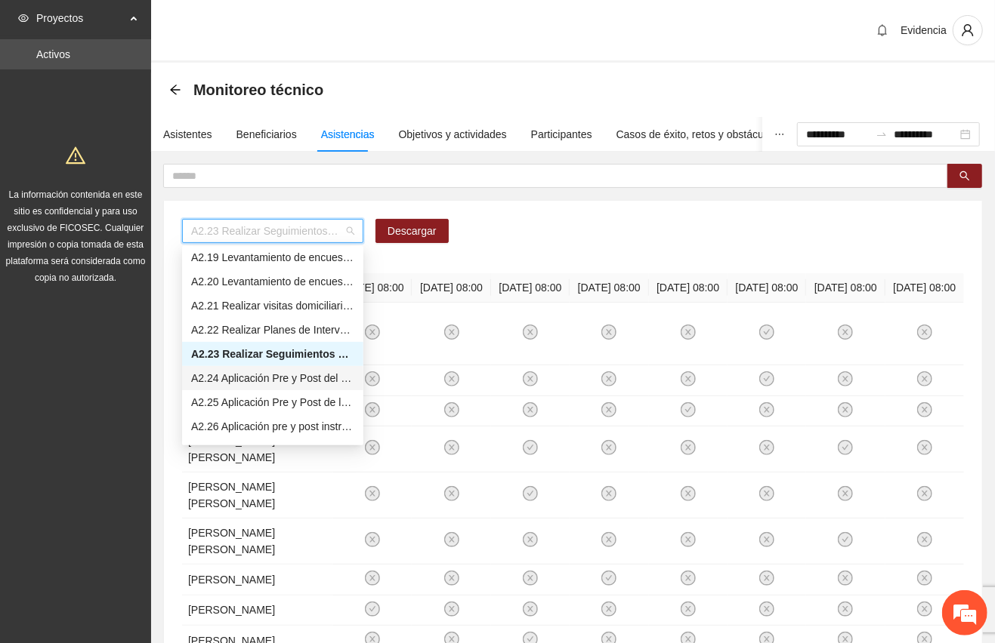
click at [264, 372] on div "A2.24 Aplicación Pre y Post del Cuestionario de Capacidades y Dificultades a NN…" at bounding box center [272, 378] width 163 height 17
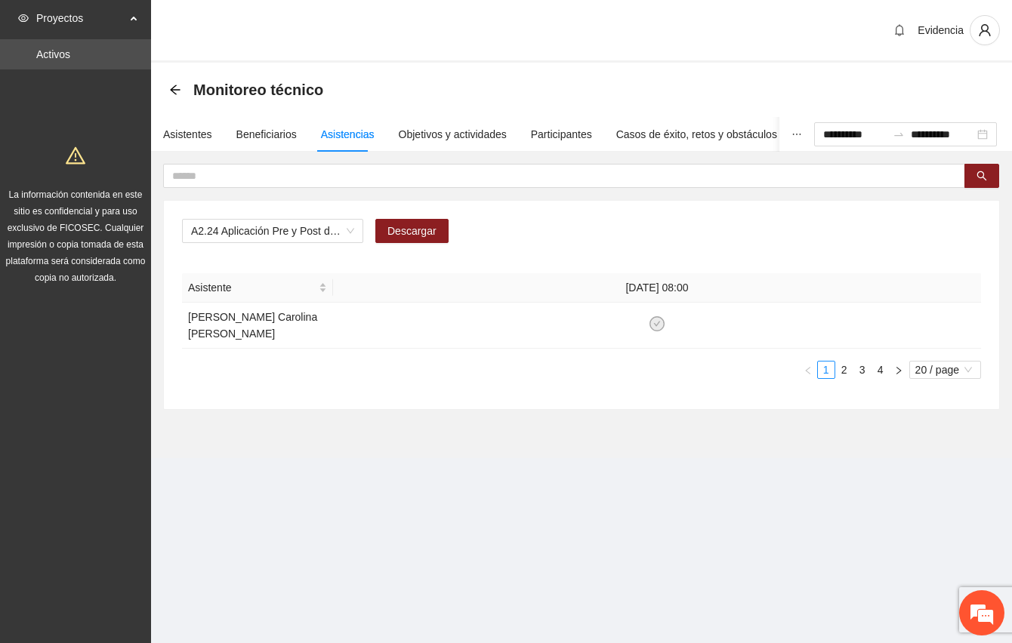
drag, startPoint x: 976, startPoint y: 489, endPoint x: 970, endPoint y: 482, distance: 9.7
click at [976, 489] on section "**********" at bounding box center [506, 321] width 1012 height 643
click at [989, 134] on div "**********" at bounding box center [905, 134] width 183 height 24
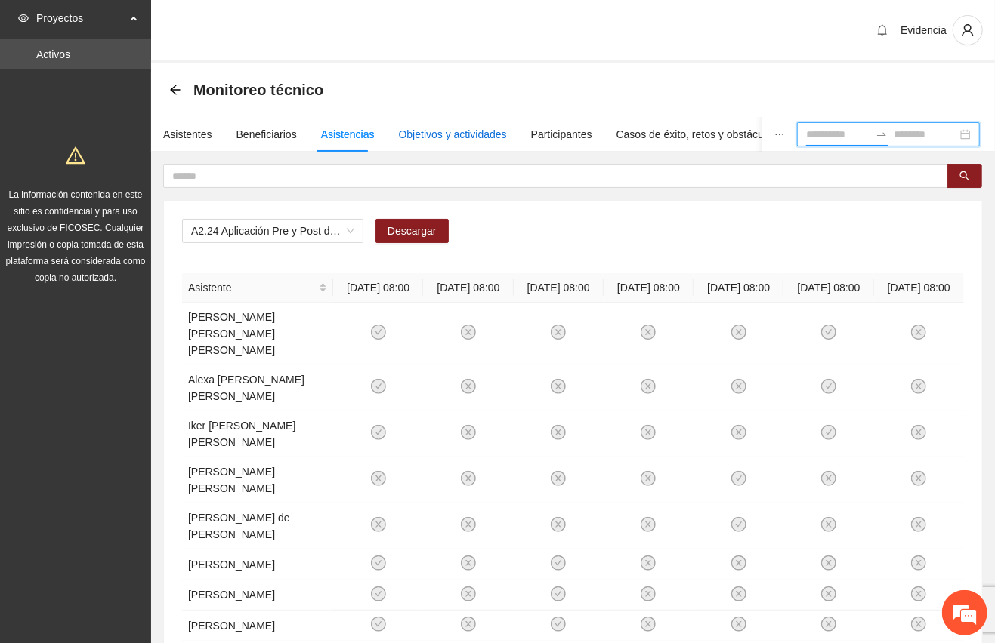
click at [444, 128] on div "Objetivos y actividades" at bounding box center [453, 134] width 108 height 17
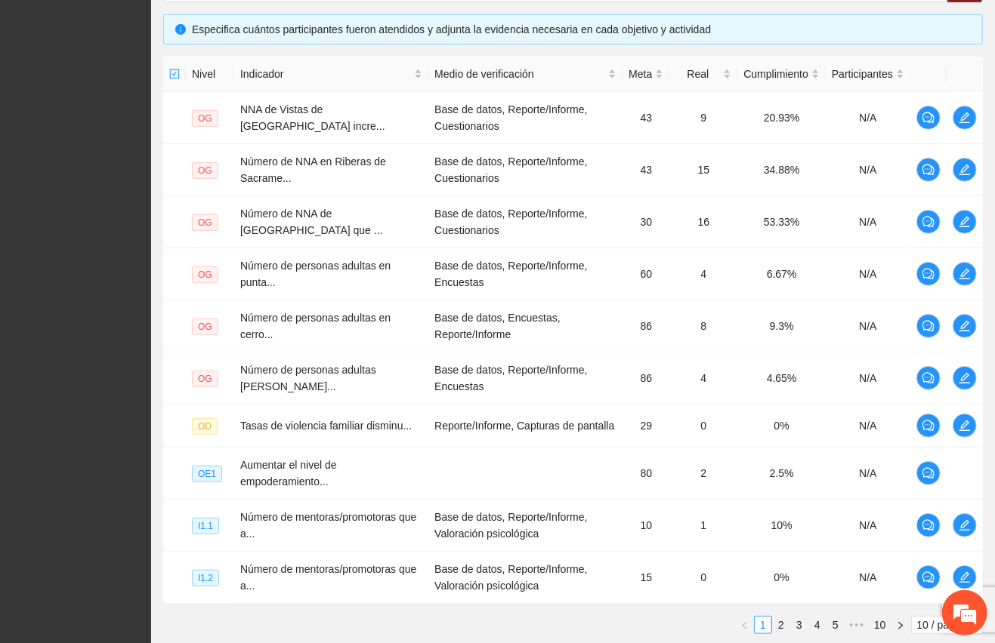
scroll to position [439, 0]
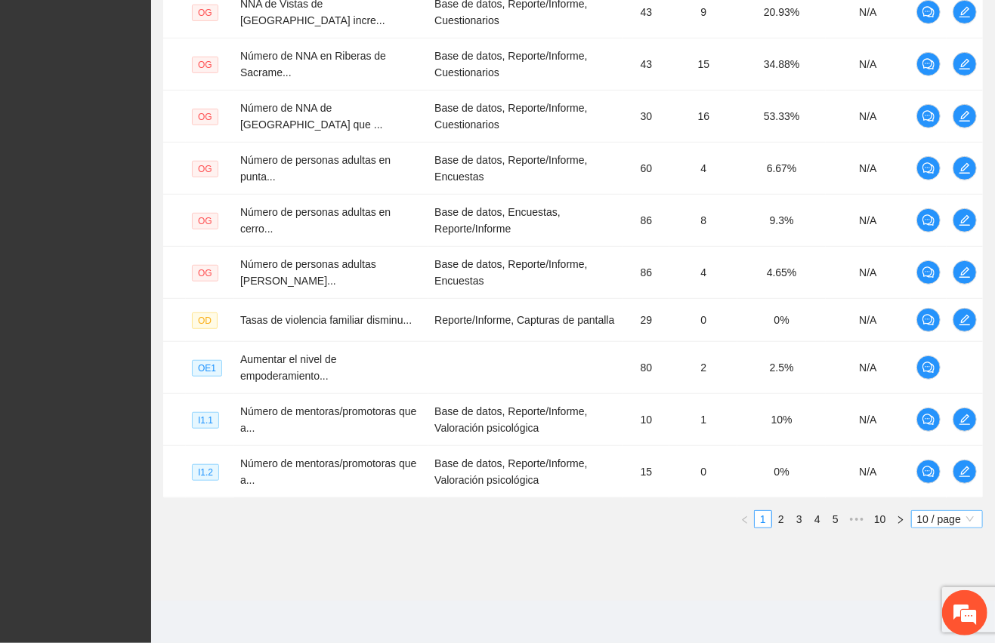
click at [952, 517] on span "10 / page" at bounding box center [947, 519] width 60 height 17
click at [925, 620] on div "100 / page" at bounding box center [947, 619] width 55 height 17
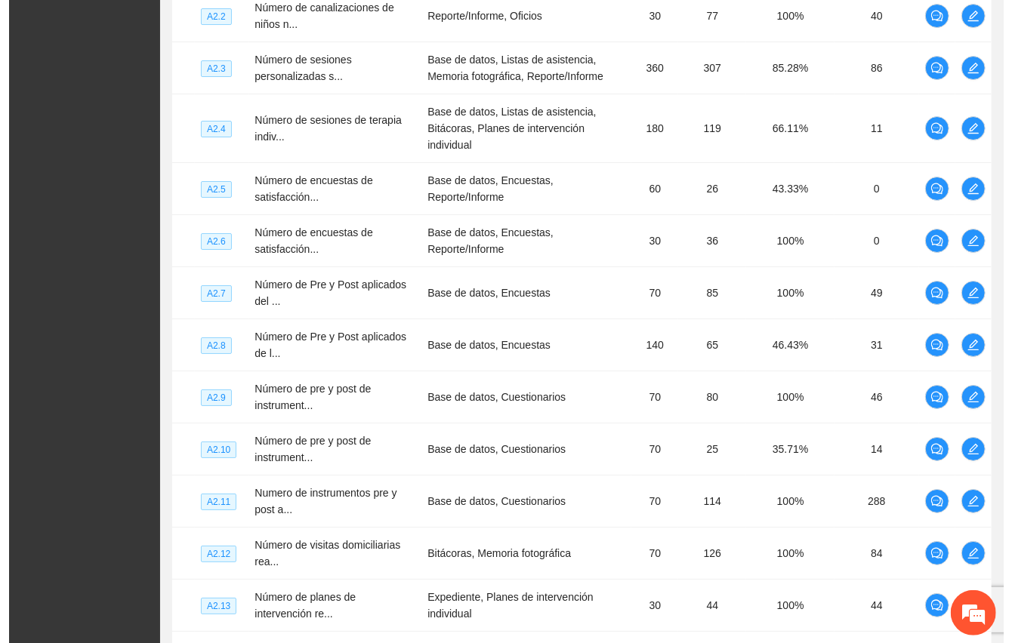
scroll to position [2858, 0]
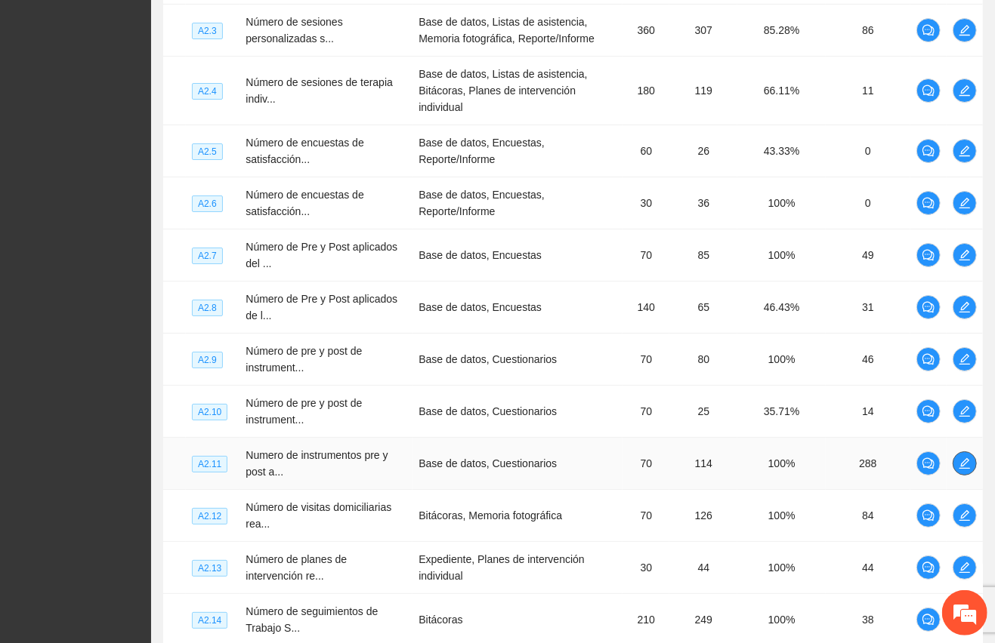
click at [973, 460] on span "edit" at bounding box center [964, 464] width 23 height 12
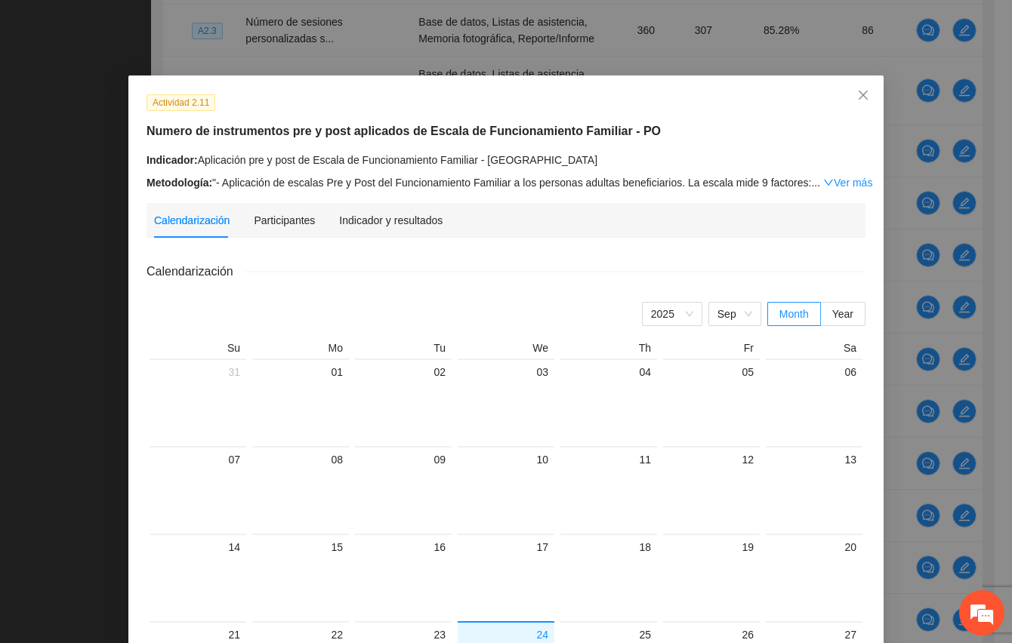
click at [381, 200] on div "Actividad 2.11 Numero de instrumentos pre y post aplicados de Escala de Funcion…" at bounding box center [505, 492] width 755 height 833
click at [378, 216] on div "Indicador y resultados" at bounding box center [390, 220] width 103 height 17
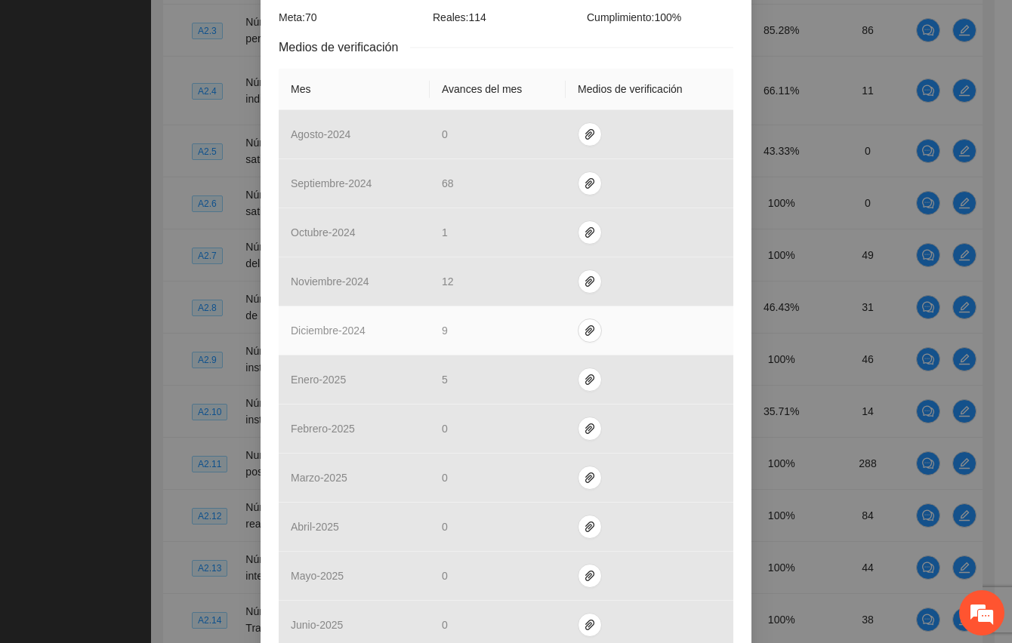
scroll to position [508, 0]
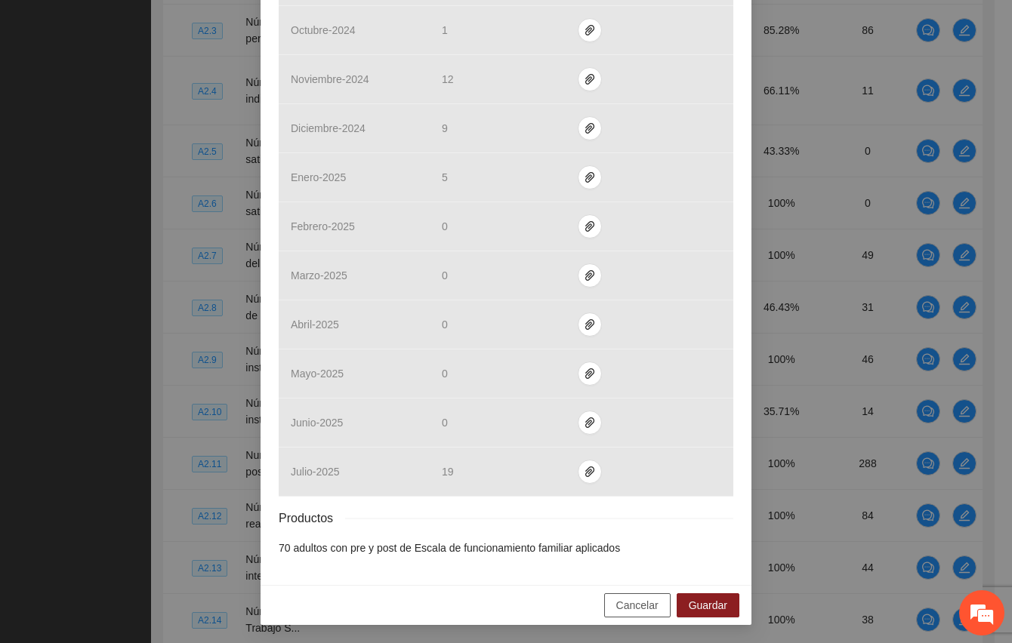
click at [628, 600] on span "Cancelar" at bounding box center [637, 605] width 42 height 17
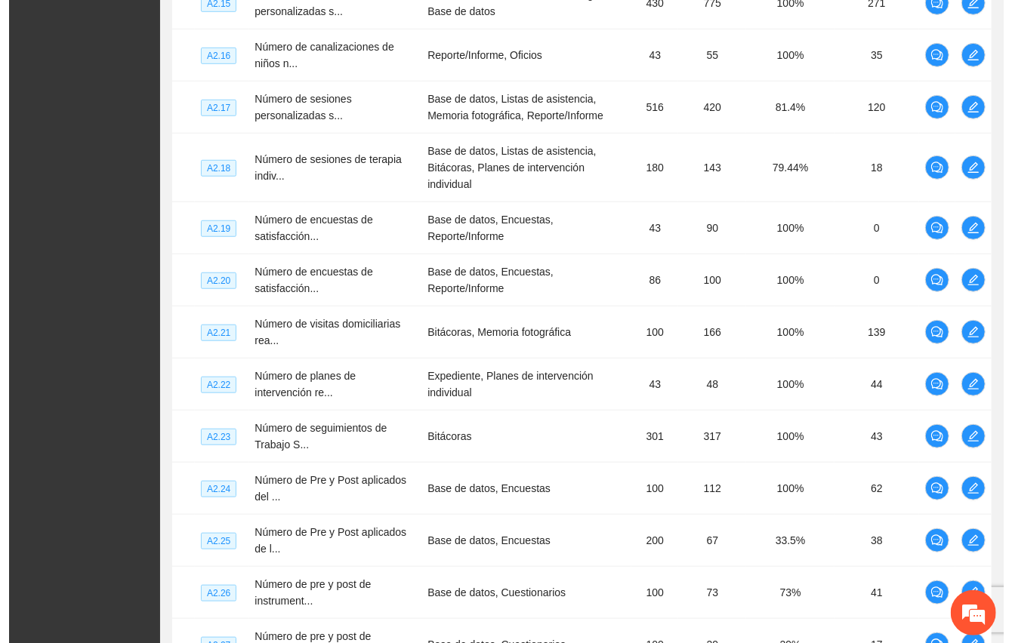
scroll to position [3713, 0]
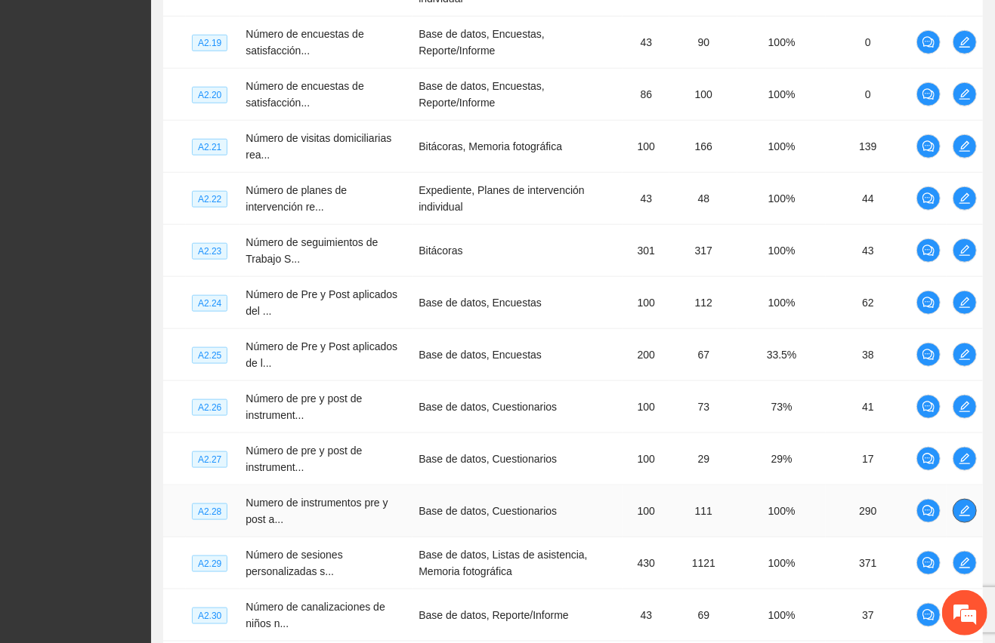
click at [968, 506] on icon "edit" at bounding box center [964, 511] width 11 height 11
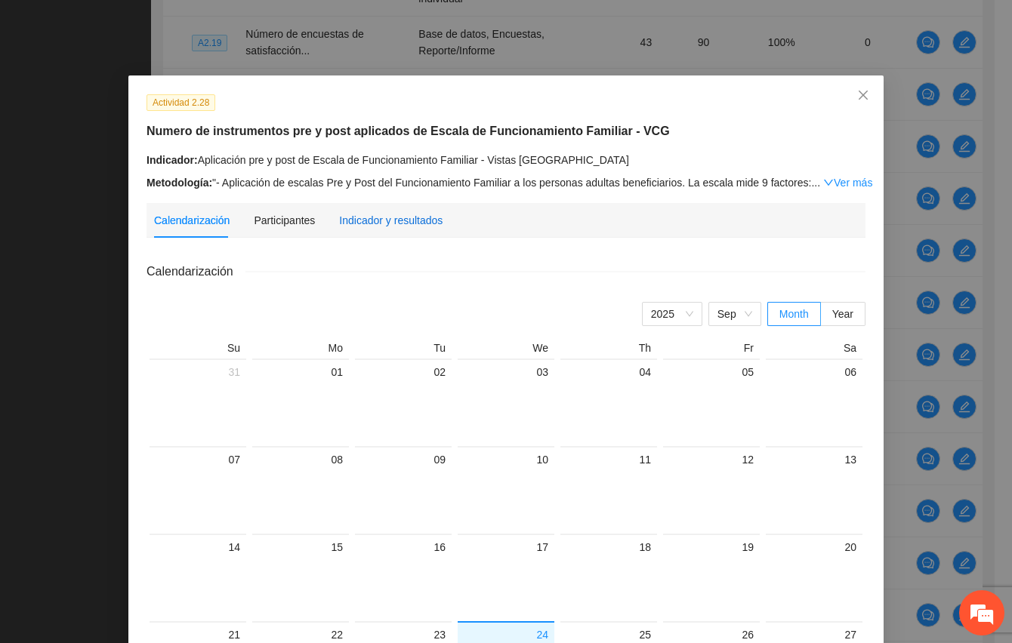
click at [420, 215] on div "Indicador y resultados" at bounding box center [390, 220] width 103 height 17
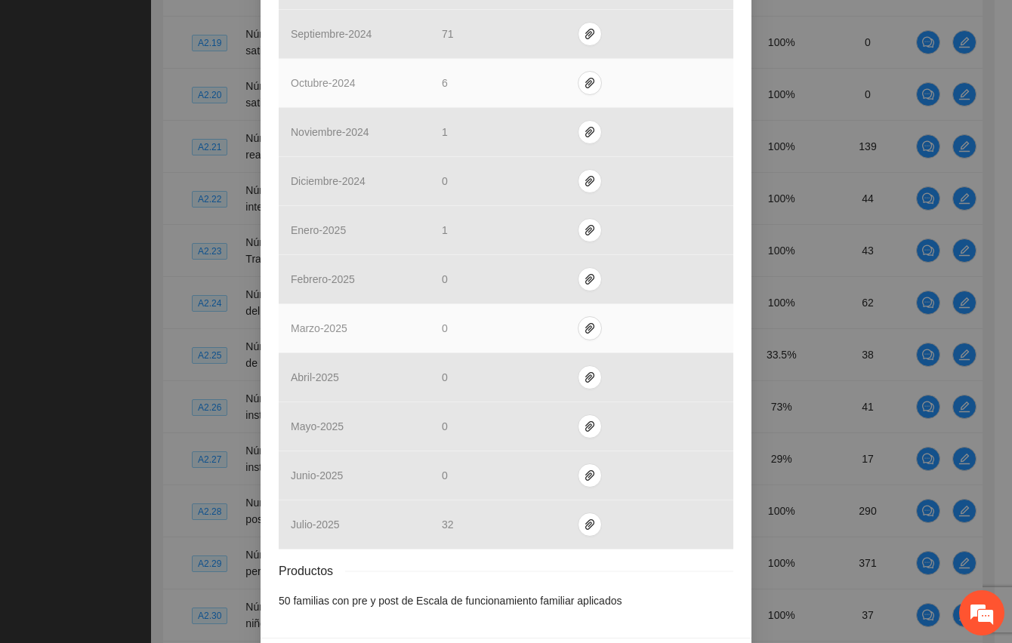
scroll to position [503, 0]
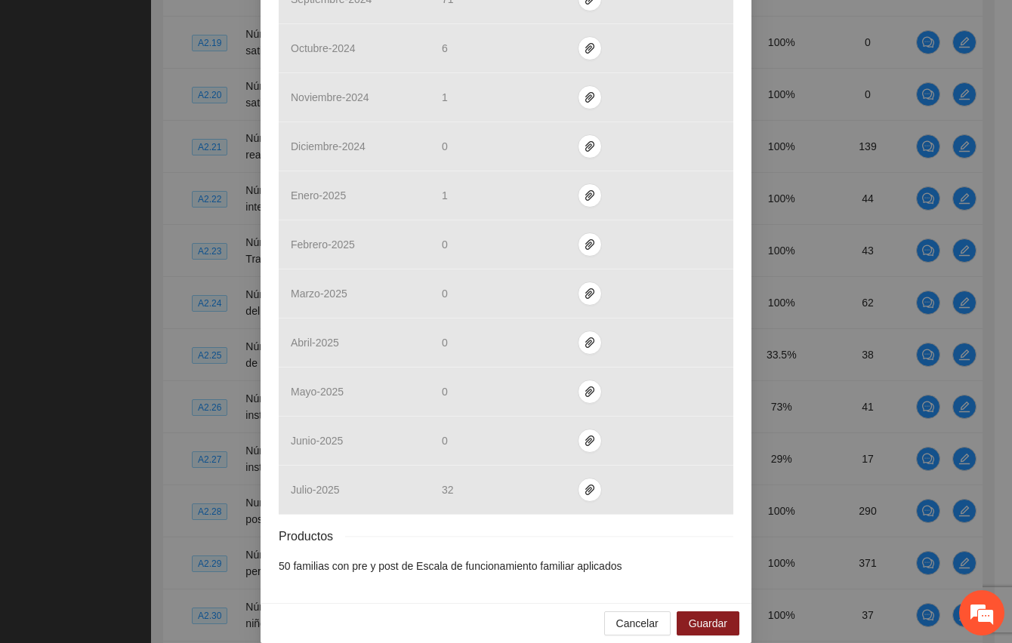
click at [452, 579] on div "Actividad 2.28 Numero de instrumentos pre y post aplicados de Escala de Funcion…" at bounding box center [506, 88] width 491 height 1031
click at [622, 616] on span "Cancelar" at bounding box center [637, 624] width 42 height 17
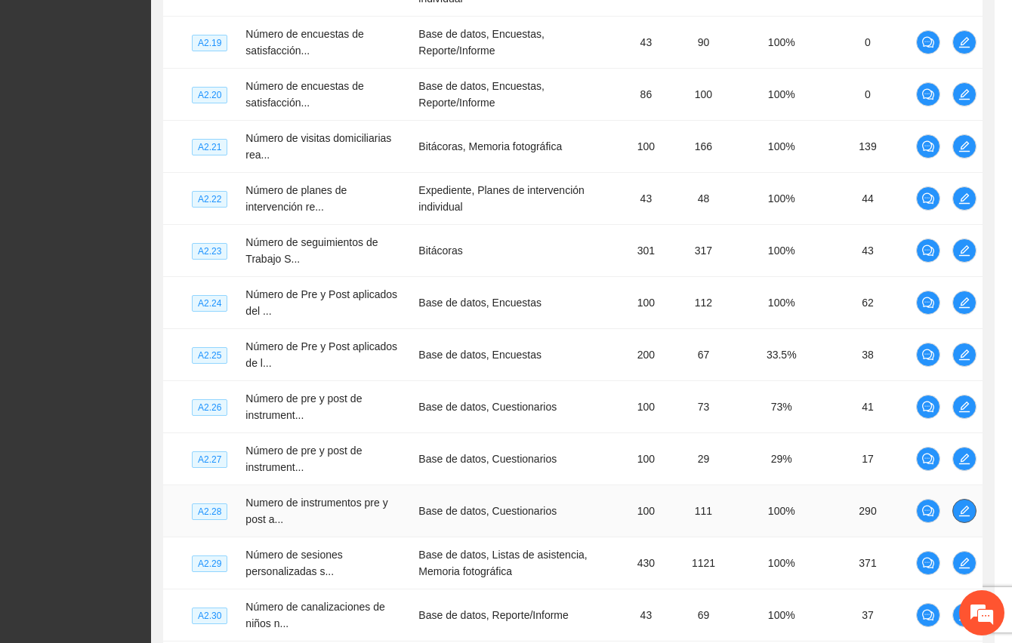
scroll to position [0, 0]
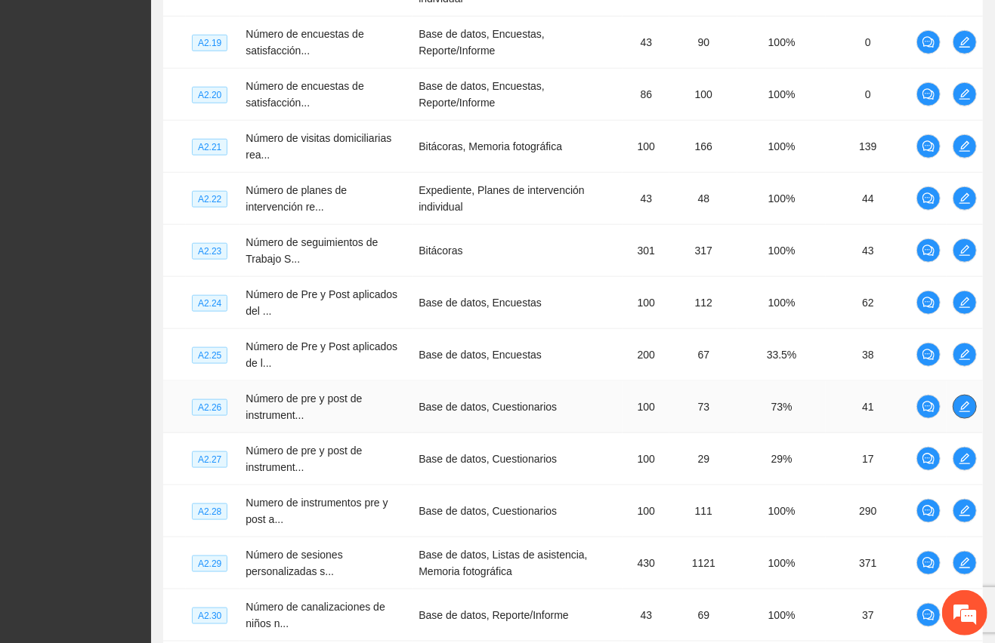
click at [970, 401] on icon "edit" at bounding box center [964, 407] width 12 height 12
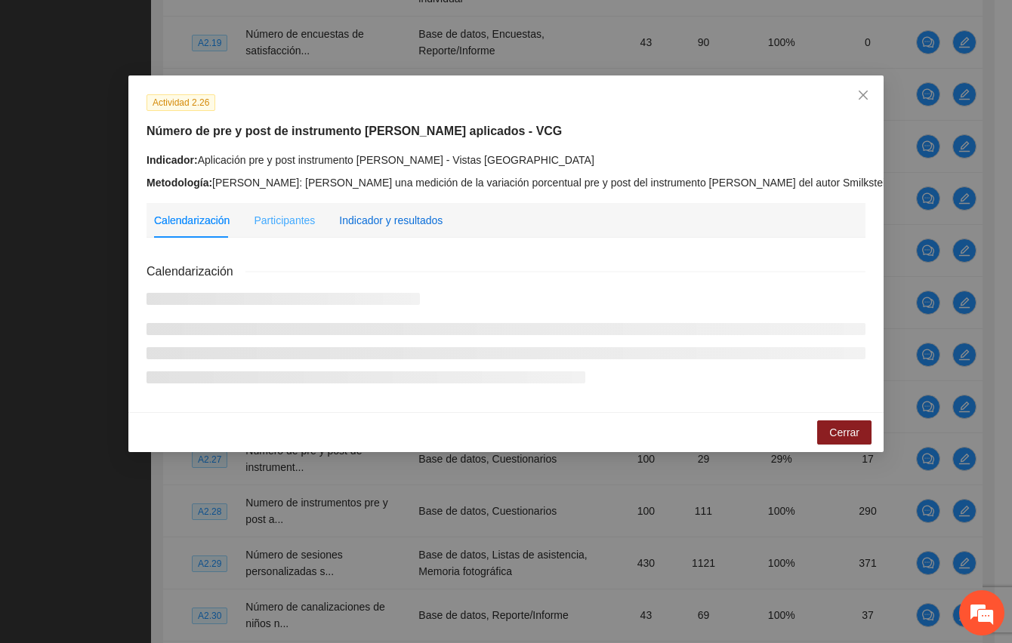
click at [397, 213] on div "Indicador y resultados" at bounding box center [390, 220] width 103 height 17
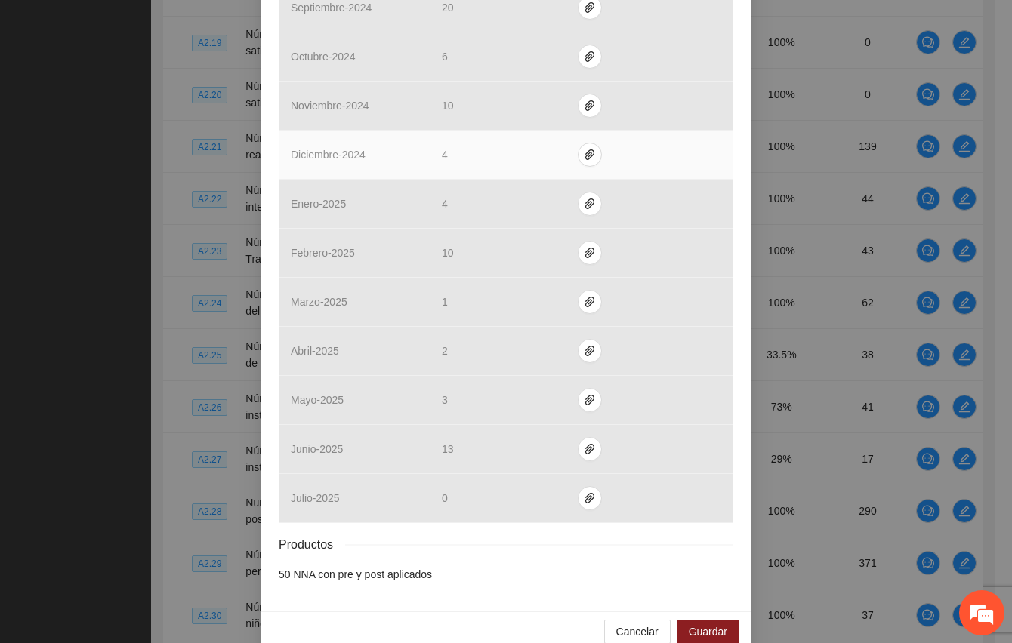
scroll to position [490, 0]
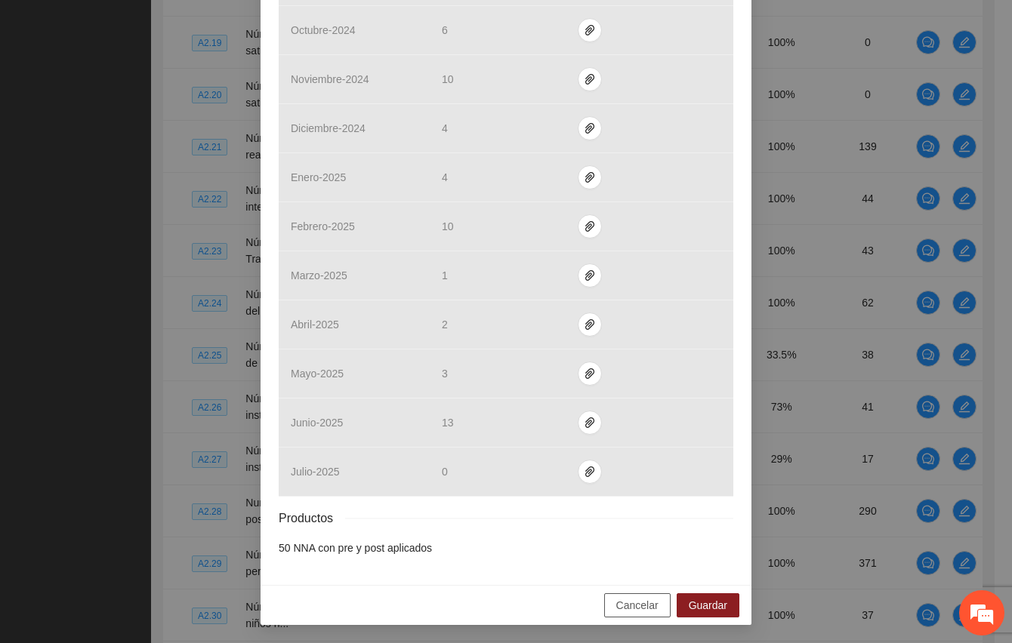
click at [632, 608] on span "Cancelar" at bounding box center [637, 605] width 42 height 17
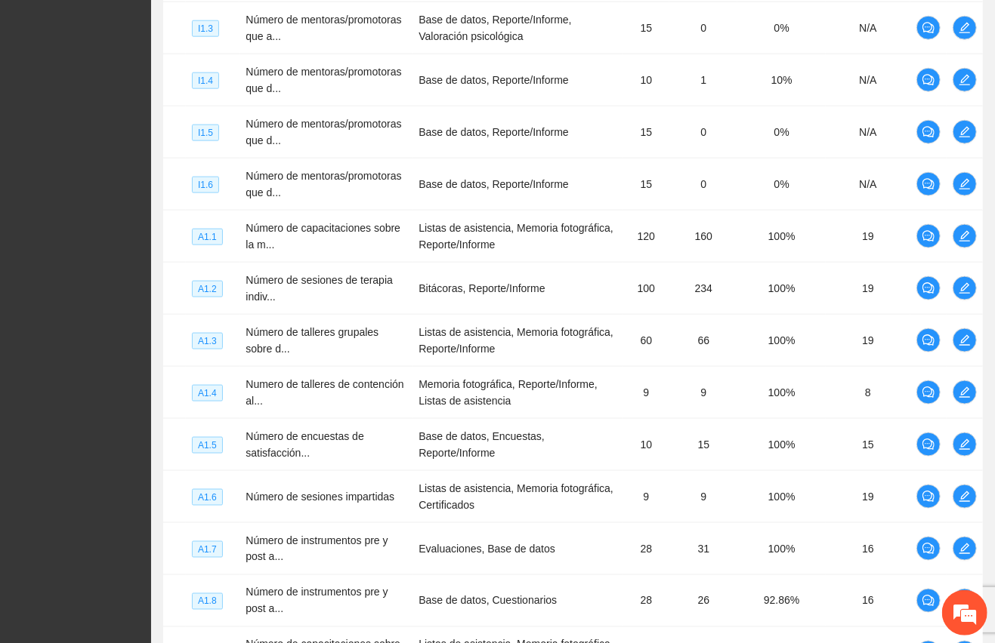
scroll to position [0, 0]
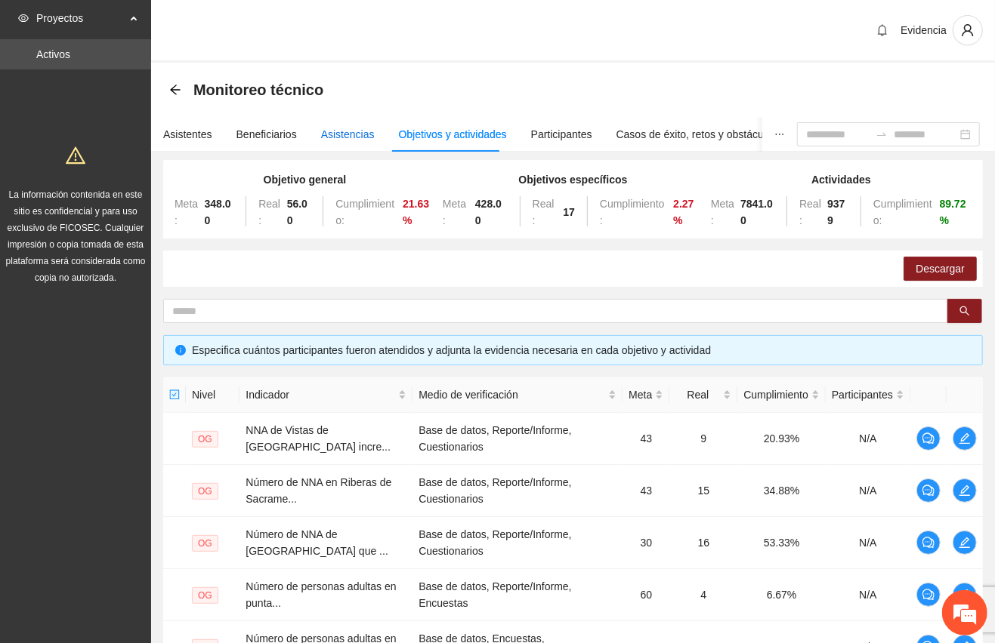
click at [337, 131] on div "Asistencias" at bounding box center [348, 134] width 54 height 17
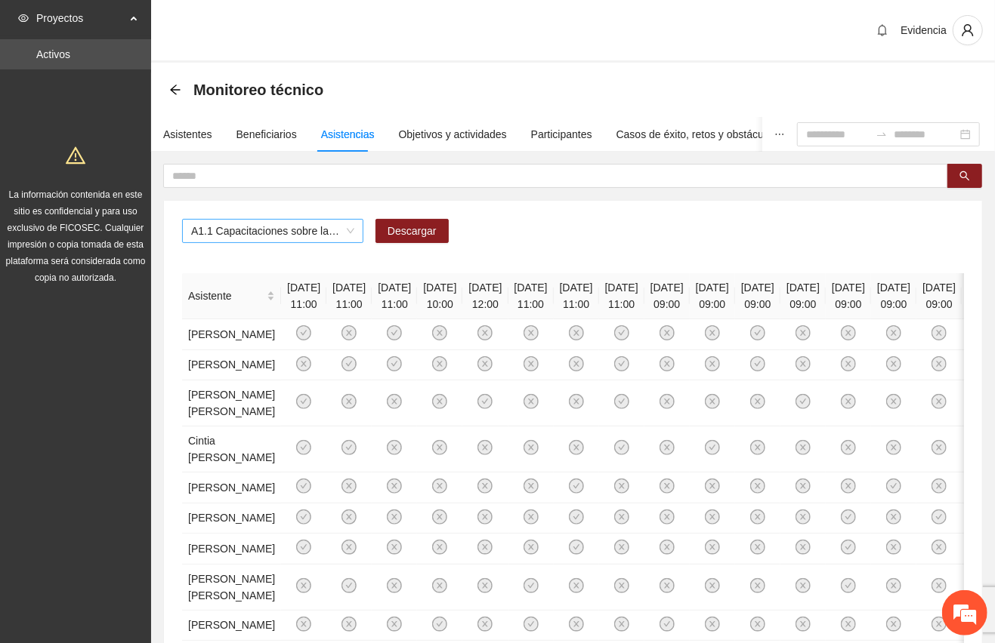
click at [321, 231] on span "A1.1 Capacitaciones sobre la metodología de funcionamiento familiar a promotora…" at bounding box center [272, 231] width 163 height 23
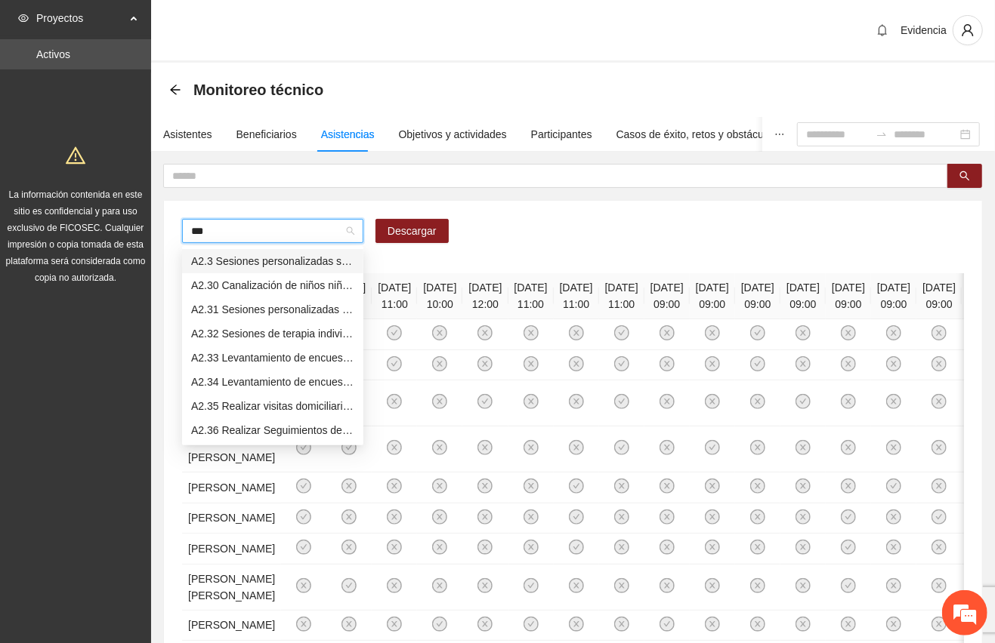
type input "****"
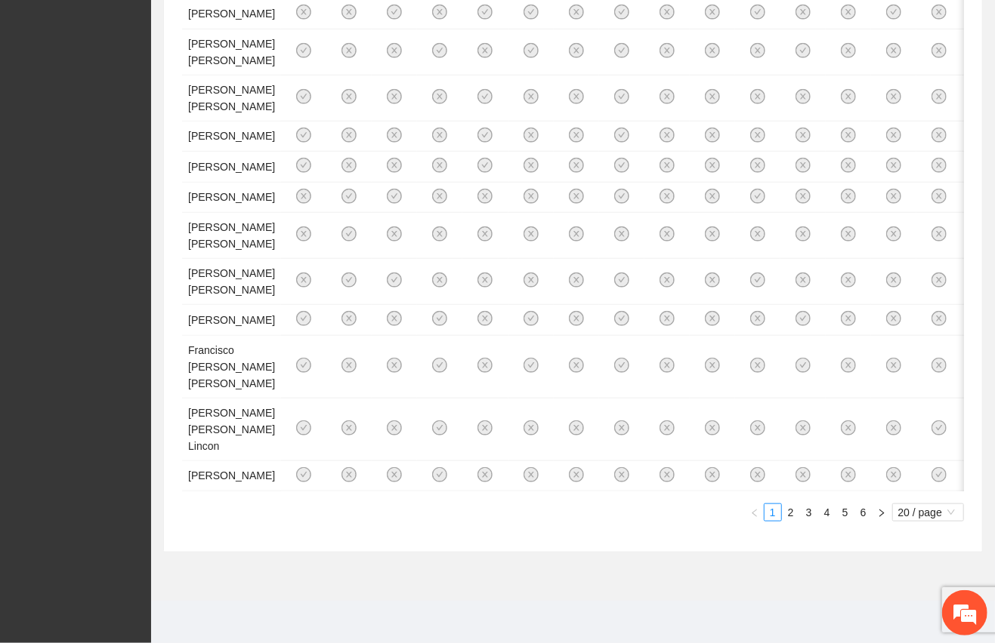
scroll to position [1288, 0]
click at [917, 509] on span "20 / page" at bounding box center [928, 512] width 60 height 17
click at [913, 609] on div "100 / page" at bounding box center [928, 612] width 55 height 17
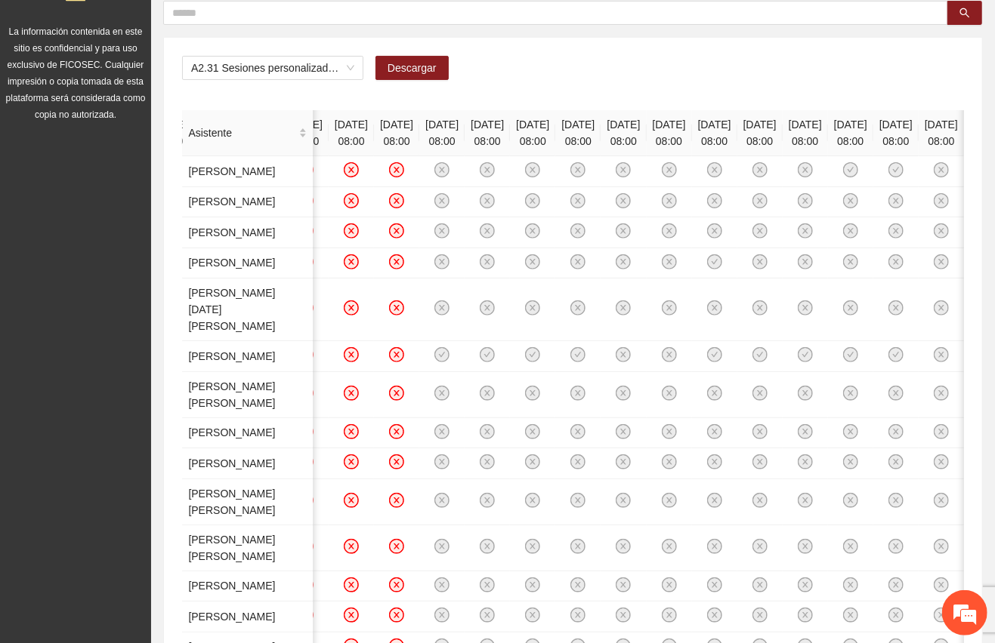
scroll to position [0, 0]
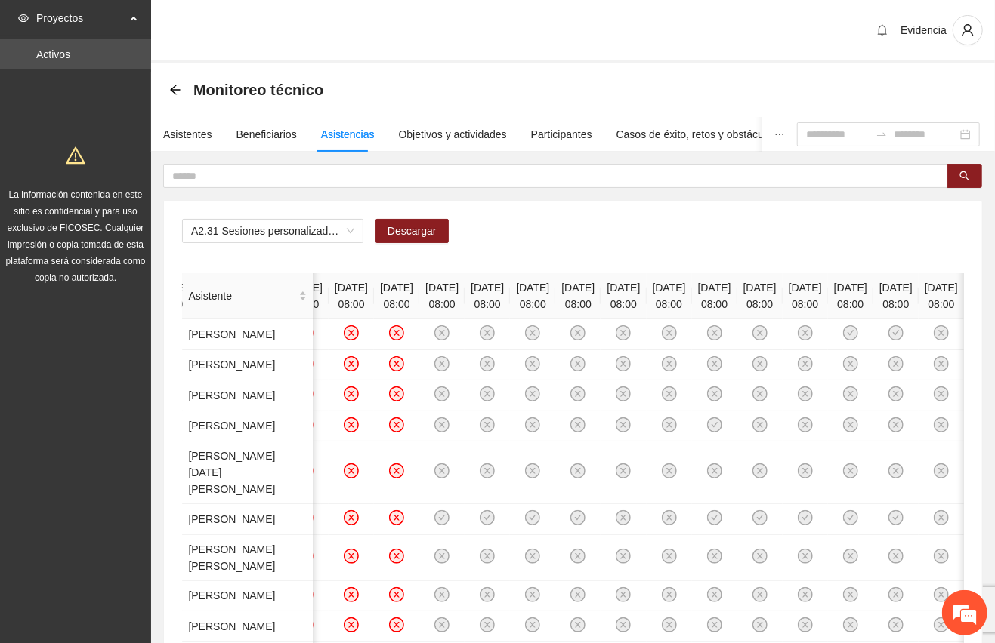
click at [577, 225] on div "A2.31 Sesiones personalizadas sobre fortalecimiento de factores de protección d…" at bounding box center [573, 237] width 782 height 36
click at [403, 231] on span "Descargar" at bounding box center [411, 231] width 49 height 17
click at [348, 231] on span "A2.31 Sesiones personalizadas sobre fortalecimiento de factores de protección d…" at bounding box center [272, 231] width 163 height 23
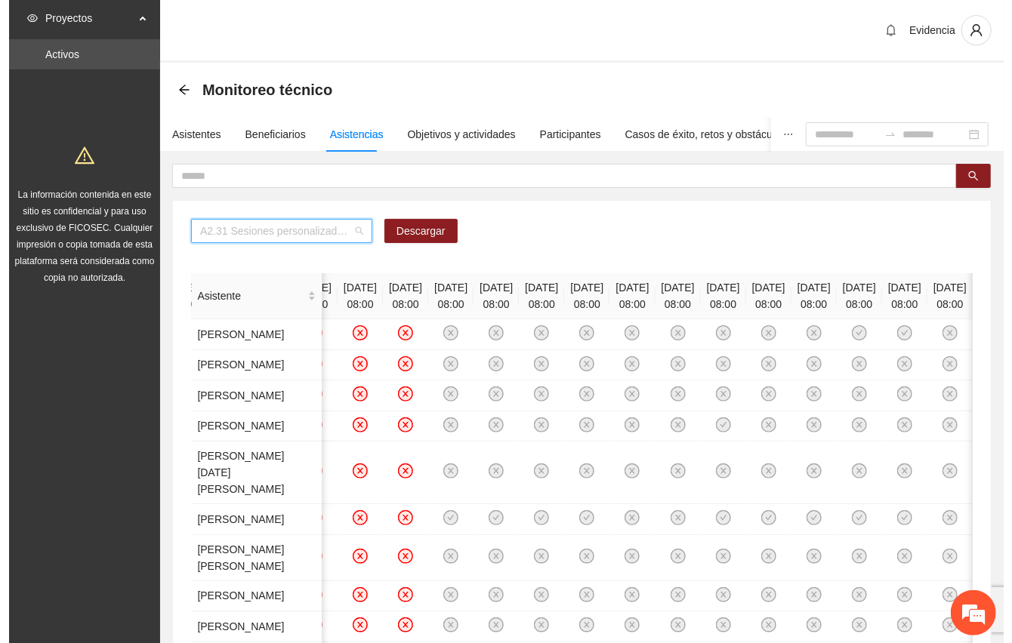
scroll to position [1051, 0]
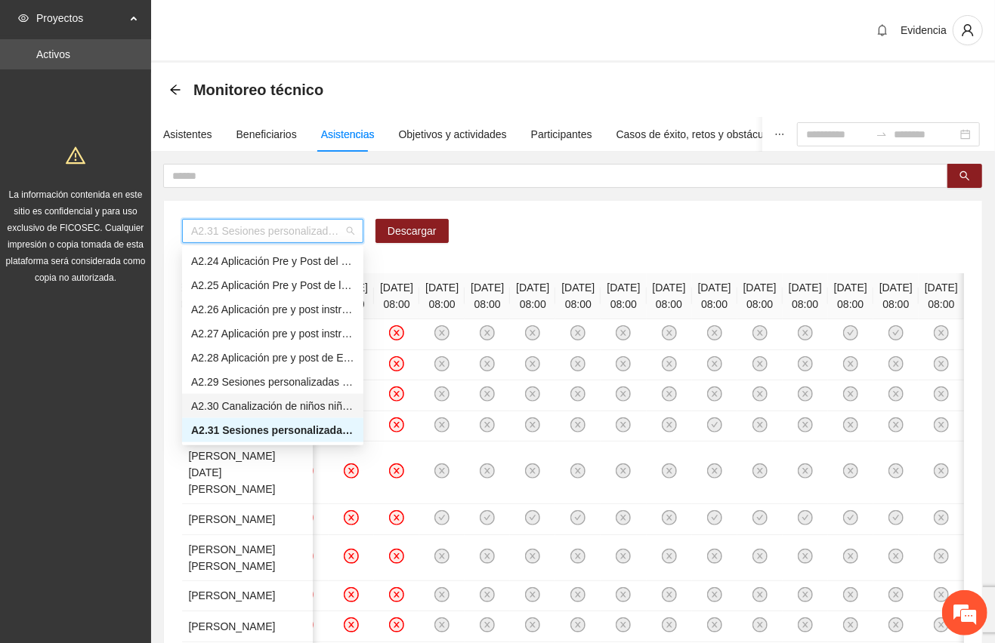
click at [269, 403] on div "A2.30 Canalización de niños niñas y adolescentes de Riberas de Sacramento a ins…" at bounding box center [272, 406] width 163 height 17
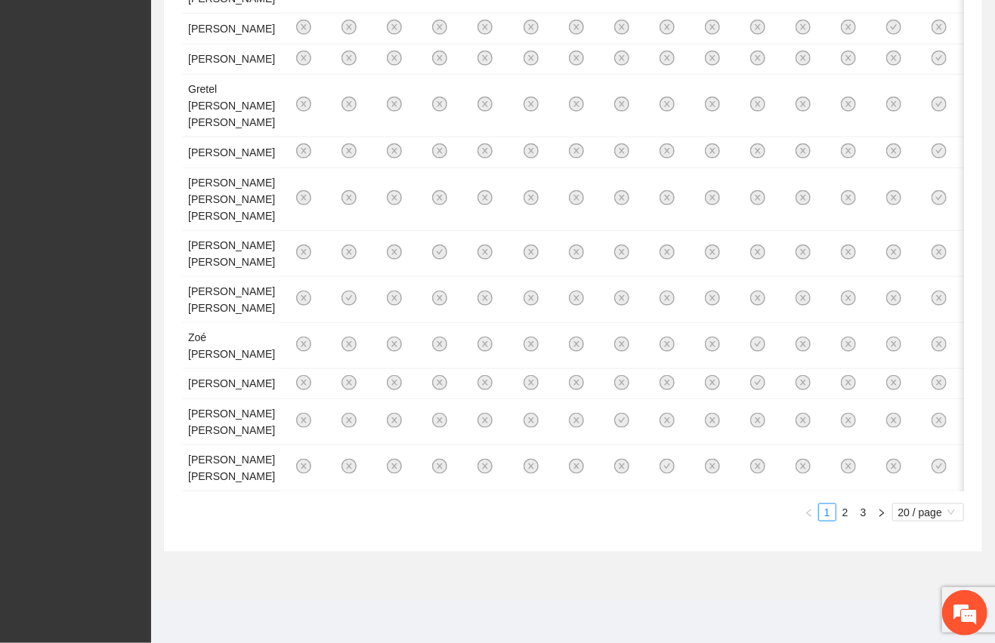
scroll to position [1354, 0]
click at [914, 506] on span "20 / page" at bounding box center [928, 512] width 60 height 17
click at [903, 605] on div "100 / page" at bounding box center [928, 612] width 55 height 17
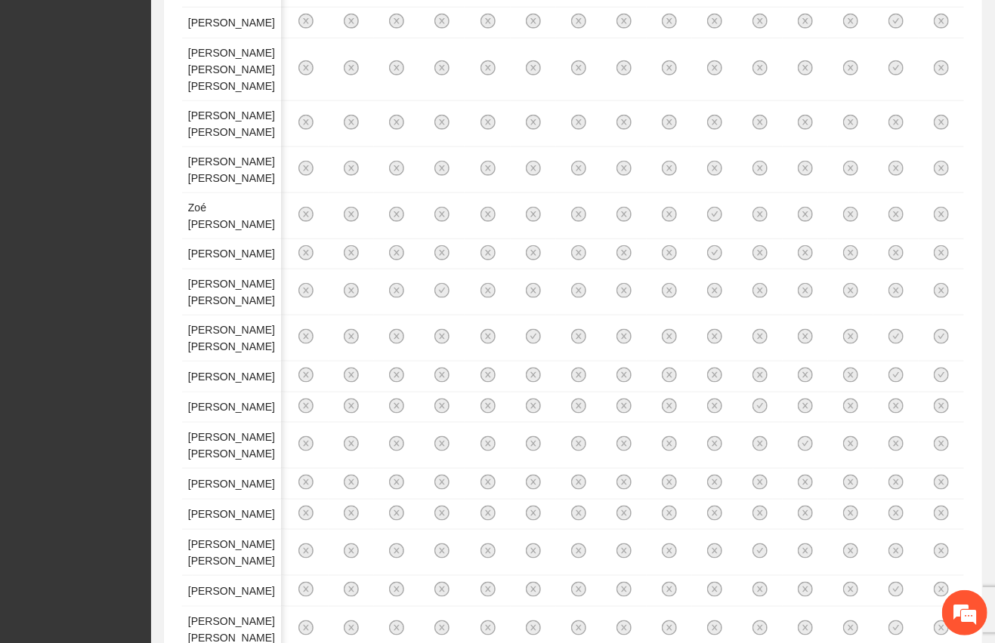
scroll to position [0, 0]
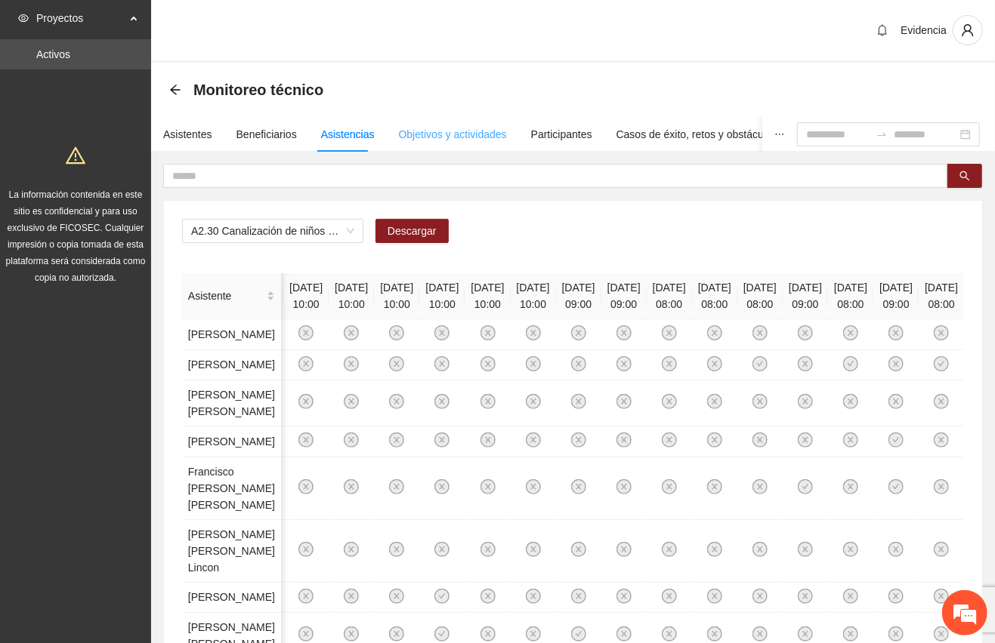
click at [464, 125] on div "Objetivos y actividades" at bounding box center [453, 134] width 108 height 35
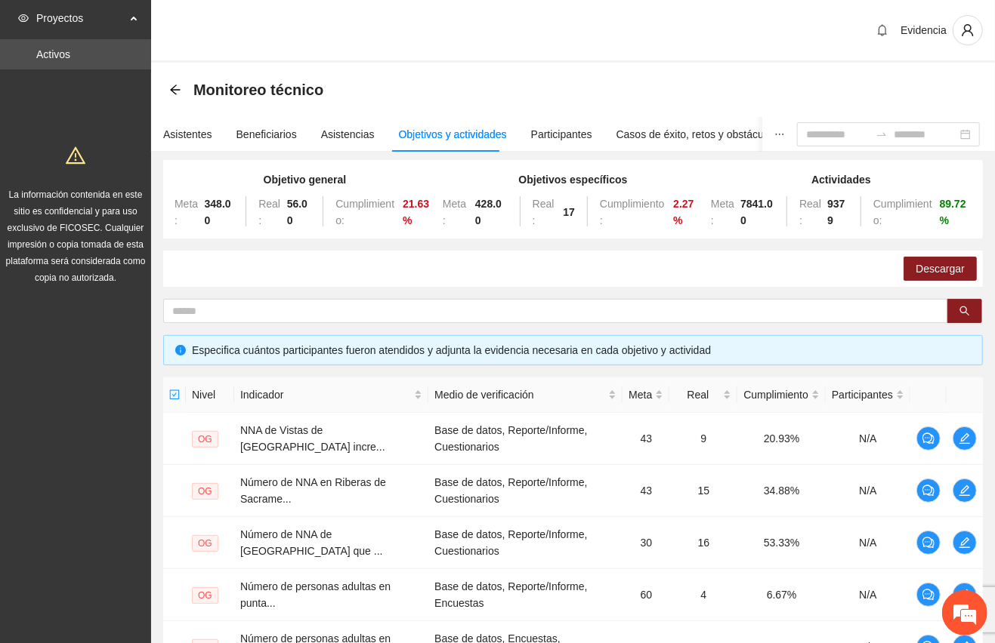
click at [654, 21] on div "Evidencia" at bounding box center [573, 31] width 844 height 63
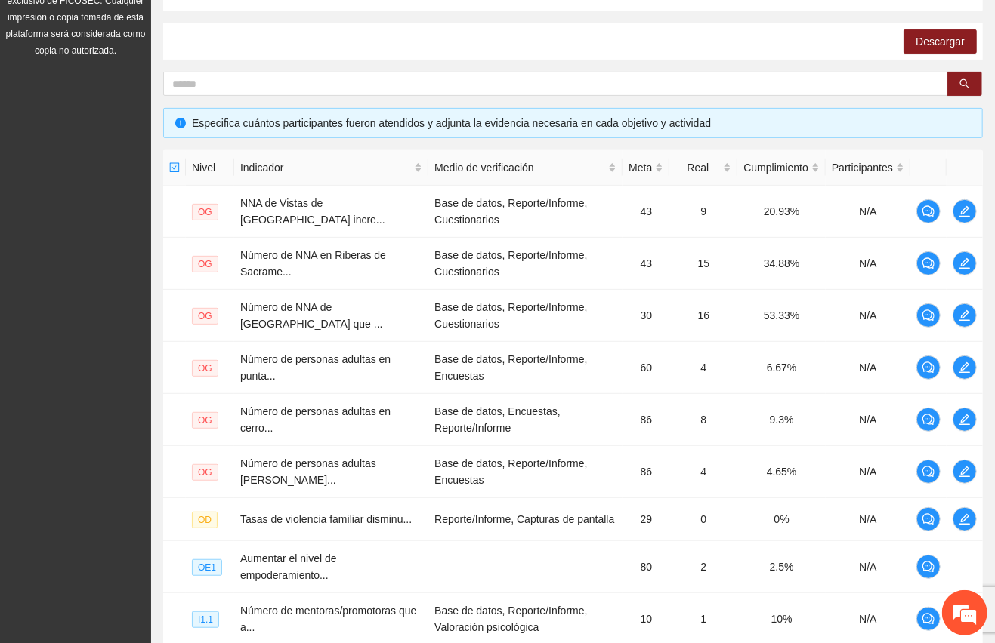
scroll to position [439, 0]
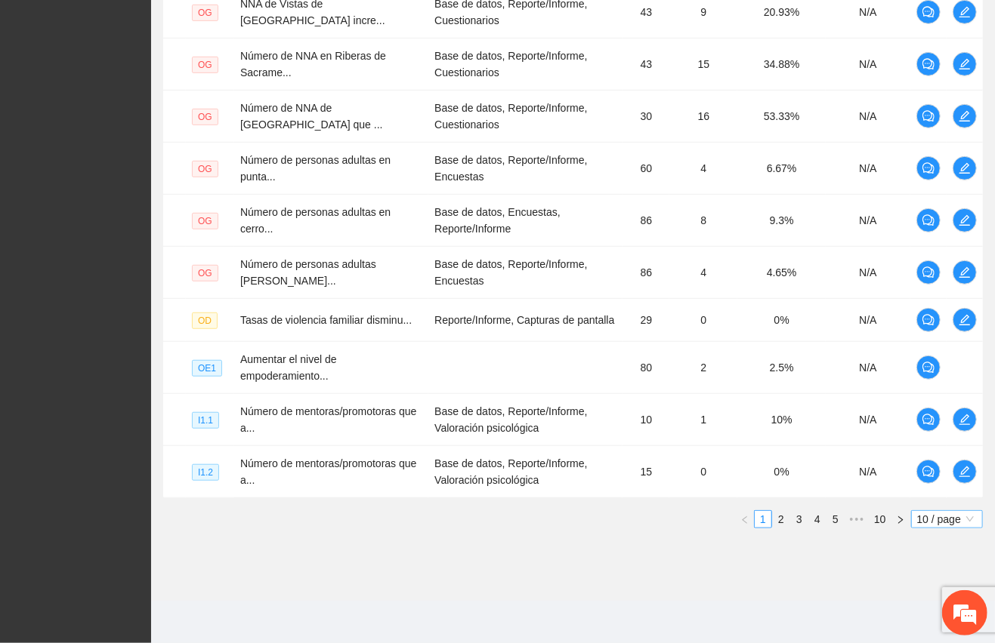
click at [940, 520] on span "10 / page" at bounding box center [947, 519] width 60 height 17
click at [930, 618] on div "100 / page" at bounding box center [947, 619] width 55 height 17
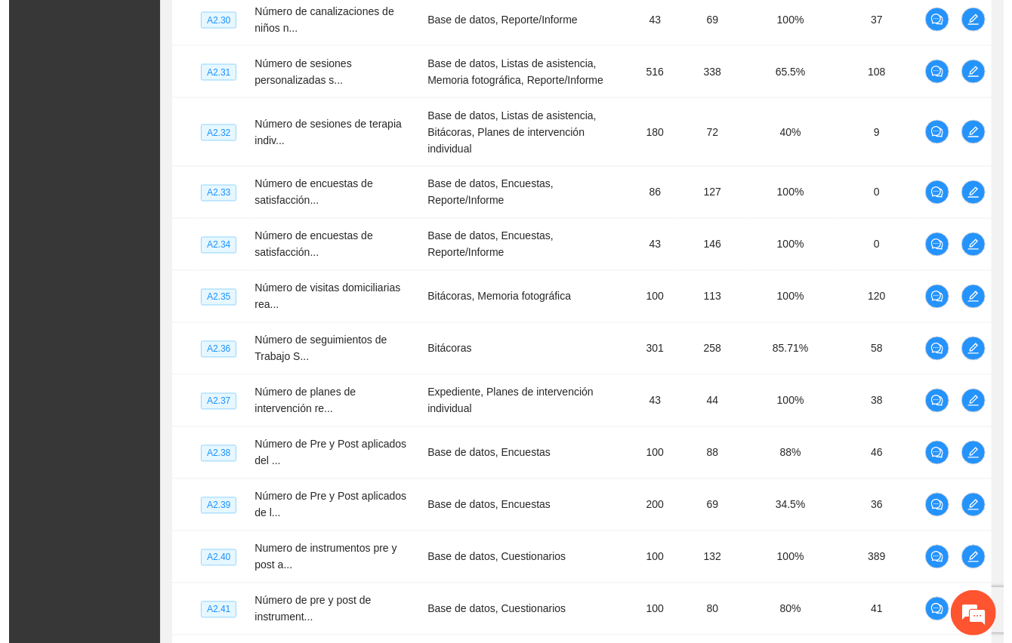
scroll to position [4336, 0]
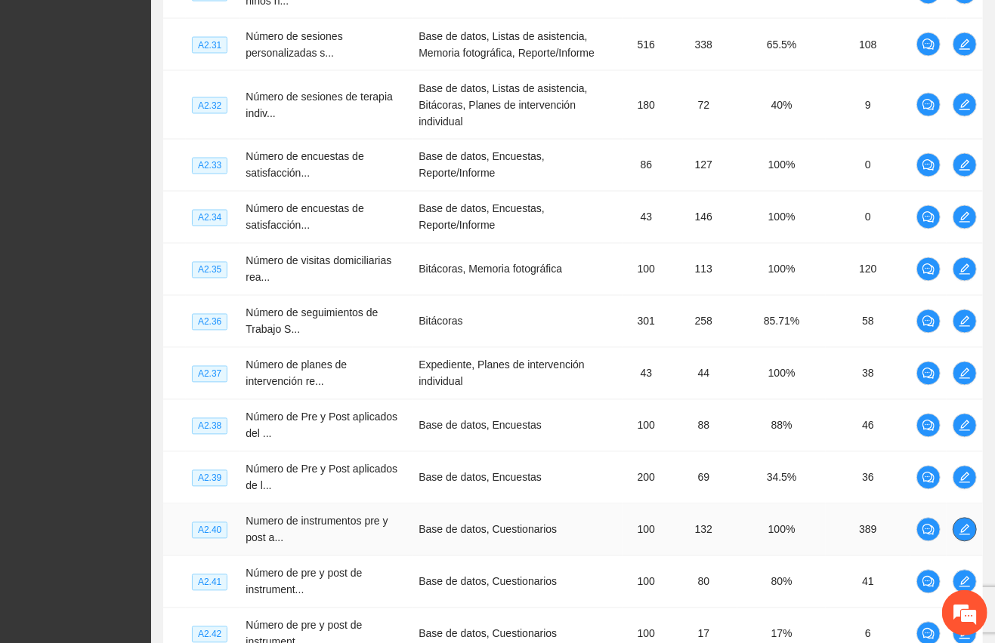
click at [973, 524] on span "edit" at bounding box center [964, 530] width 23 height 12
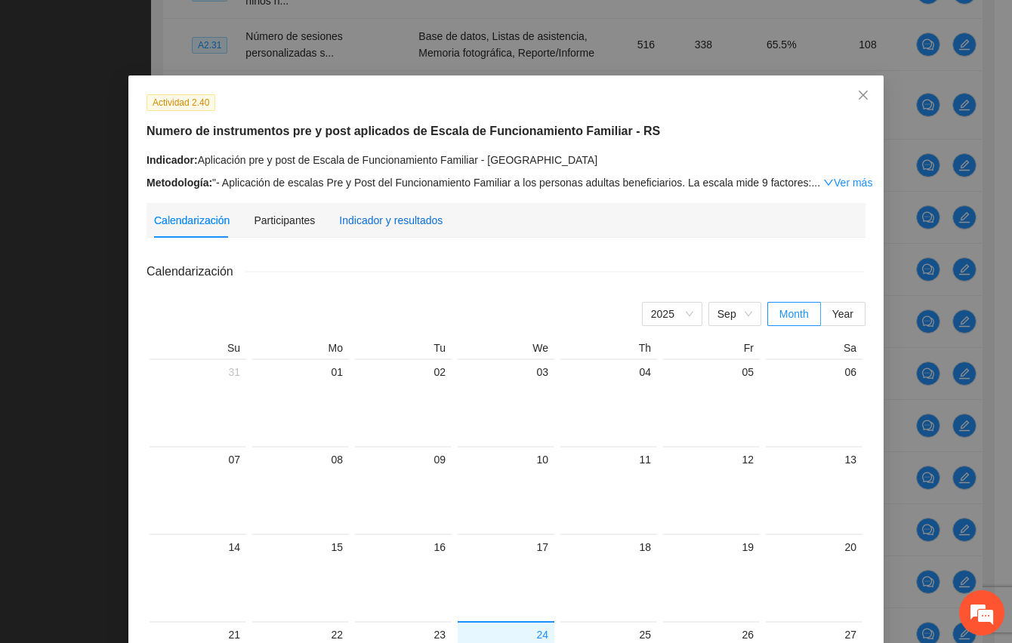
click at [358, 214] on div "Indicador y resultados" at bounding box center [390, 220] width 103 height 17
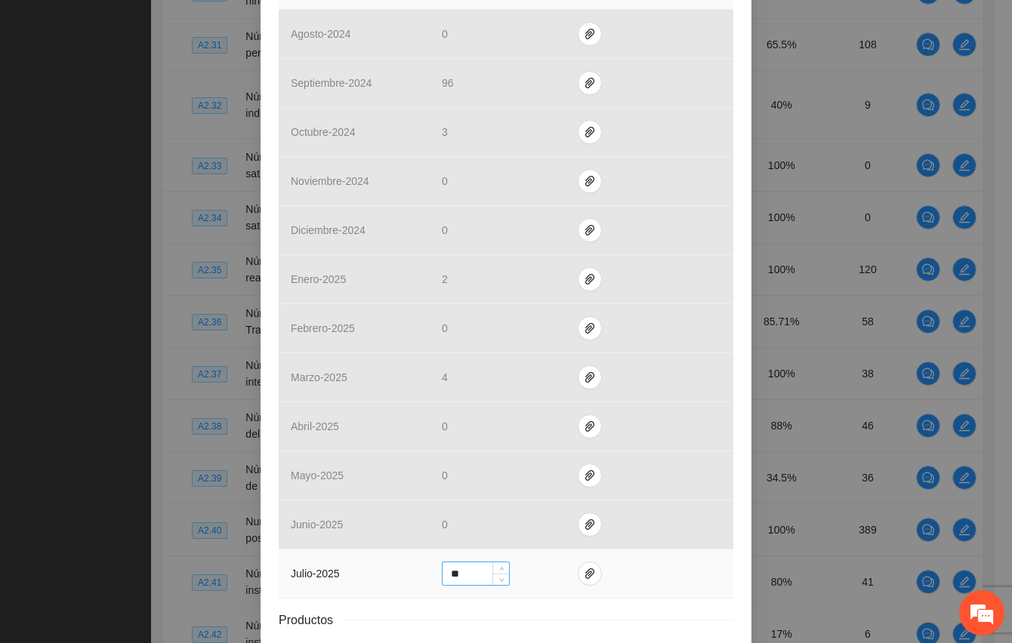
scroll to position [508, 0]
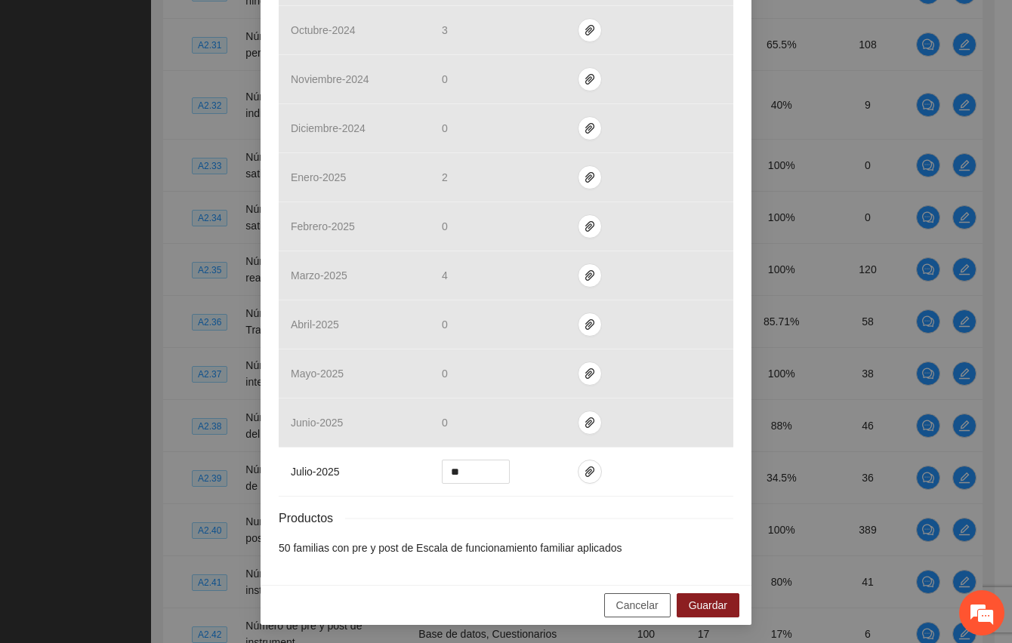
click at [630, 605] on span "Cancelar" at bounding box center [637, 605] width 42 height 17
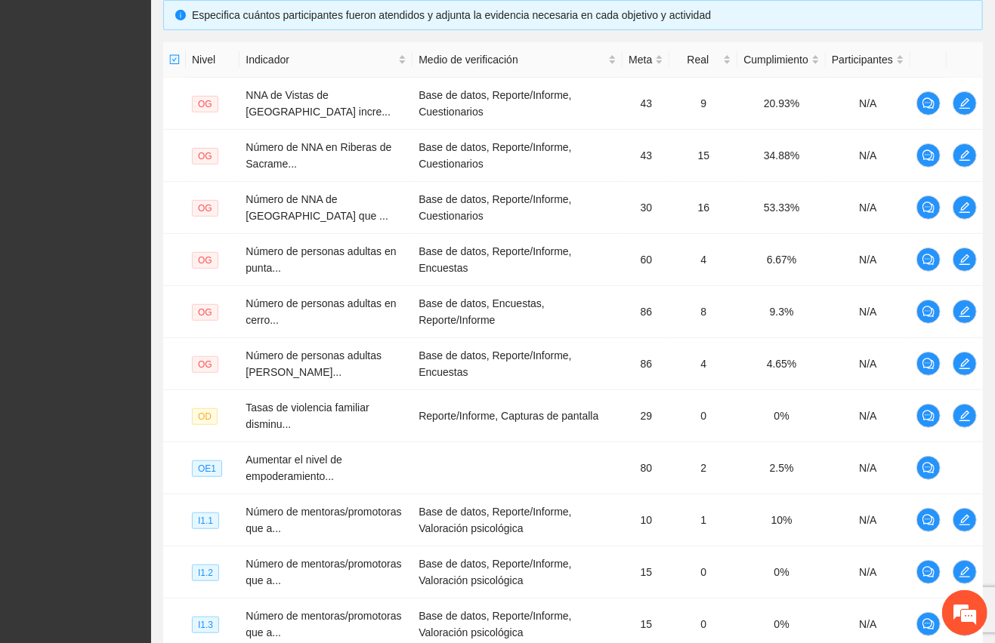
scroll to position [0, 0]
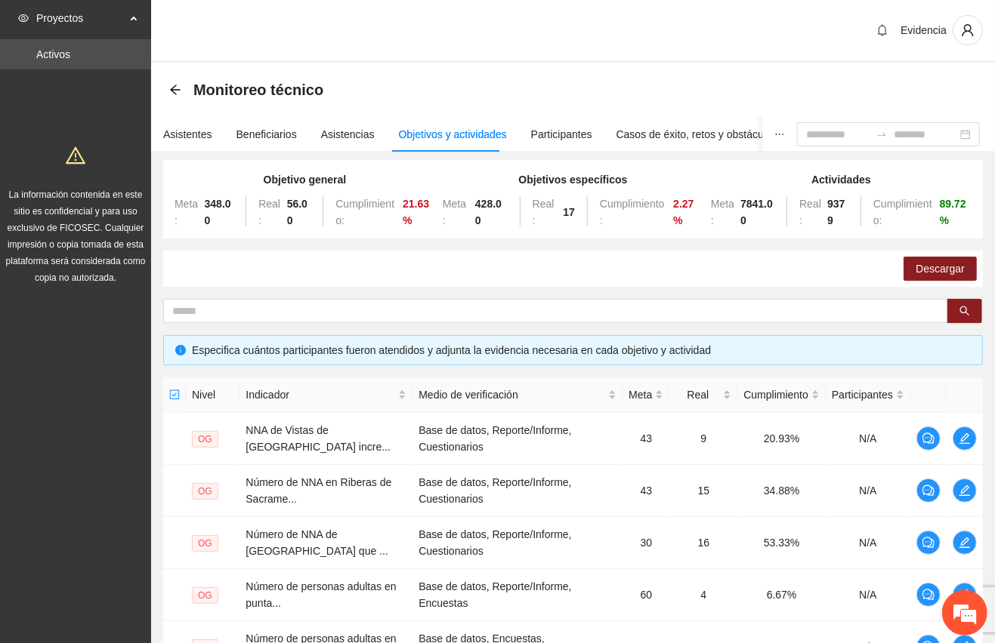
click at [575, 31] on div "Evidencia" at bounding box center [573, 31] width 844 height 63
click at [578, 42] on div "Evidencia" at bounding box center [573, 31] width 844 height 63
click at [185, 133] on div "Asistentes" at bounding box center [187, 134] width 49 height 17
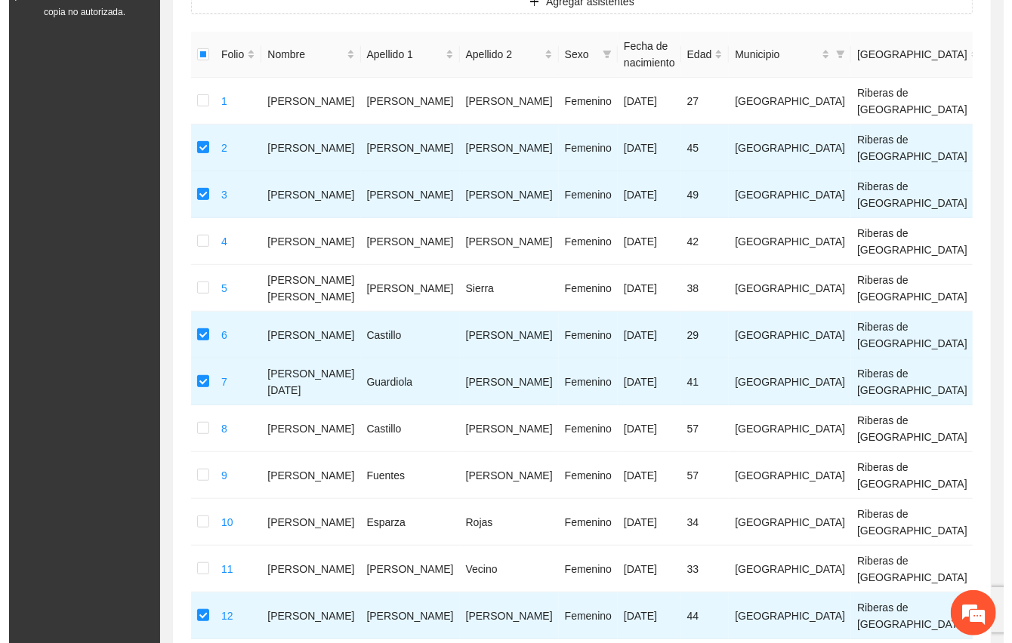
scroll to position [100, 0]
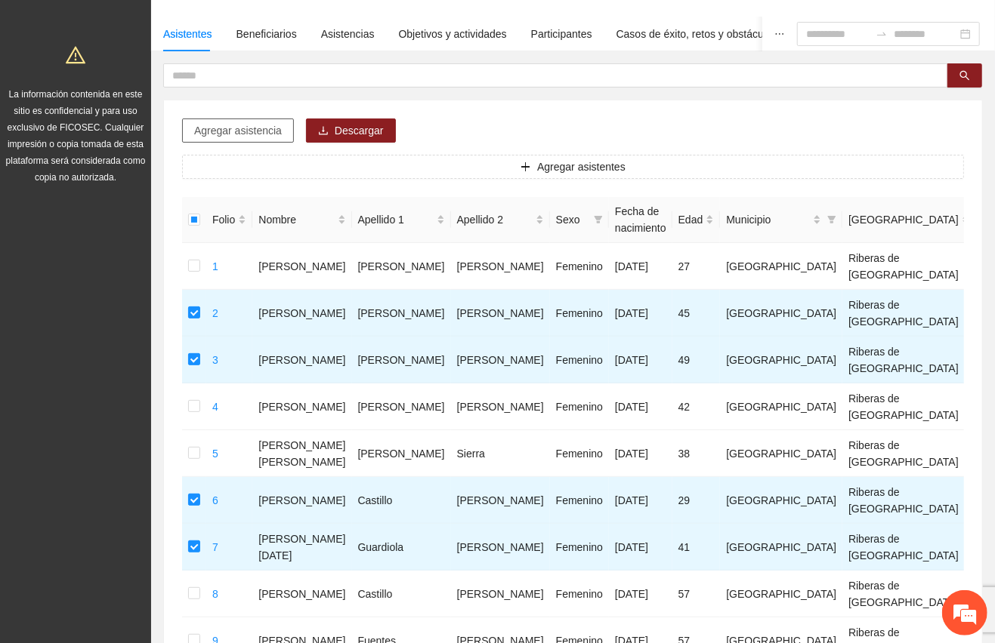
click at [230, 134] on span "Agregar asistencia" at bounding box center [238, 130] width 88 height 17
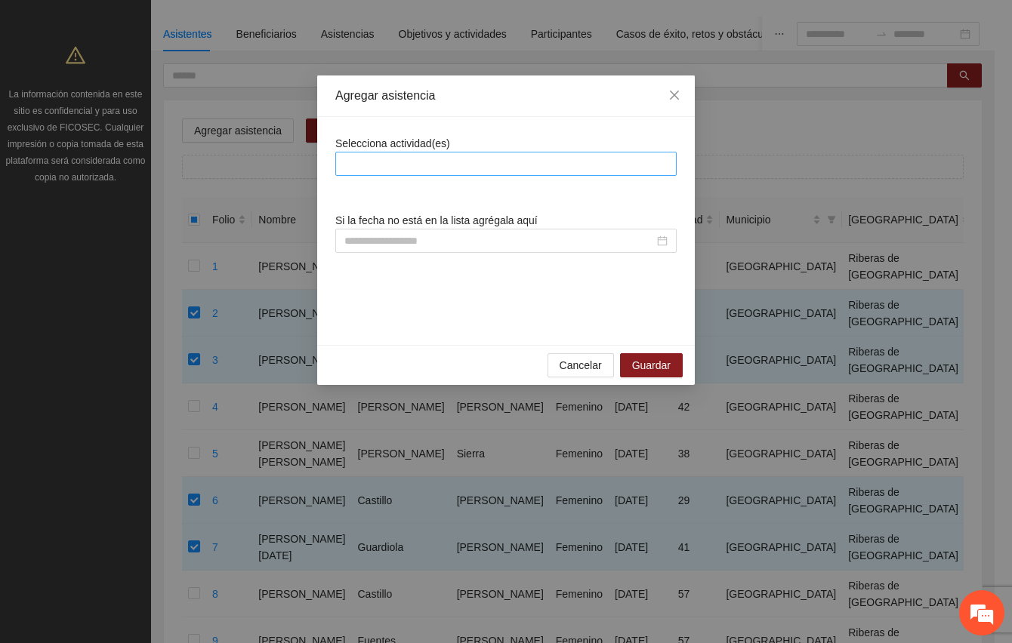
click at [486, 165] on div at bounding box center [506, 164] width 334 height 18
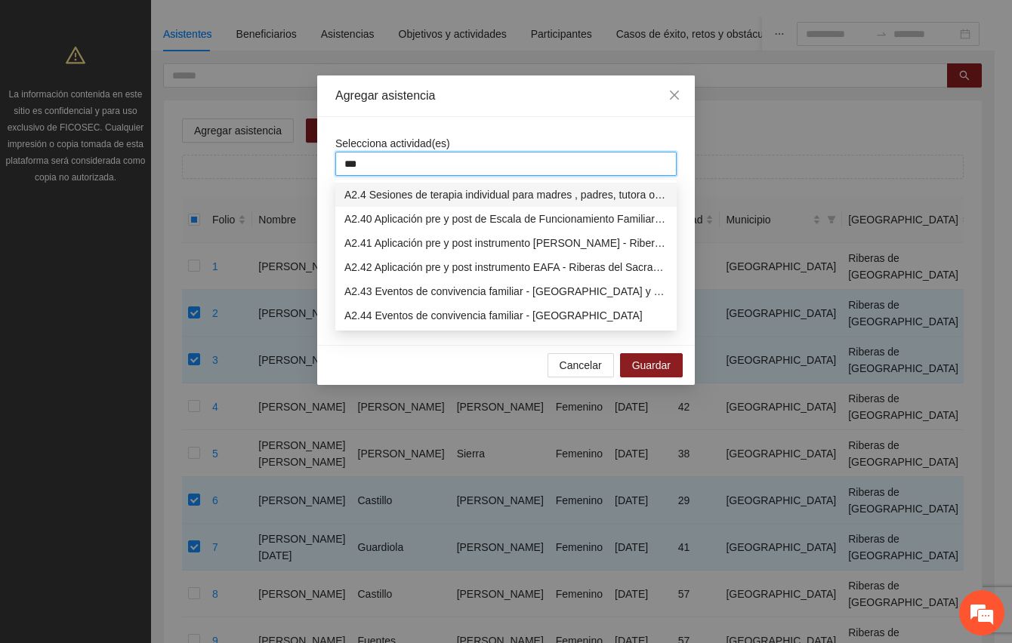
type input "****"
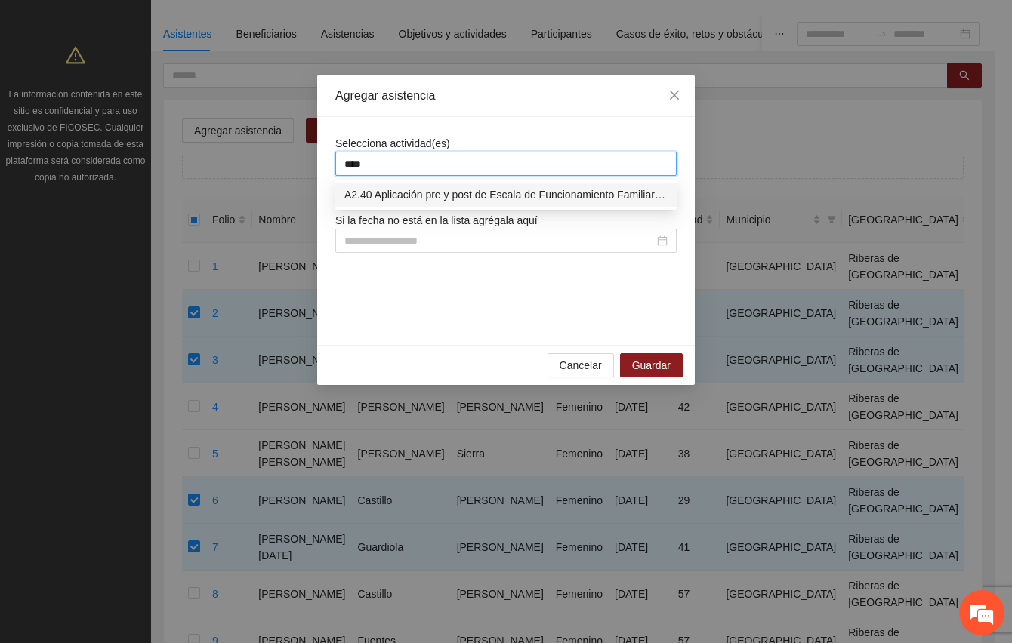
click at [473, 189] on div "A2.40 Aplicación pre y post de Escala de Funcionamiento Familiar - Riberas del …" at bounding box center [505, 195] width 323 height 17
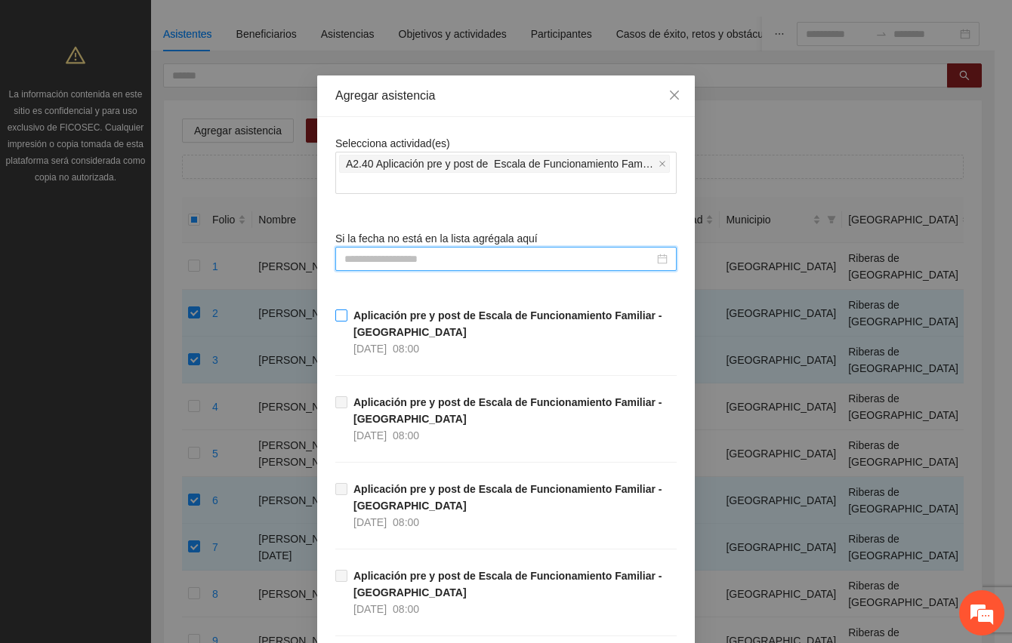
click at [388, 334] on strong "Aplicación pre y post de Escala de Funcionamiento Familiar - Riberas del Sacram…" at bounding box center [507, 324] width 308 height 29
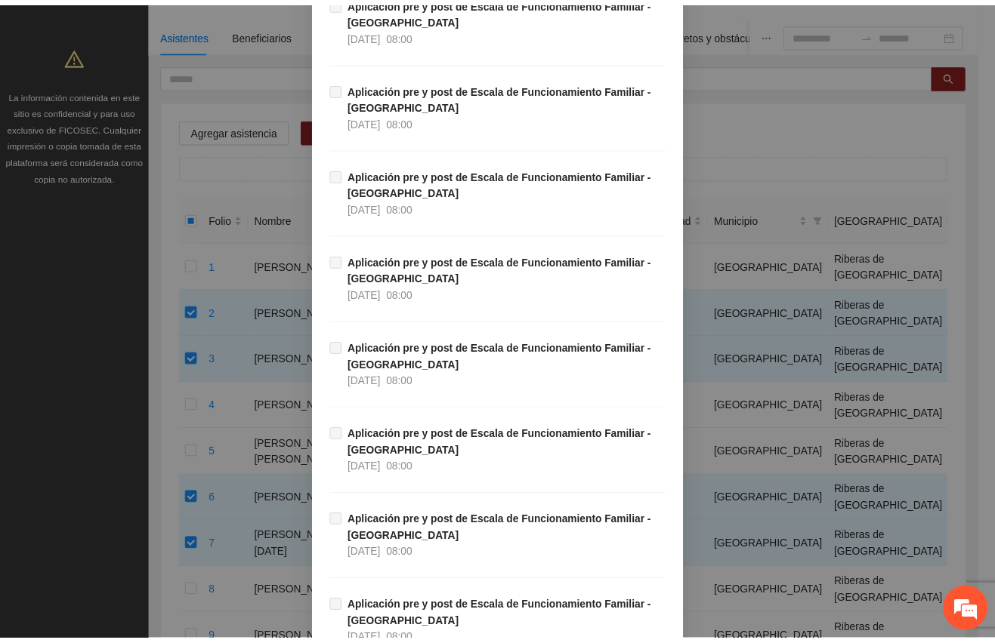
scroll to position [737, 0]
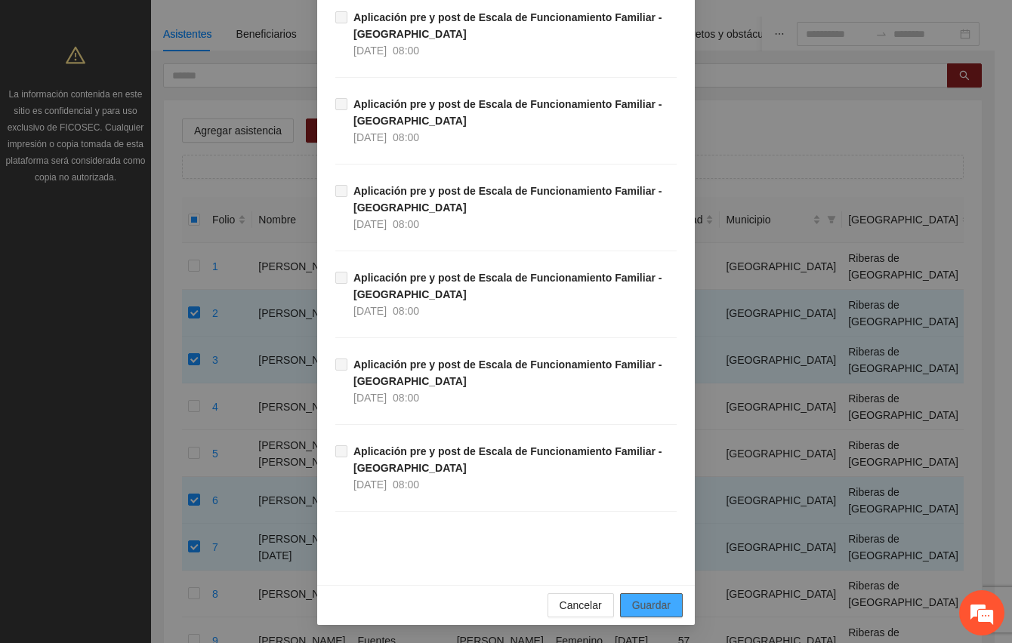
click at [653, 611] on span "Guardar" at bounding box center [651, 605] width 39 height 17
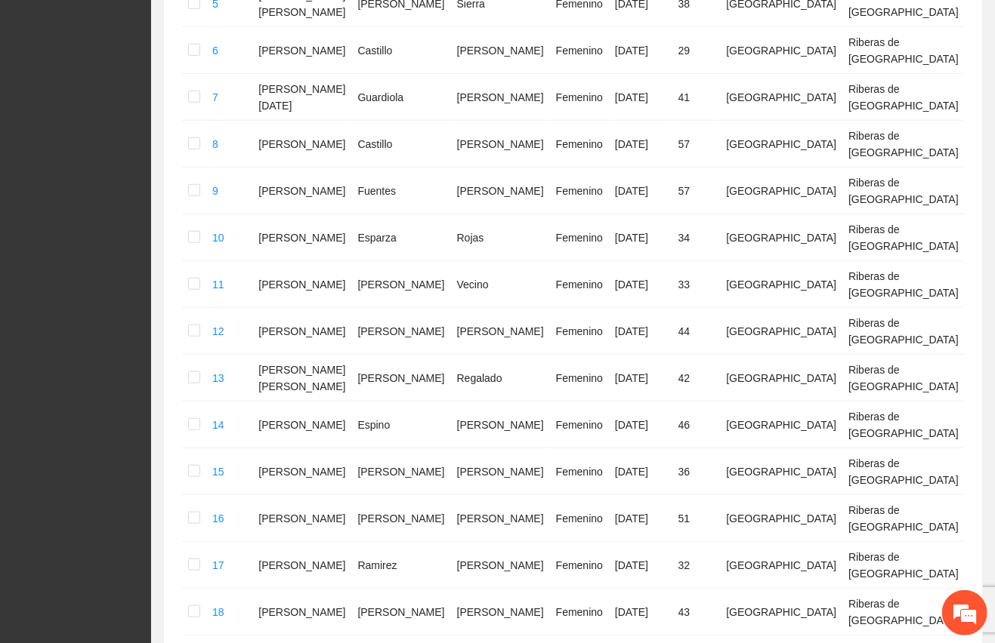
scroll to position [789, 0]
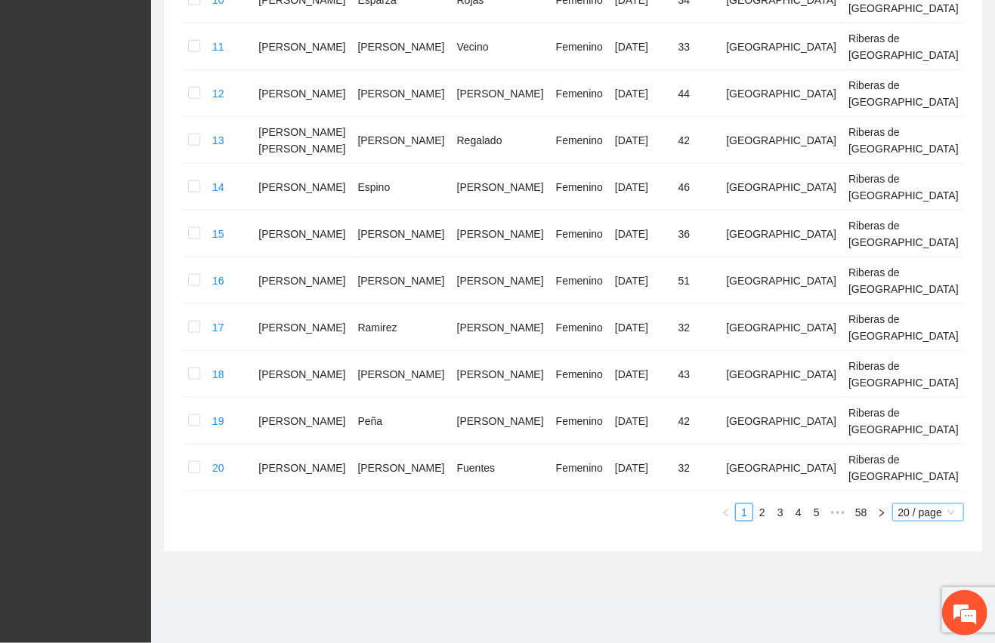
click at [946, 509] on span "20 / page" at bounding box center [928, 512] width 60 height 17
click at [914, 612] on div "100 / page" at bounding box center [928, 612] width 55 height 17
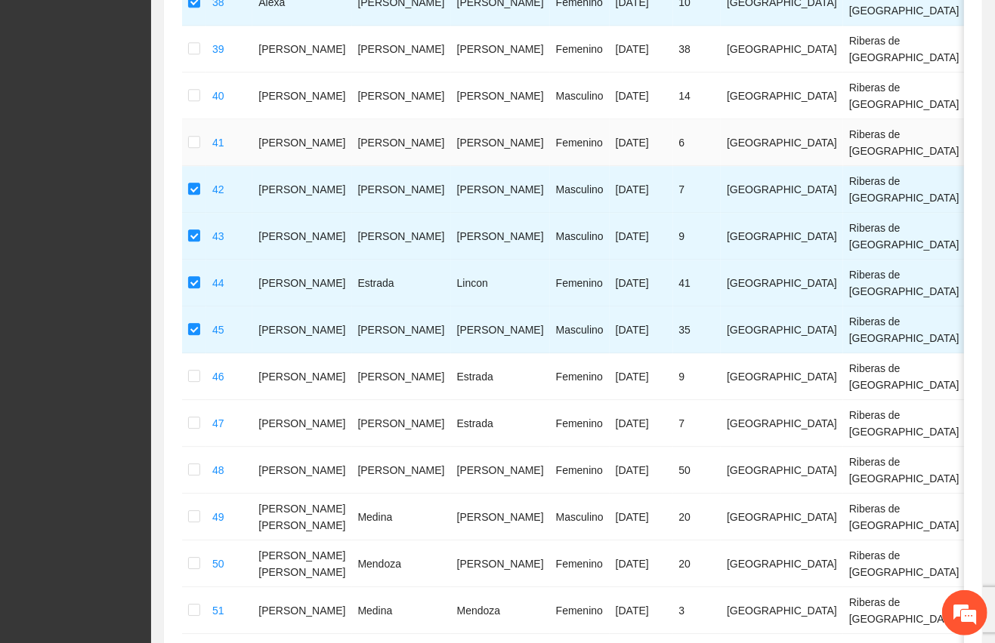
scroll to position [2098, 0]
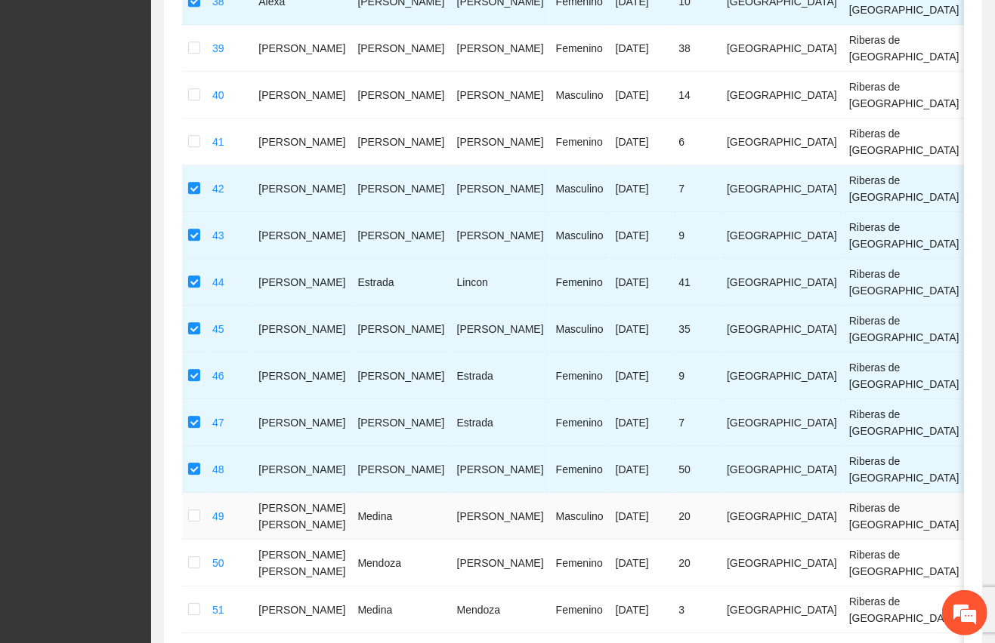
click at [187, 514] on td at bounding box center [194, 516] width 24 height 47
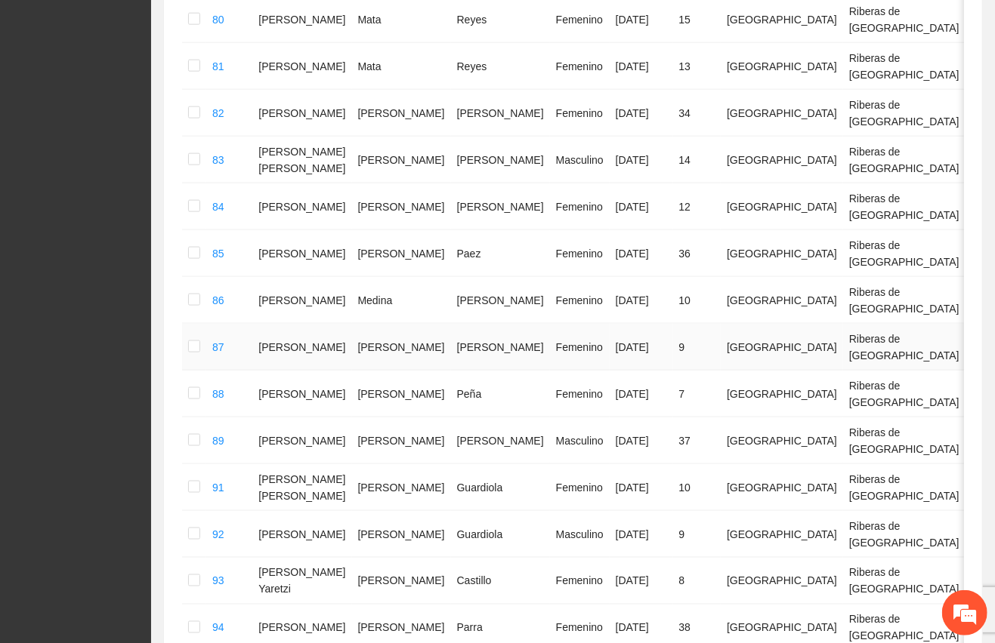
scroll to position [3957, 0]
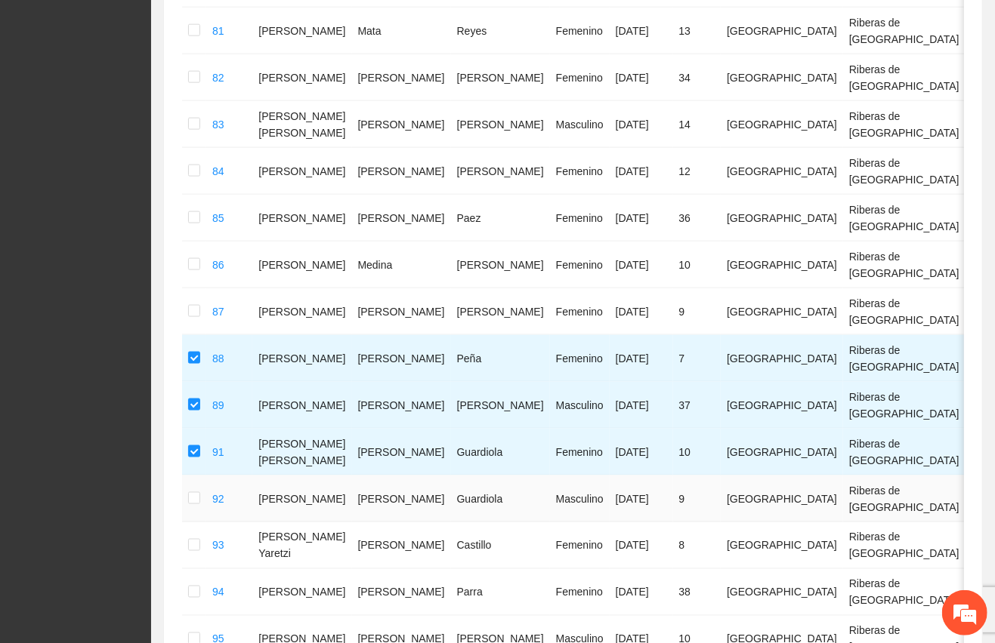
click at [187, 476] on td at bounding box center [194, 499] width 24 height 47
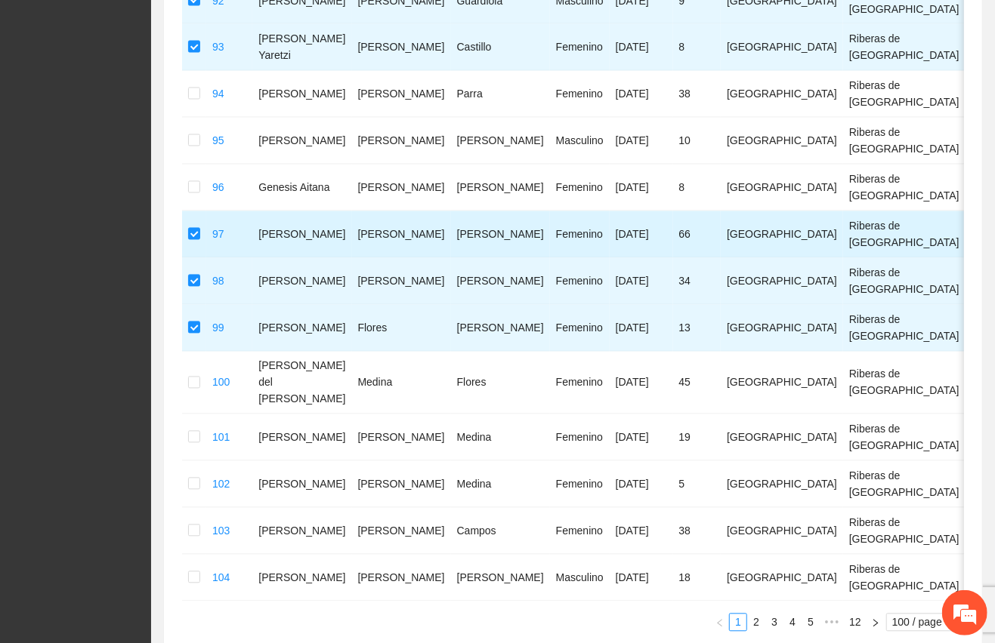
scroll to position [4460, 0]
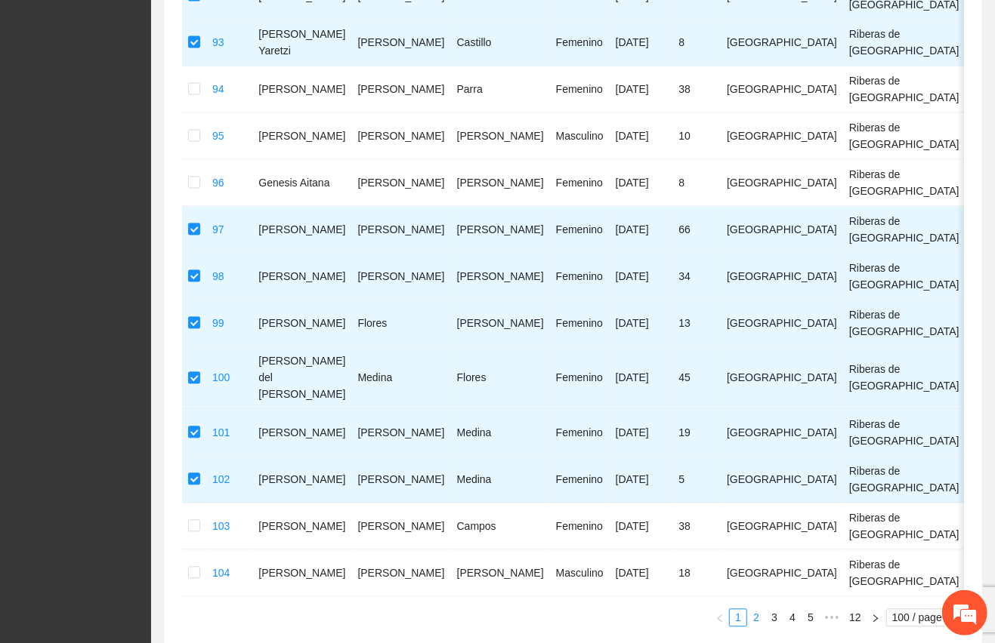
click at [755, 610] on link "2" at bounding box center [756, 618] width 17 height 17
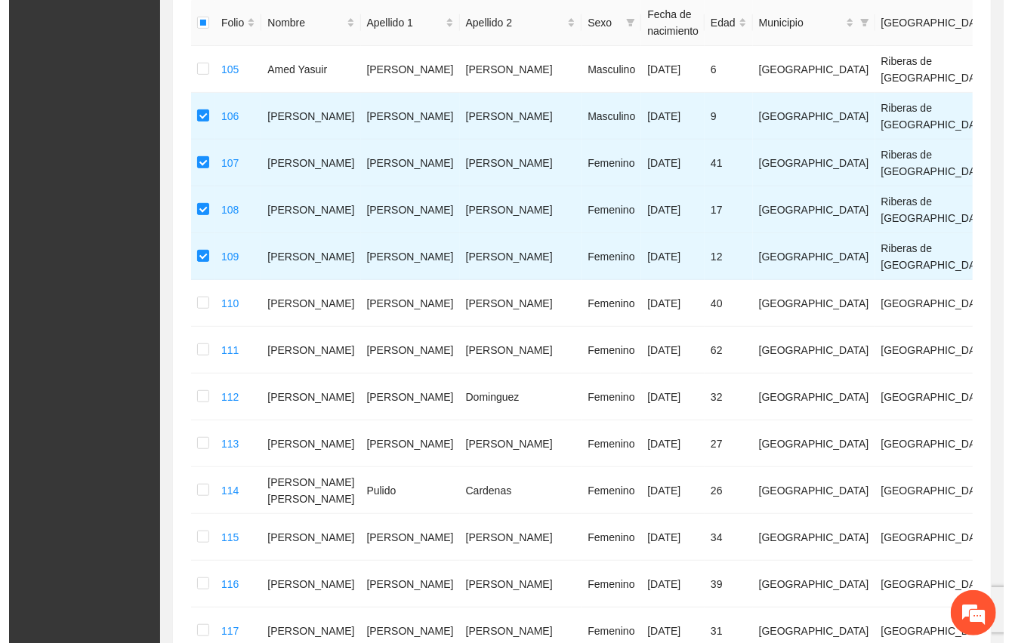
scroll to position [0, 0]
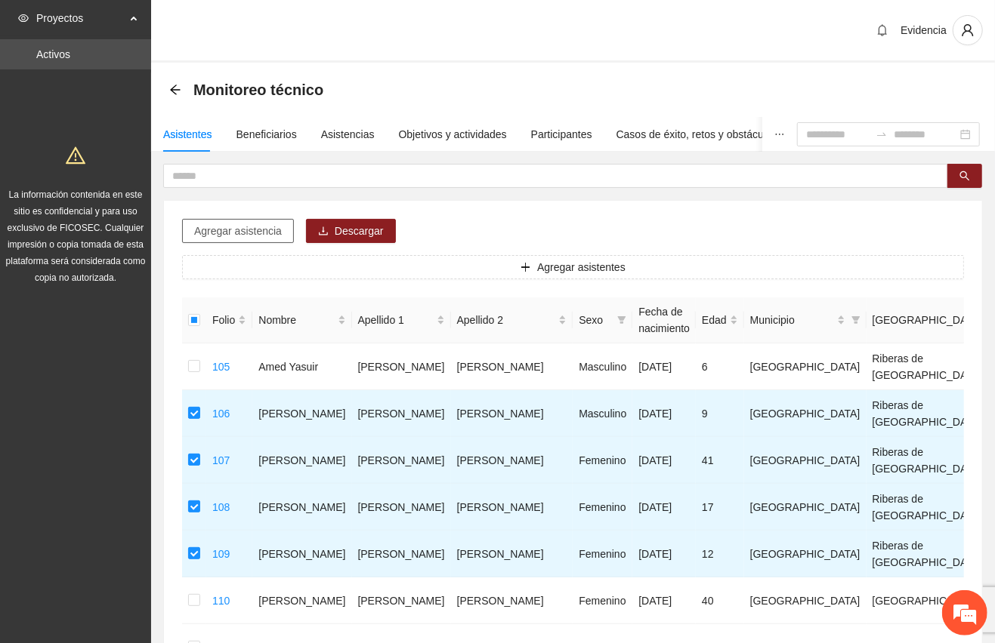
click at [258, 230] on span "Agregar asistencia" at bounding box center [238, 231] width 88 height 17
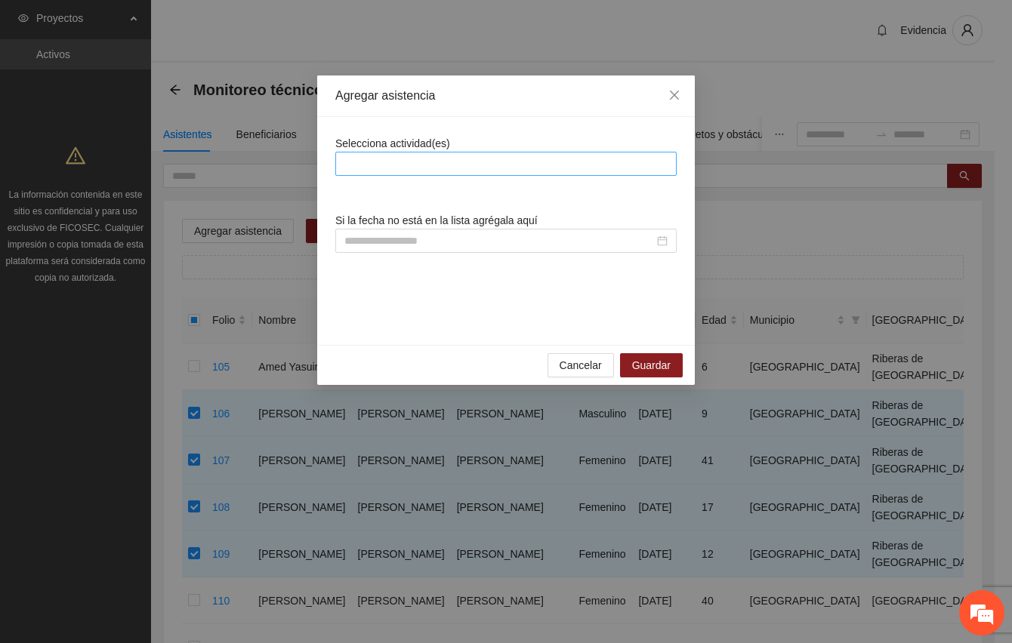
click at [568, 170] on div at bounding box center [506, 164] width 334 height 18
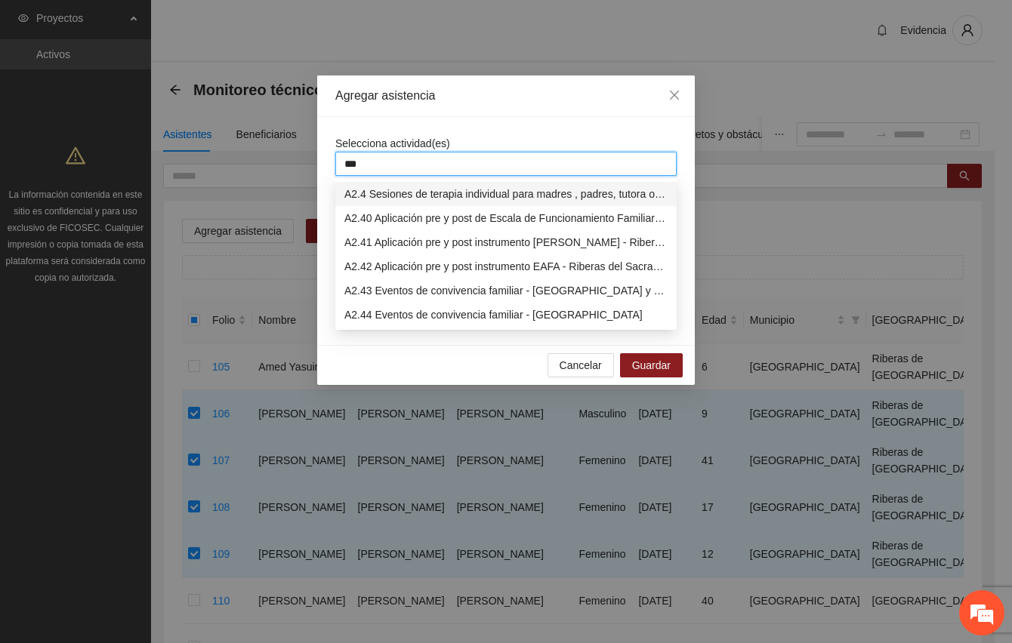
type input "****"
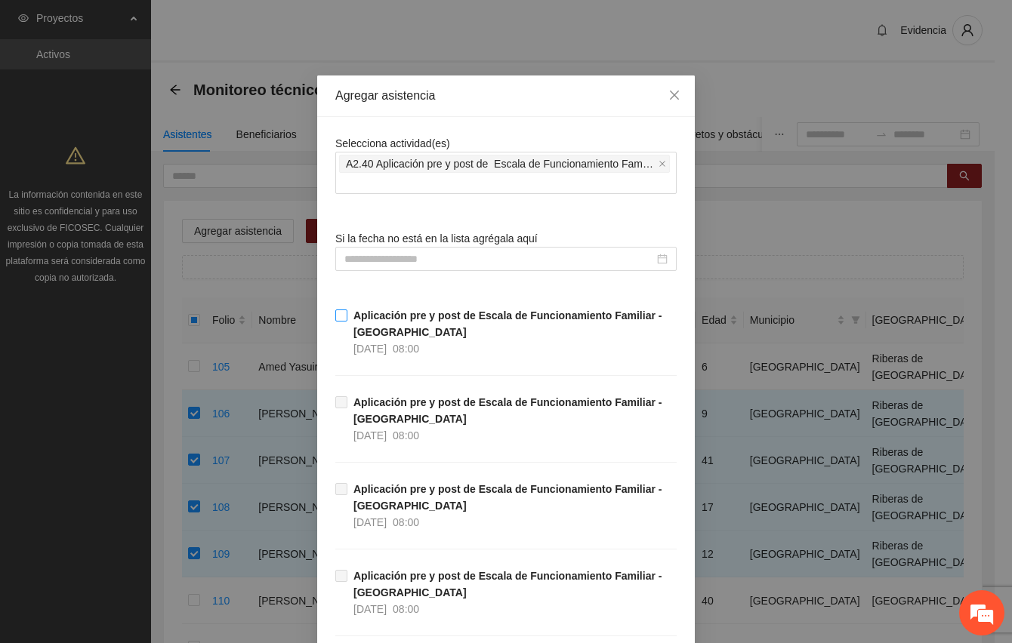
click at [378, 313] on strong "Aplicación pre y post de Escala de Funcionamiento Familiar - Riberas del Sacram…" at bounding box center [507, 324] width 308 height 29
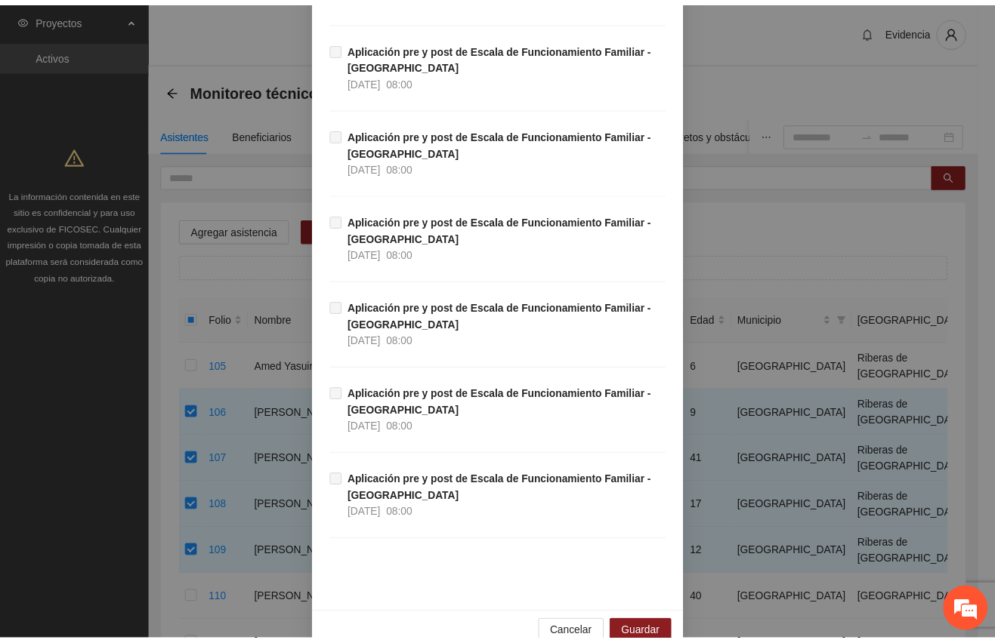
scroll to position [737, 0]
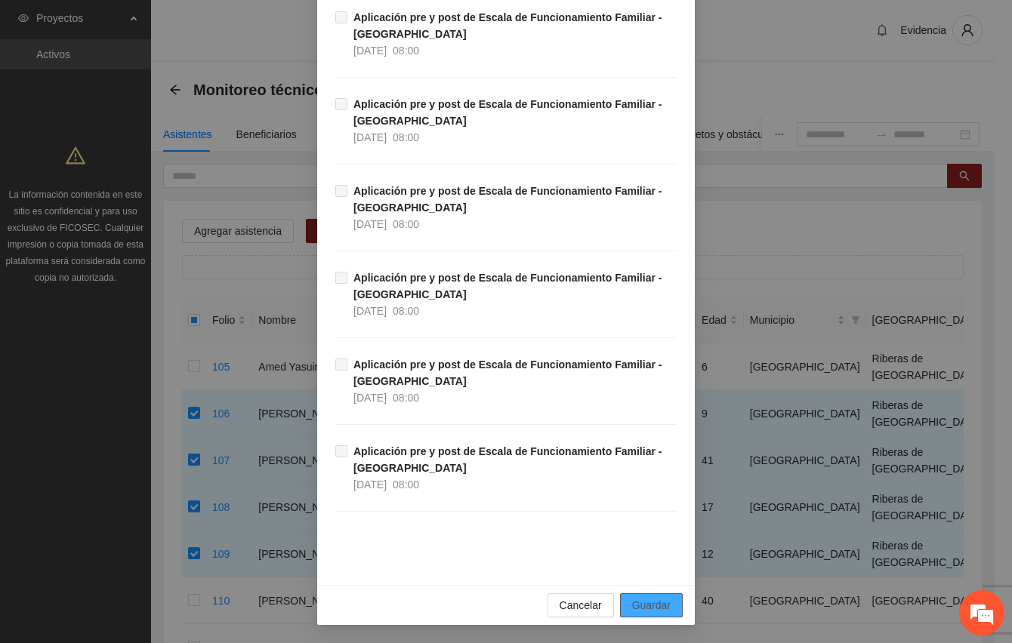
click at [639, 603] on span "Guardar" at bounding box center [651, 605] width 39 height 17
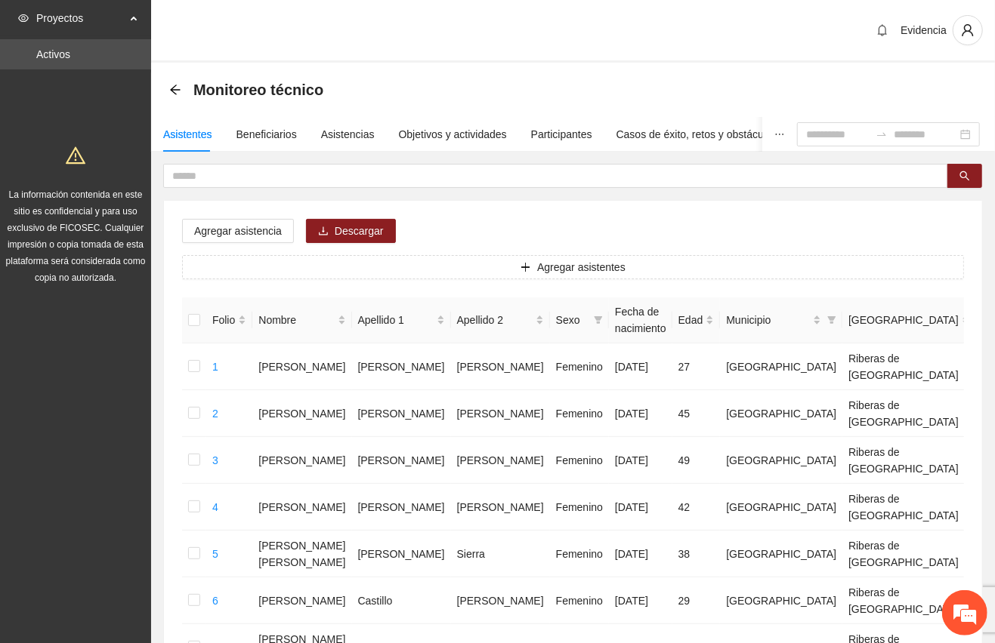
drag, startPoint x: 388, startPoint y: 29, endPoint x: 462, endPoint y: 55, distance: 78.6
click at [388, 29] on div "Evidencia" at bounding box center [573, 31] width 844 height 63
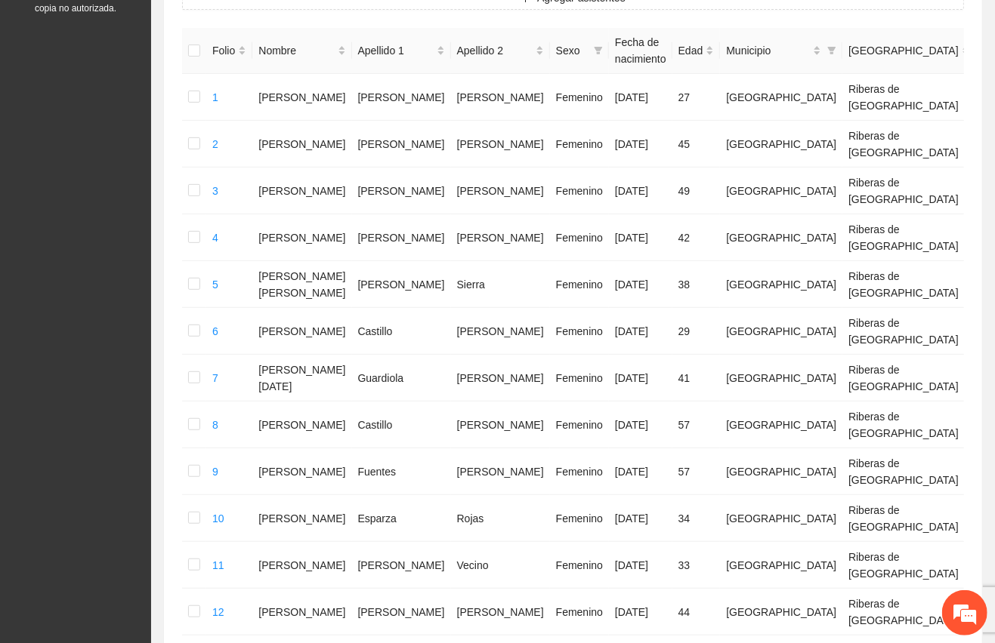
scroll to position [789, 0]
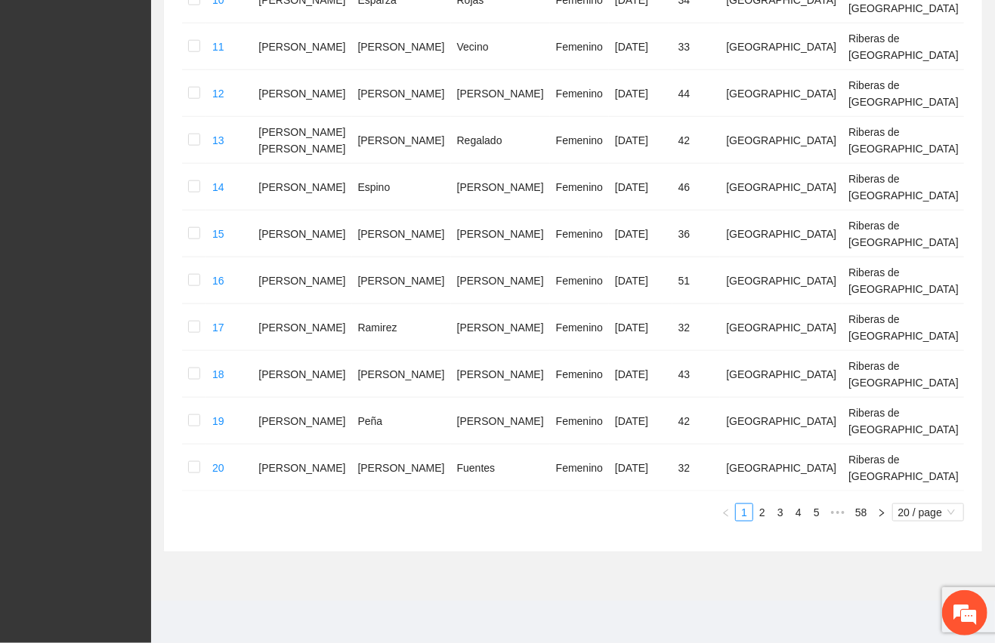
click at [937, 502] on div "Folio Nombre Apellido 1 Apellido 2 Sexo Fecha de nacimiento Edad Municipio Colo…" at bounding box center [573, 15] width 782 height 1013
click at [936, 511] on span "20 / page" at bounding box center [928, 512] width 60 height 17
click at [911, 614] on div "100 / page" at bounding box center [928, 612] width 55 height 17
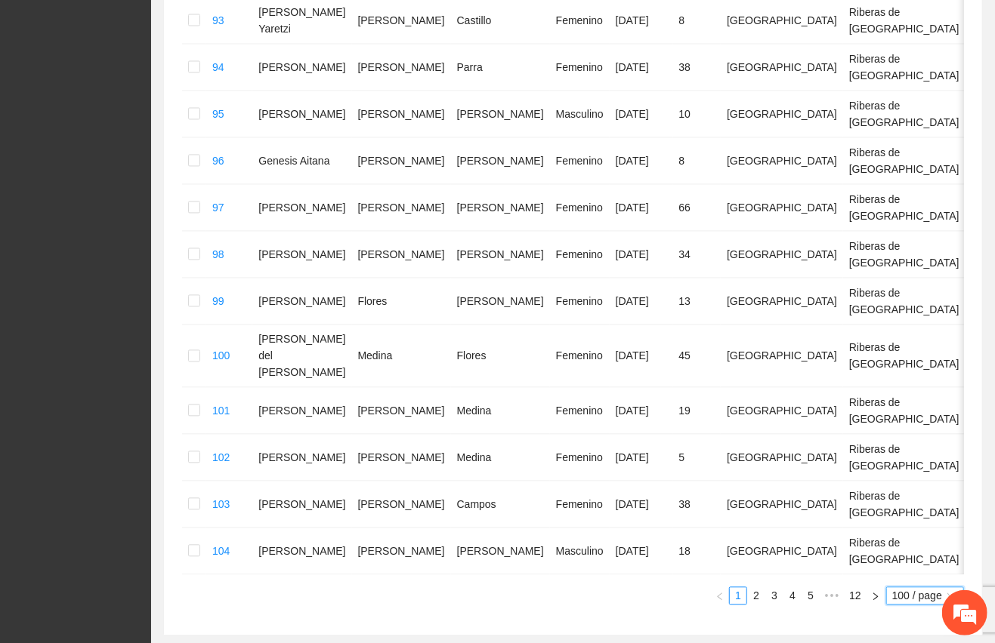
scroll to position [4553, 0]
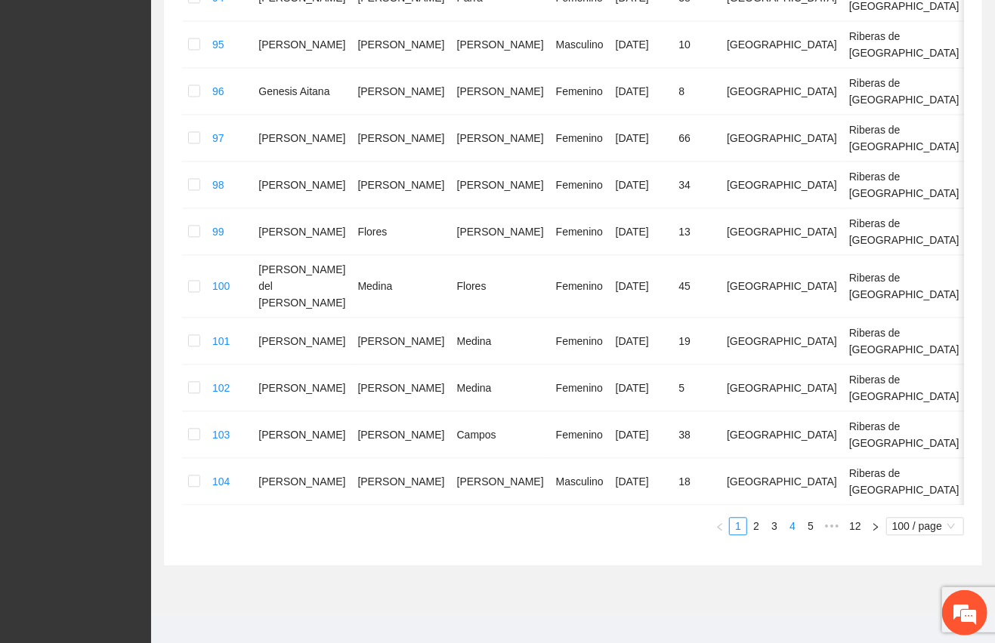
click at [795, 518] on link "4" at bounding box center [792, 526] width 17 height 17
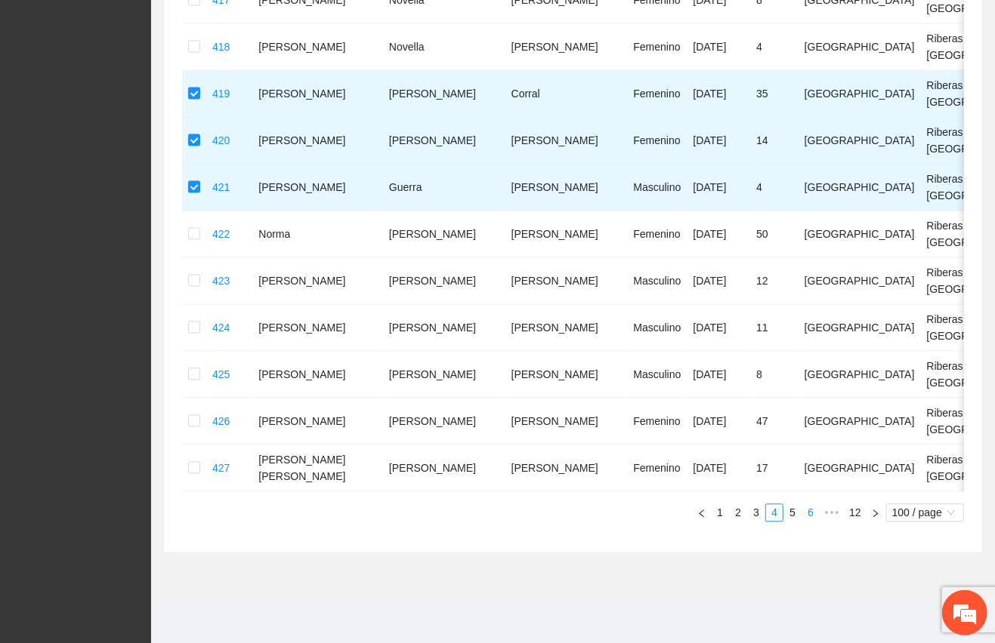
click at [810, 517] on link "6" at bounding box center [810, 512] width 17 height 17
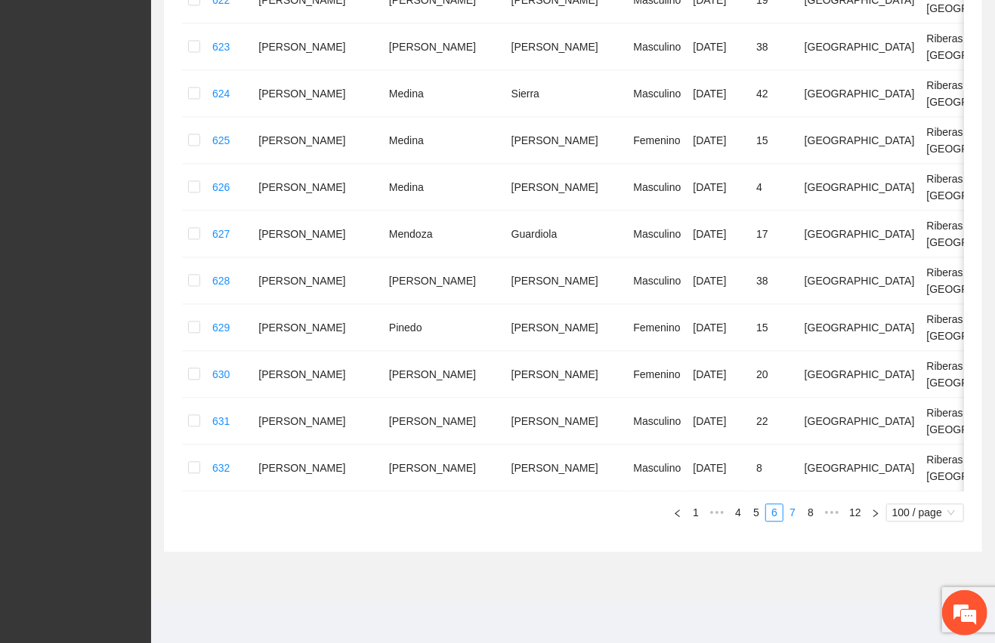
click at [792, 511] on link "7" at bounding box center [792, 512] width 17 height 17
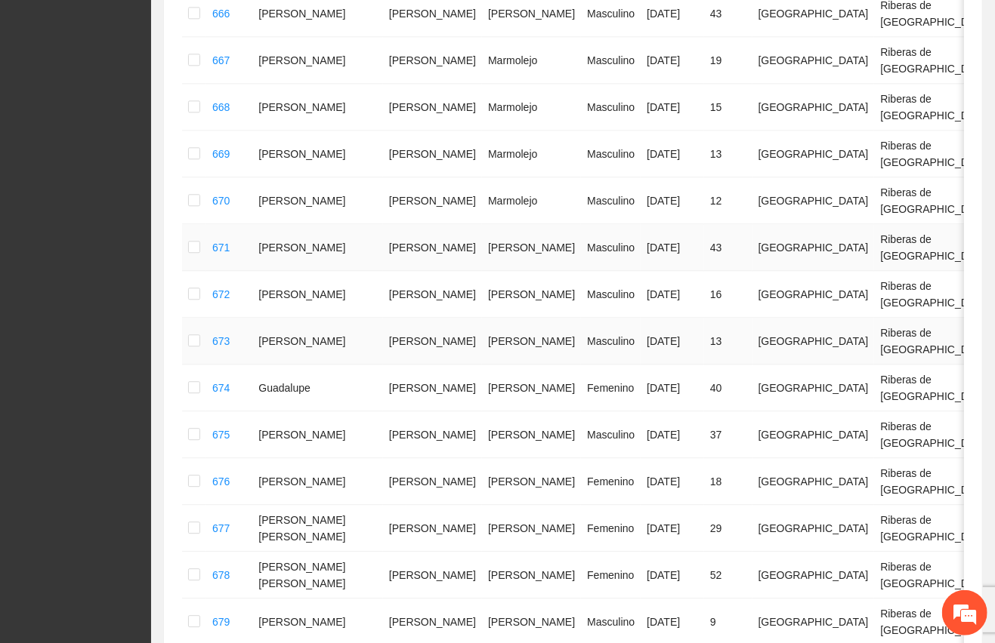
scroll to position [1934, 0]
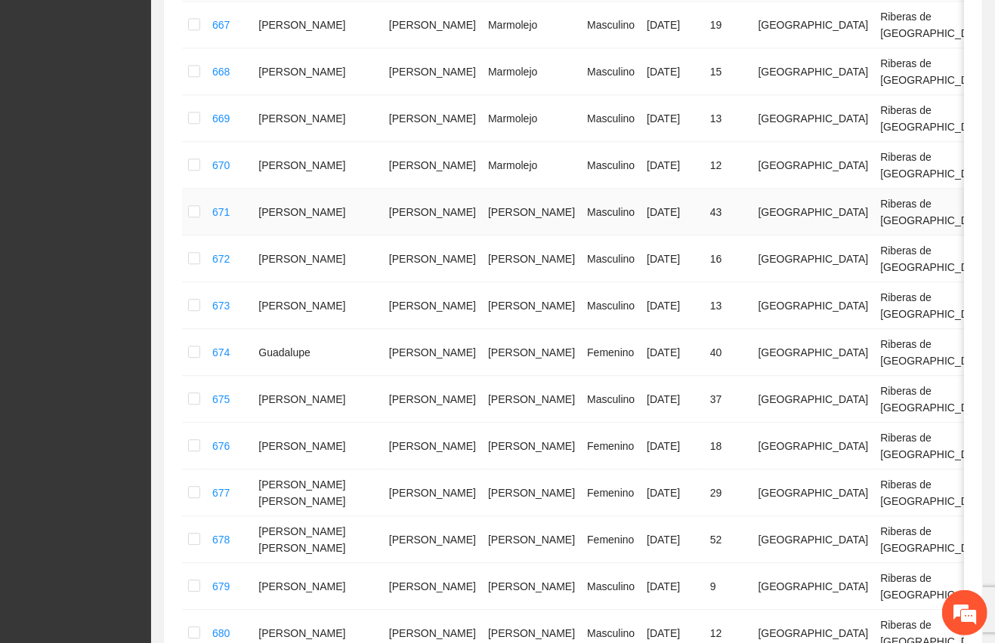
click at [203, 206] on td at bounding box center [194, 212] width 24 height 47
click at [193, 218] on label at bounding box center [194, 212] width 12 height 17
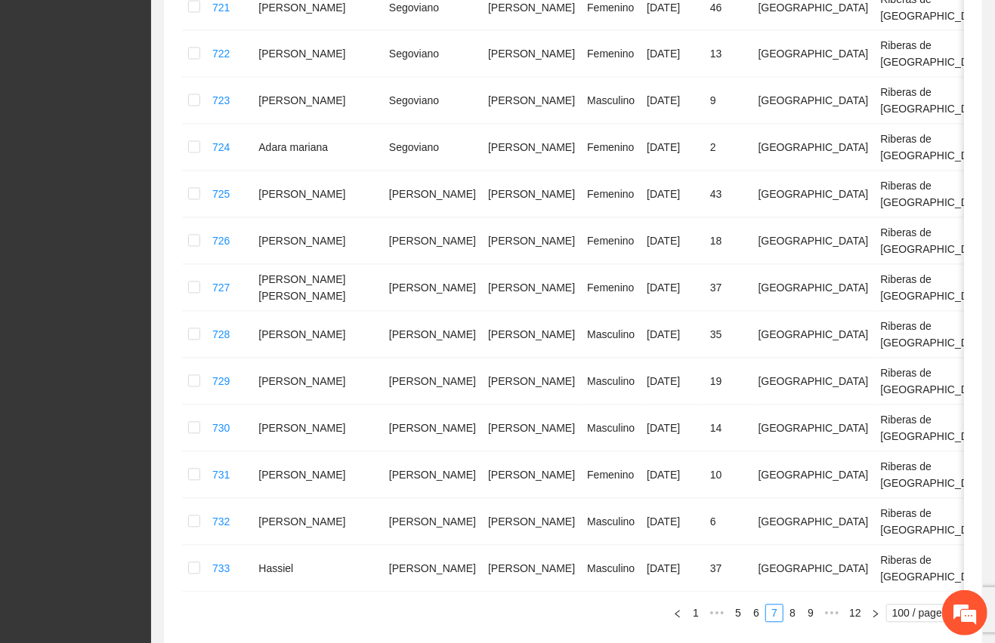
scroll to position [4553, 0]
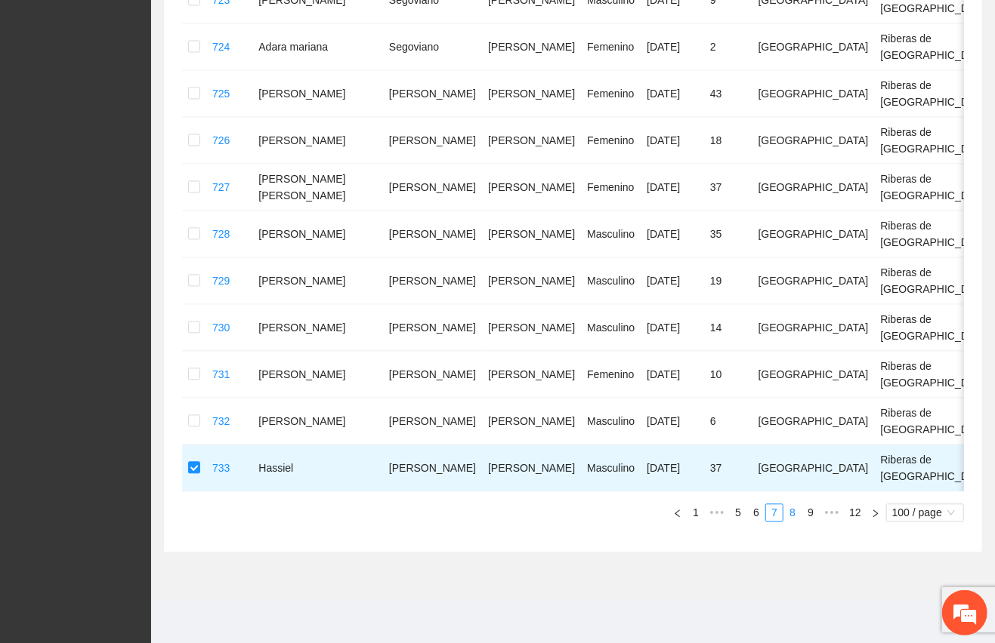
click at [795, 511] on link "8" at bounding box center [792, 512] width 17 height 17
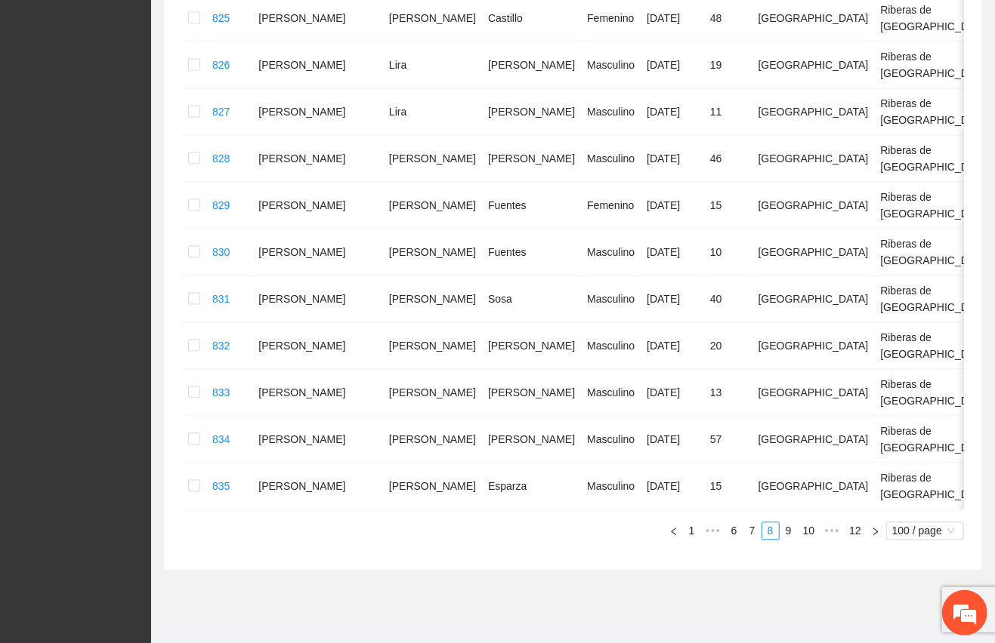
scroll to position [4568, 0]
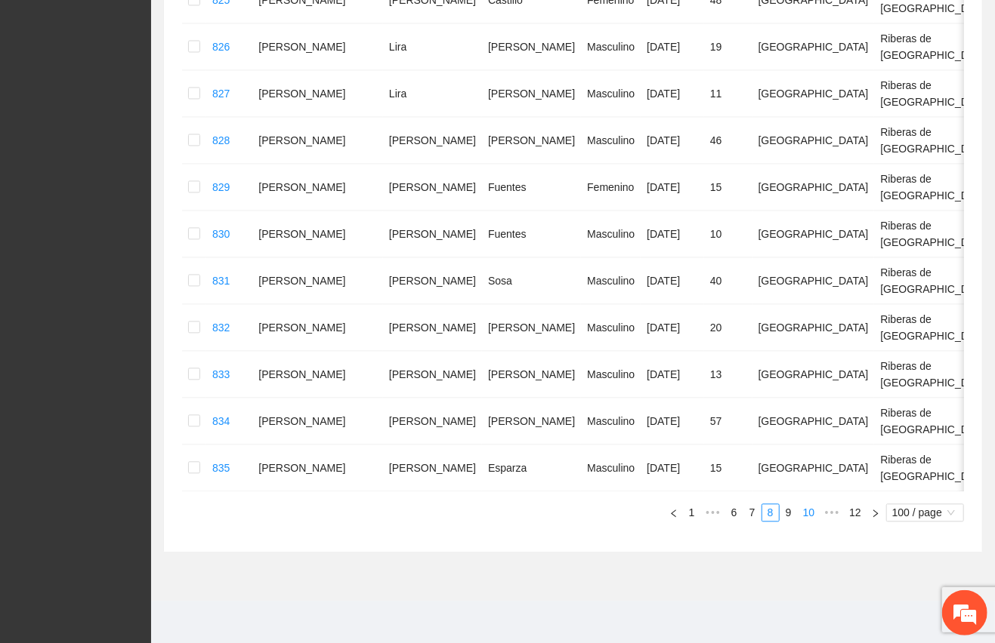
click at [807, 512] on link "10" at bounding box center [808, 512] width 21 height 17
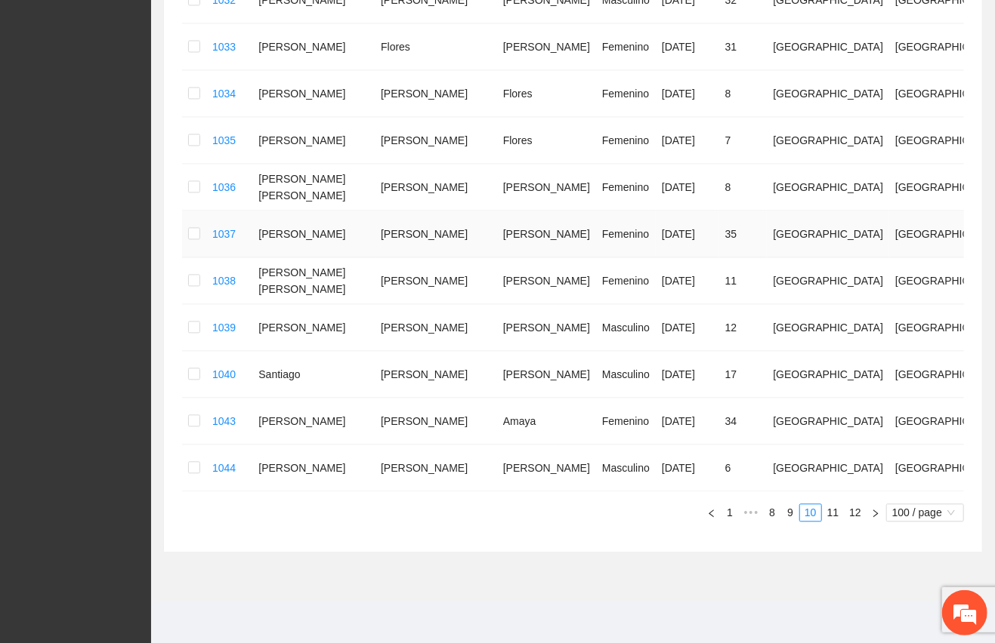
scroll to position [4535, 0]
click at [832, 509] on link "11" at bounding box center [832, 512] width 21 height 17
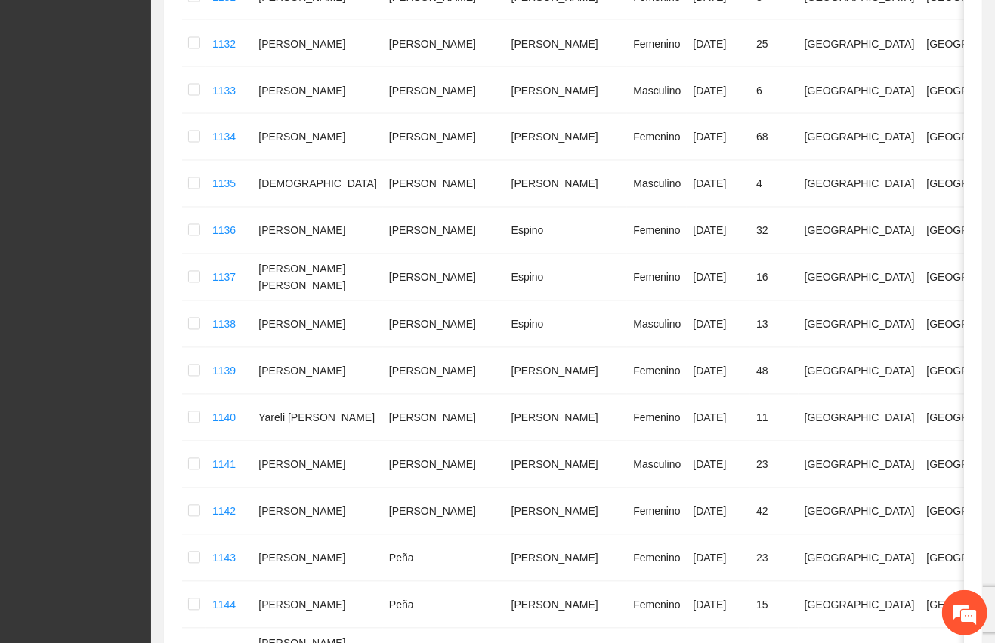
scroll to position [4553, 0]
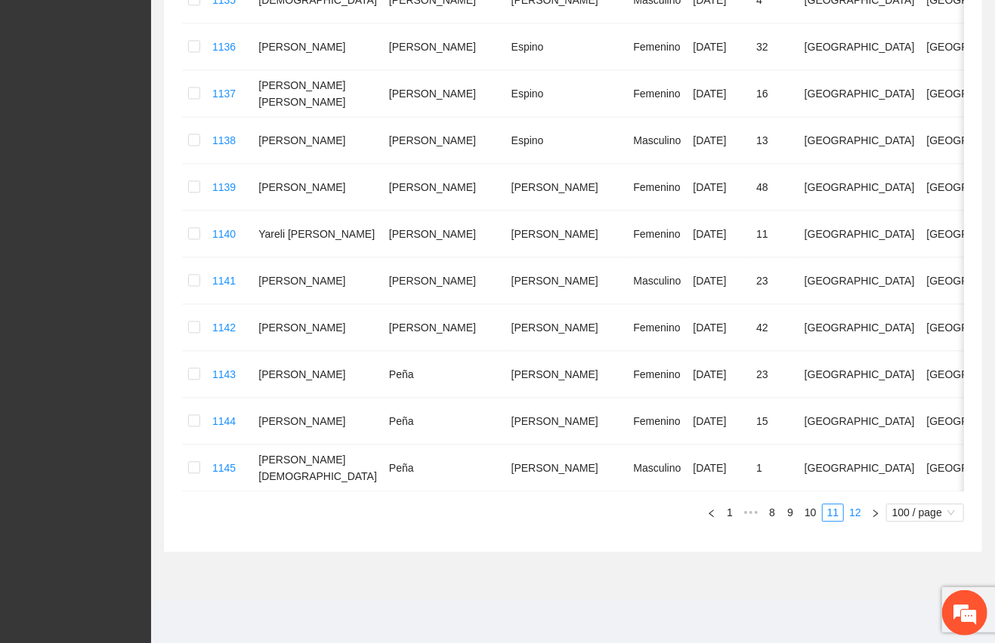
click at [859, 518] on link "12" at bounding box center [854, 512] width 21 height 17
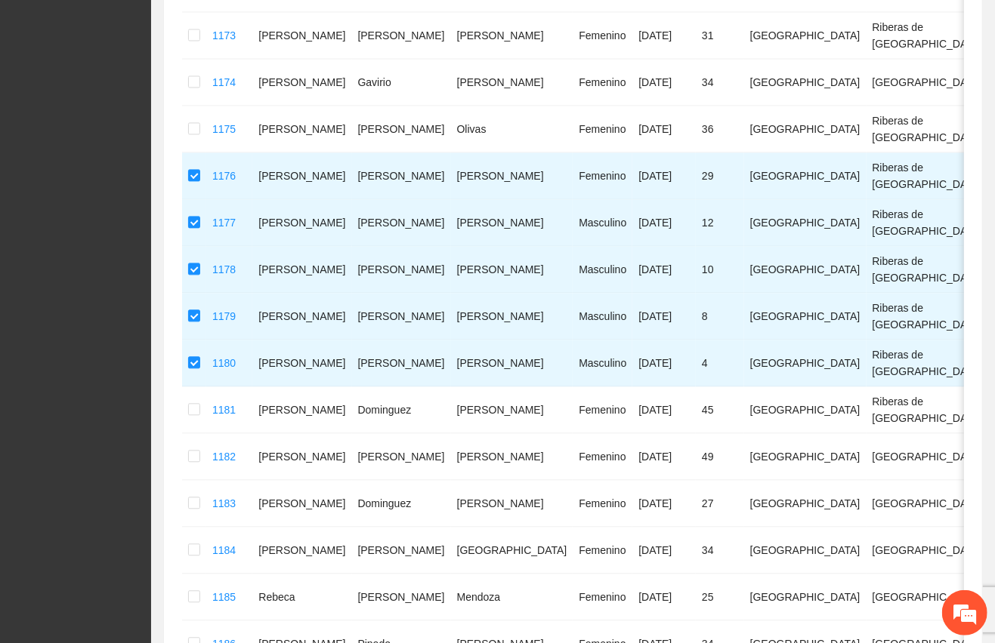
scroll to position [1837, 0]
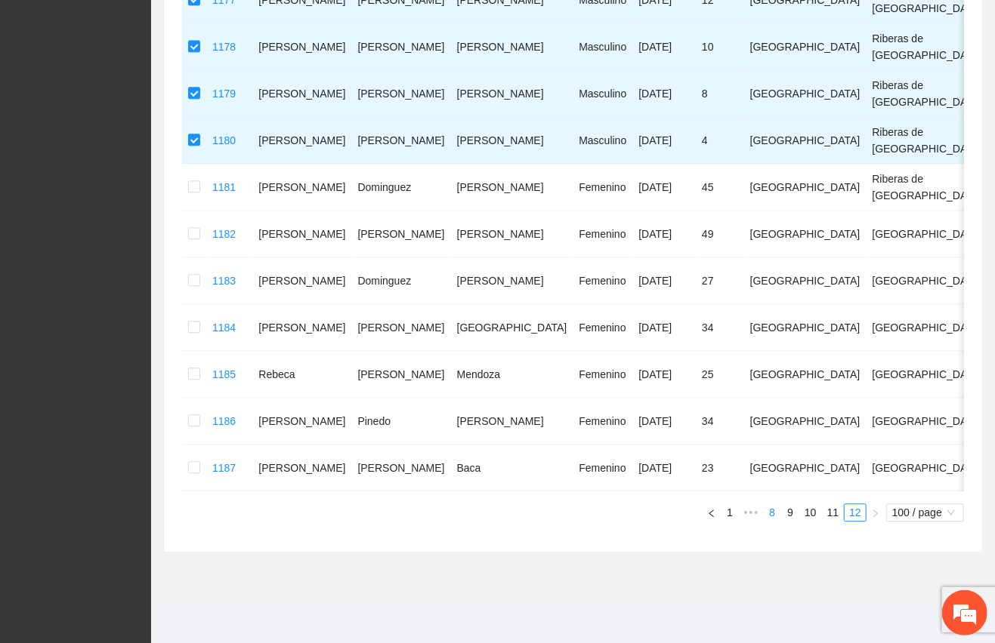
click at [770, 514] on link "8" at bounding box center [772, 512] width 17 height 17
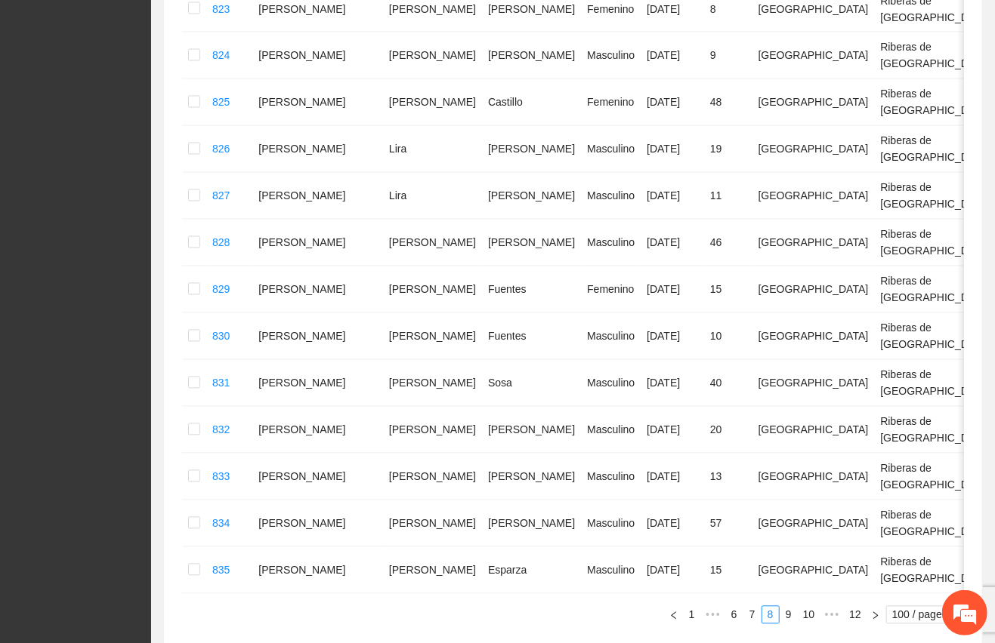
scroll to position [4568, 0]
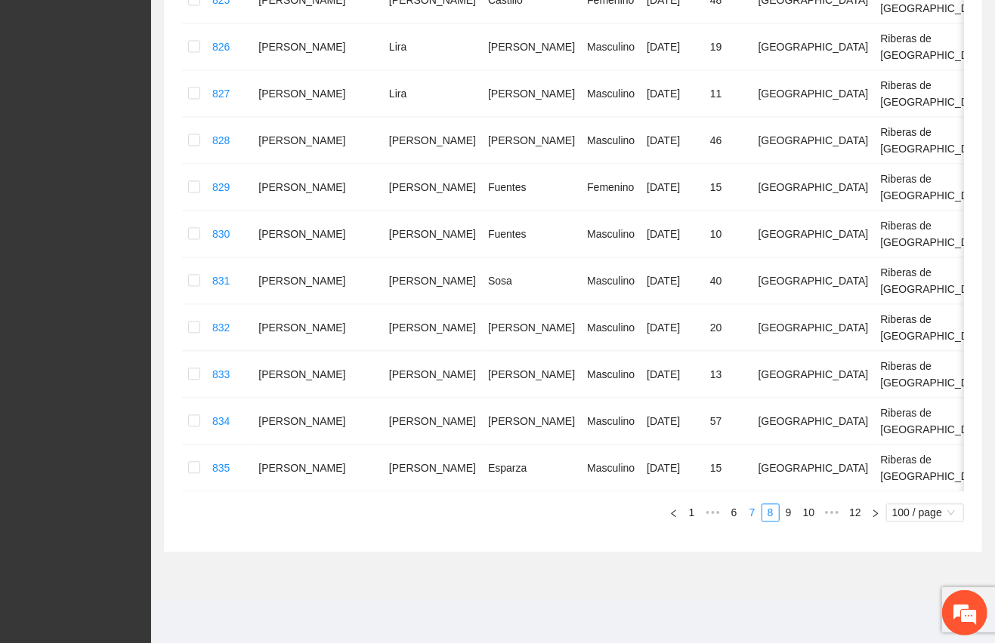
click at [753, 514] on link "7" at bounding box center [752, 512] width 17 height 17
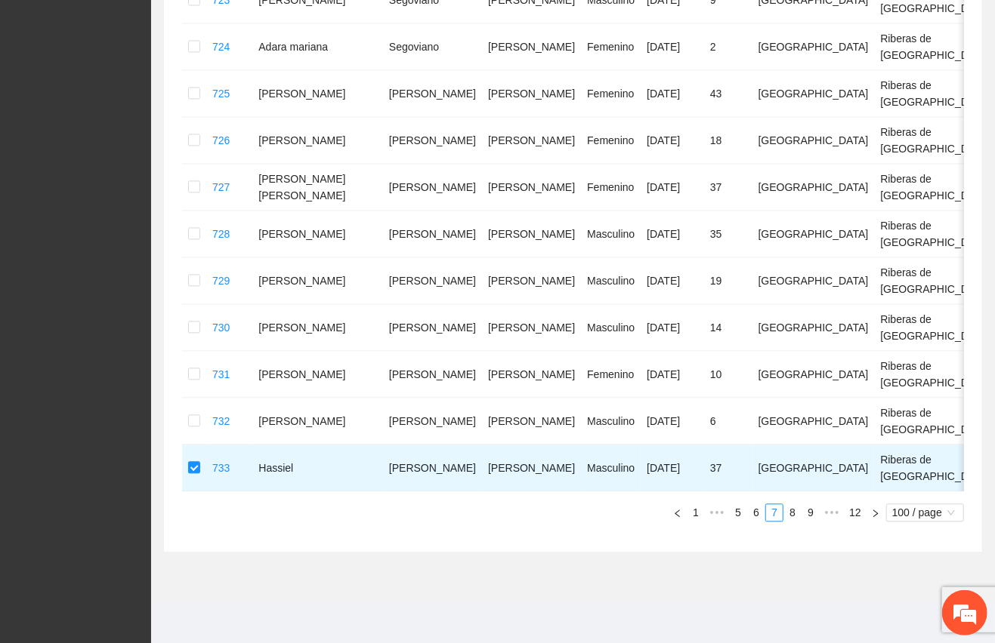
scroll to position [4553, 0]
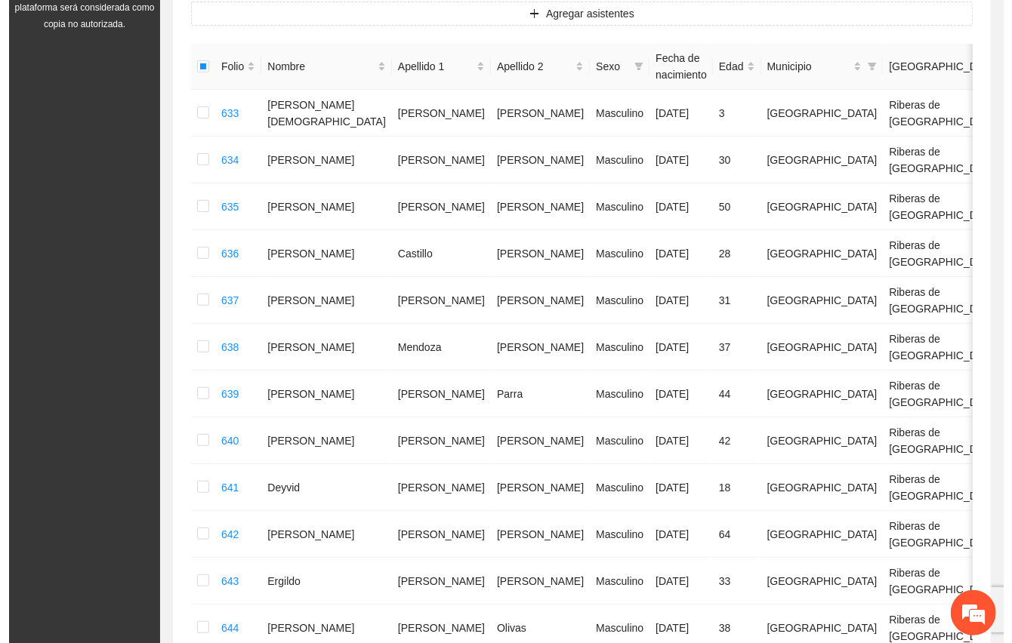
scroll to position [0, 0]
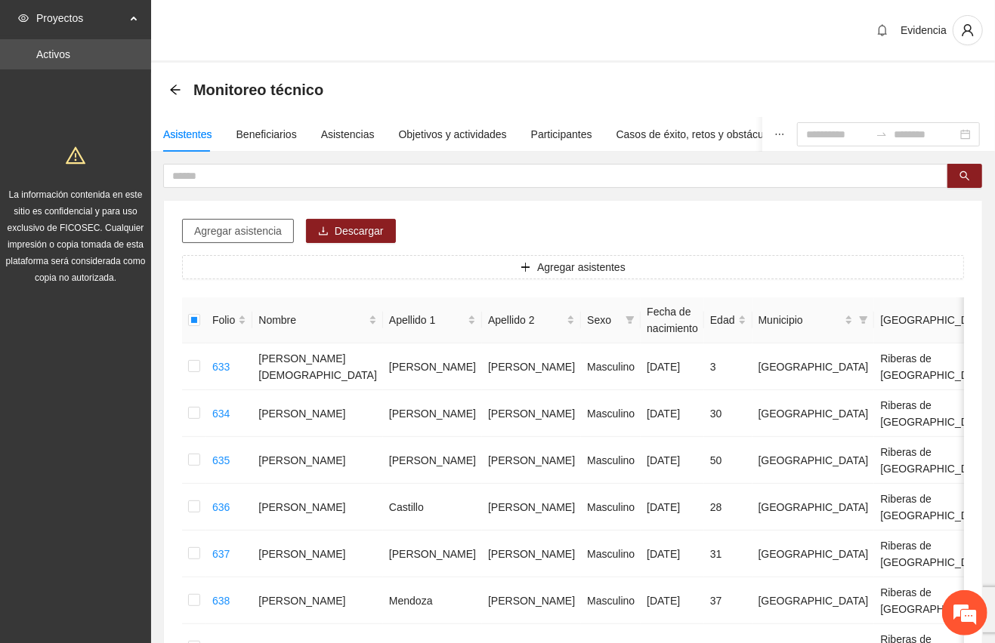
click at [254, 233] on span "Agregar asistencia" at bounding box center [238, 231] width 88 height 17
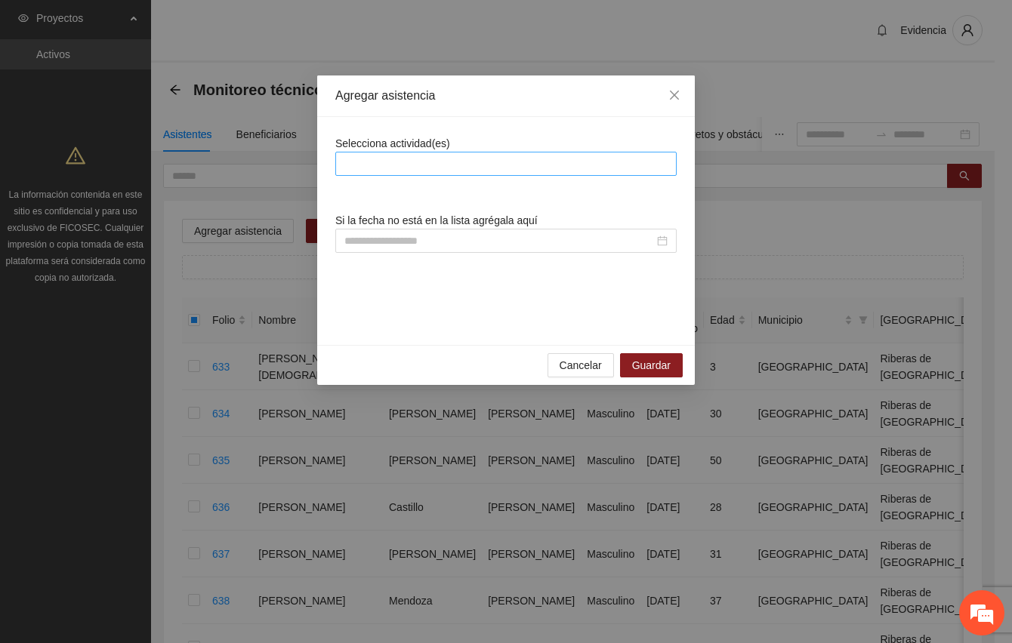
click at [399, 160] on div at bounding box center [506, 164] width 334 height 18
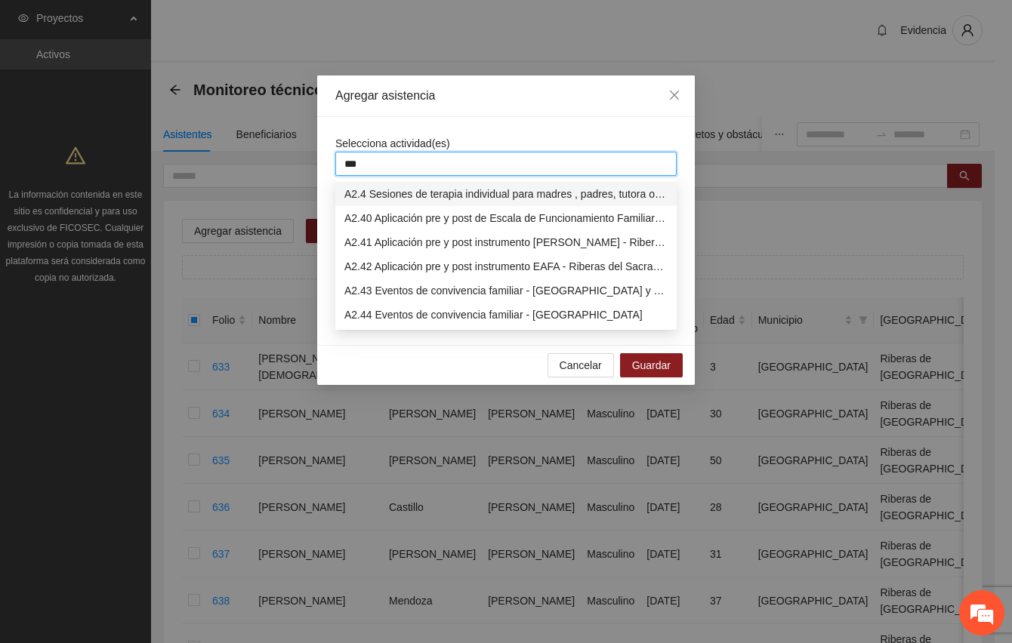
type input "****"
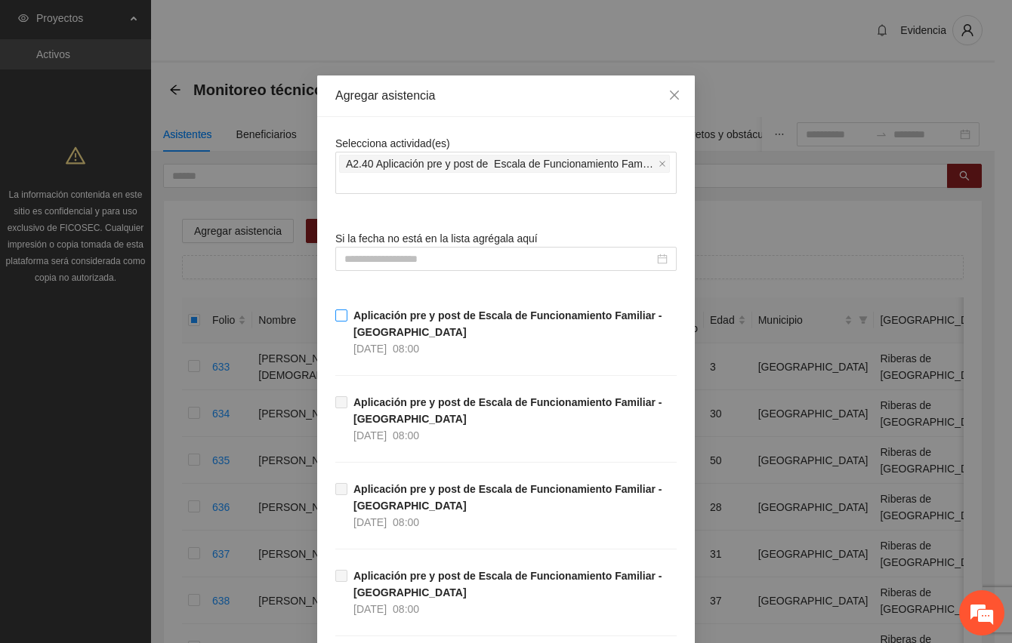
click at [355, 321] on strong "Aplicación pre y post de Escala de Funcionamiento Familiar - Riberas del Sacram…" at bounding box center [507, 324] width 308 height 29
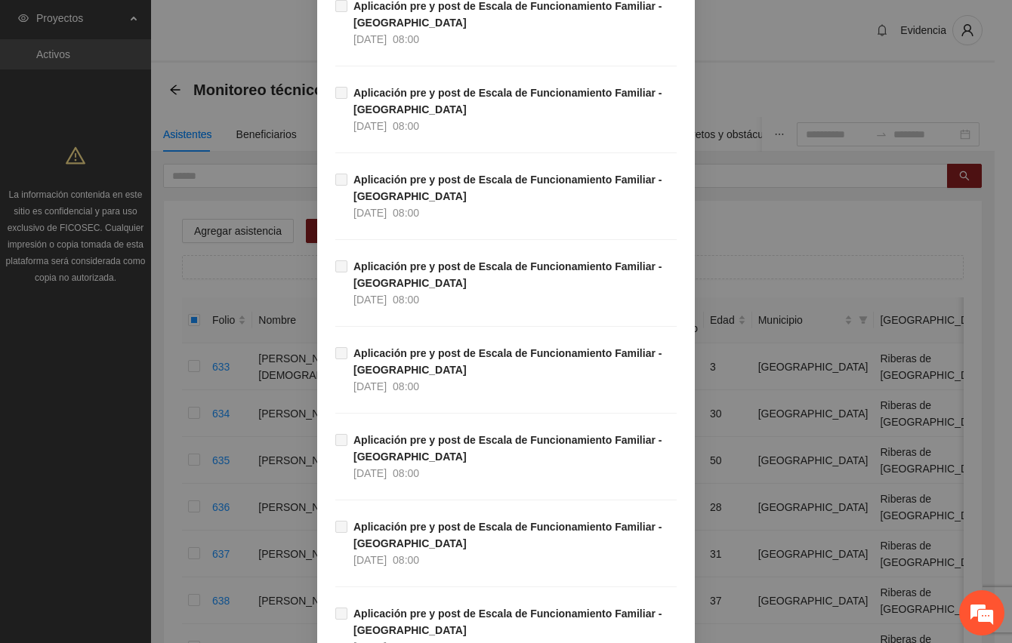
scroll to position [737, 0]
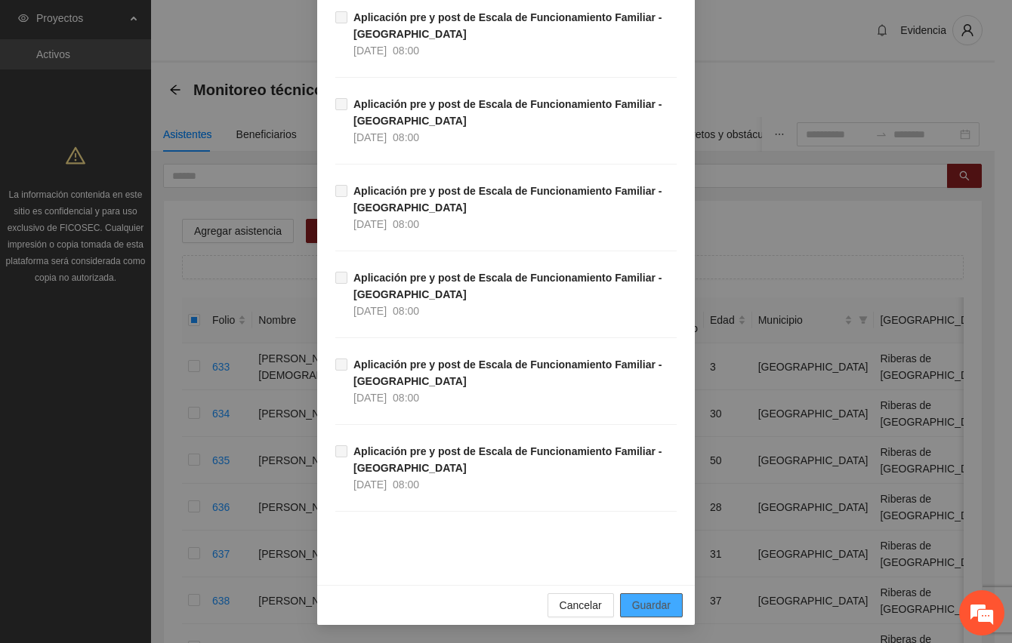
click at [656, 609] on span "Guardar" at bounding box center [651, 605] width 39 height 17
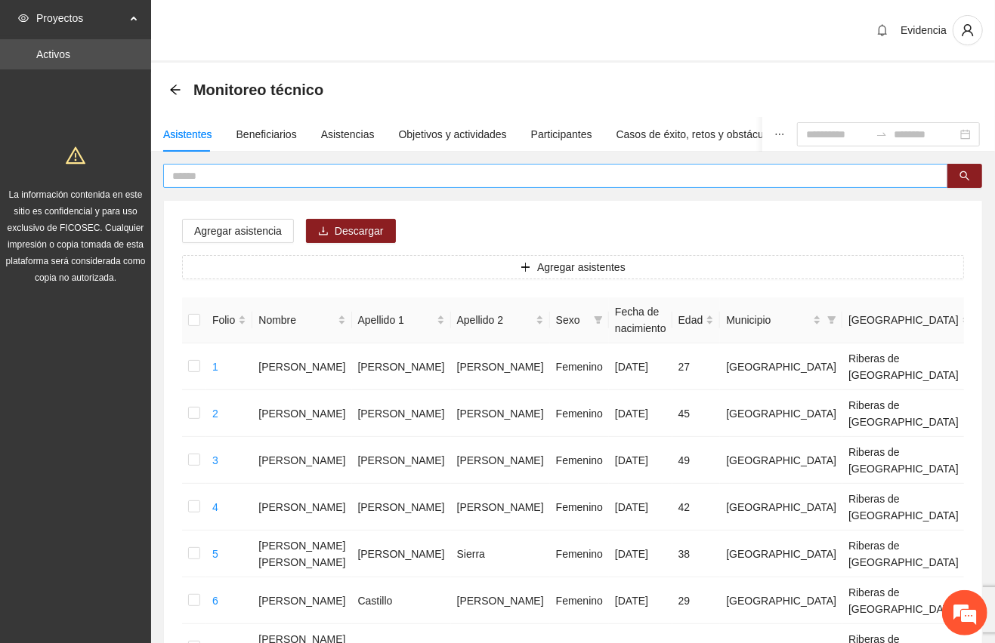
click at [245, 174] on input "text" at bounding box center [549, 176] width 754 height 17
type input "******"
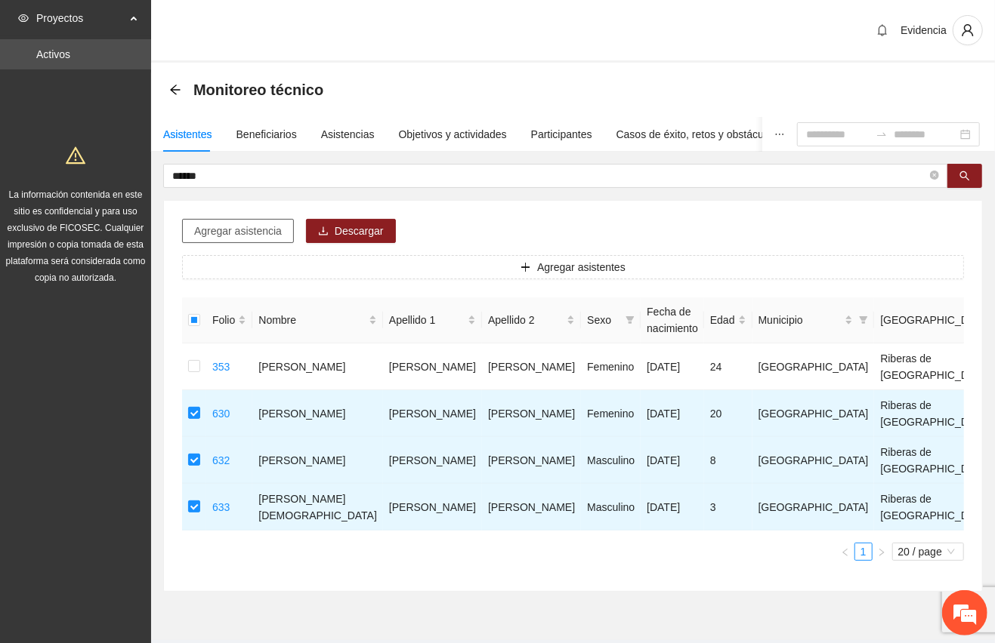
click at [249, 233] on span "Agregar asistencia" at bounding box center [238, 231] width 88 height 17
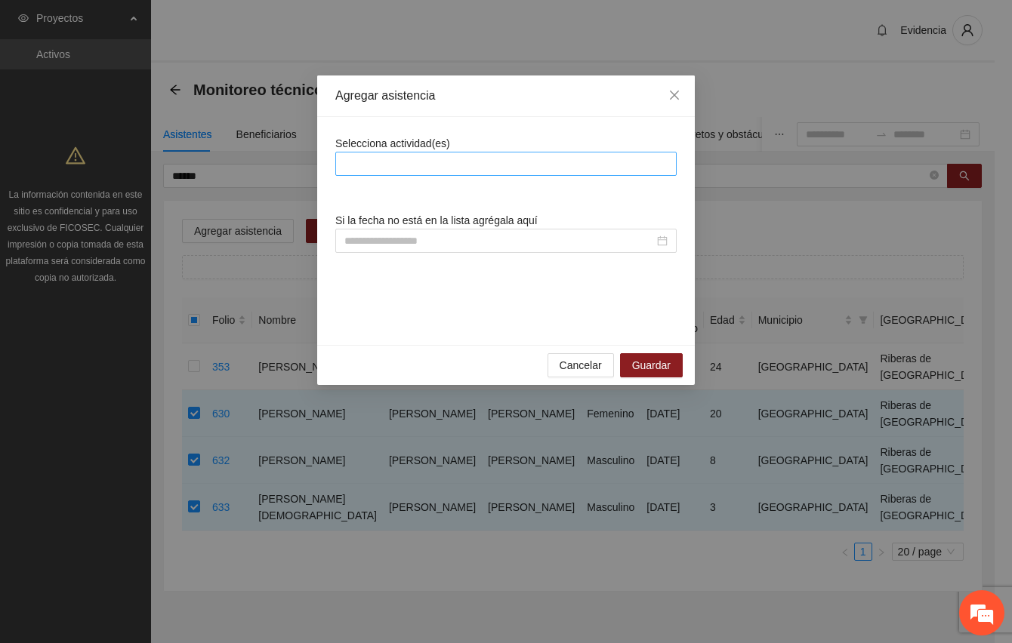
click at [438, 164] on div at bounding box center [506, 164] width 334 height 18
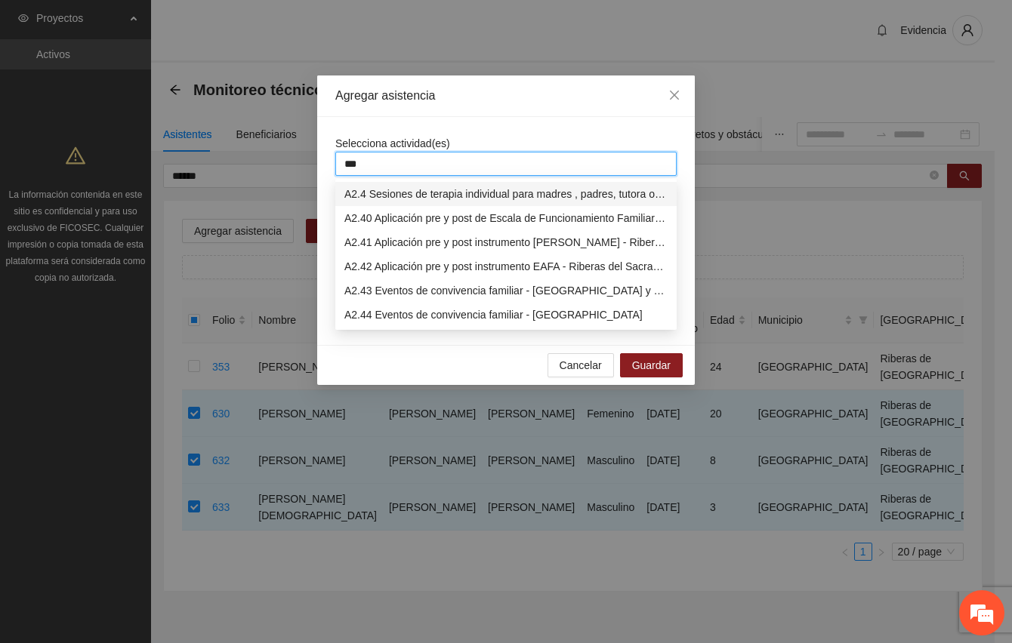
type input "****"
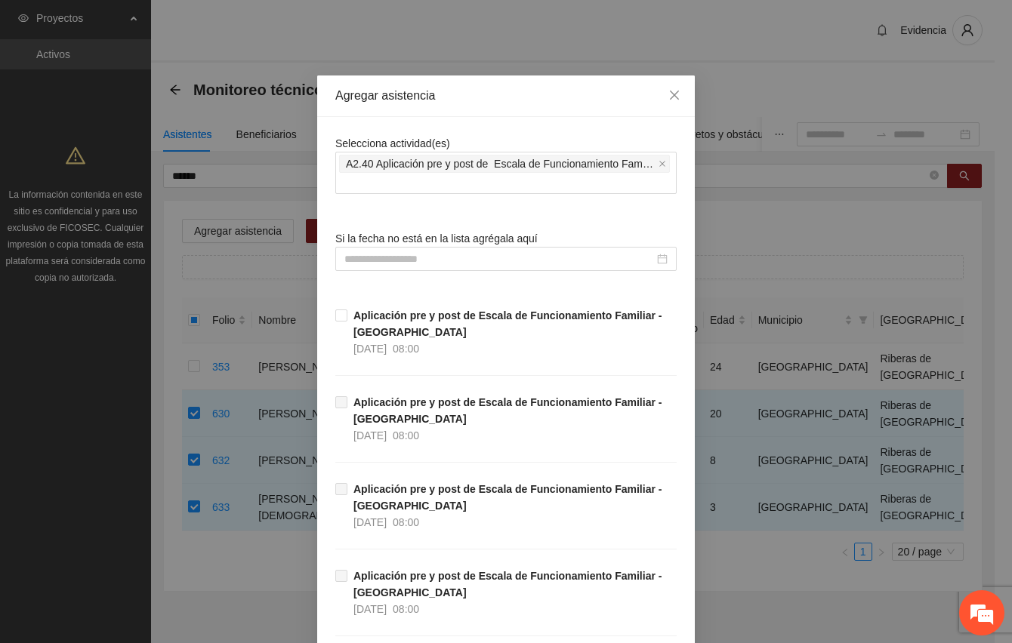
click at [405, 322] on strong "Aplicación pre y post de Escala de Funcionamiento Familiar - Riberas del Sacram…" at bounding box center [507, 324] width 308 height 29
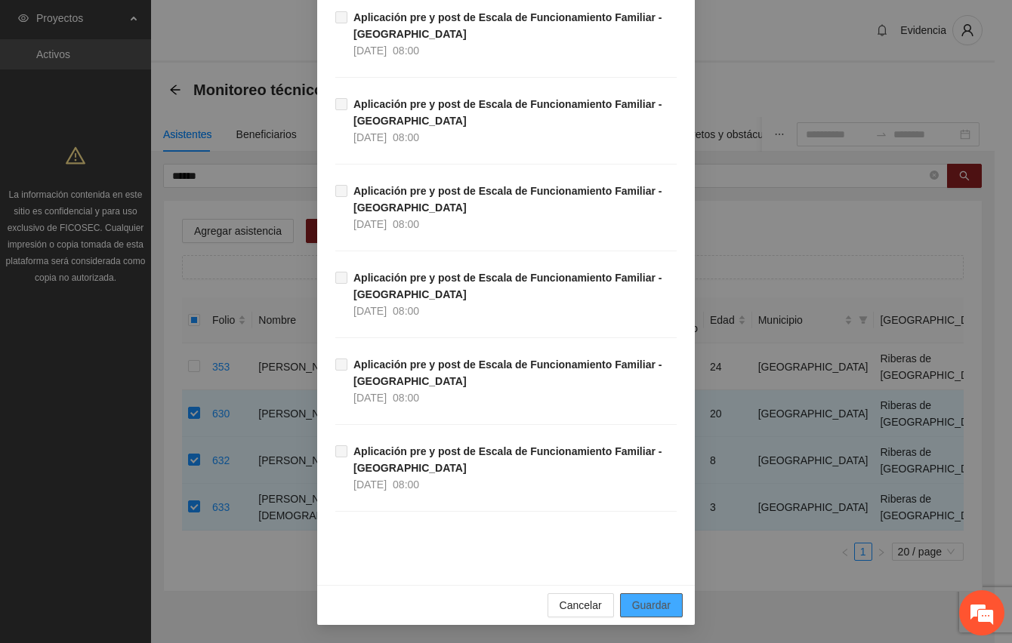
click at [659, 605] on span "Guardar" at bounding box center [651, 605] width 39 height 17
